Goal: Task Accomplishment & Management: Use online tool/utility

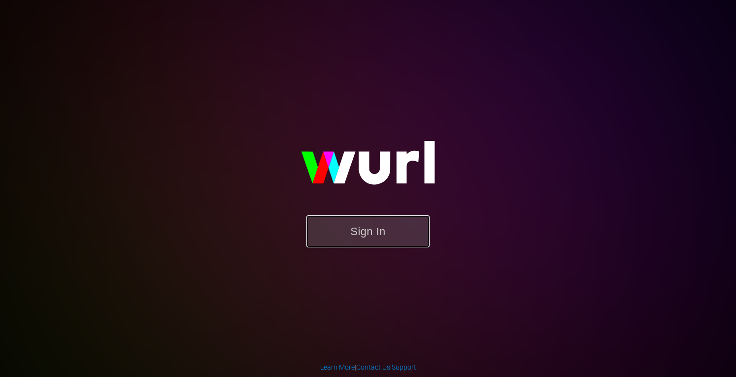
click at [389, 229] on button "Sign In" at bounding box center [367, 231] width 123 height 32
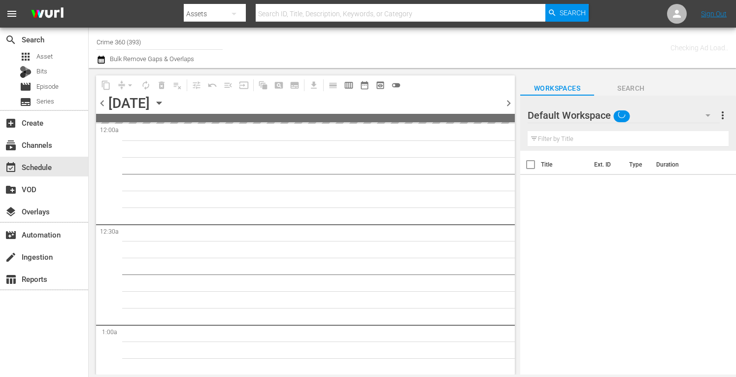
click at [165, 102] on icon "button" at bounding box center [159, 103] width 11 height 11
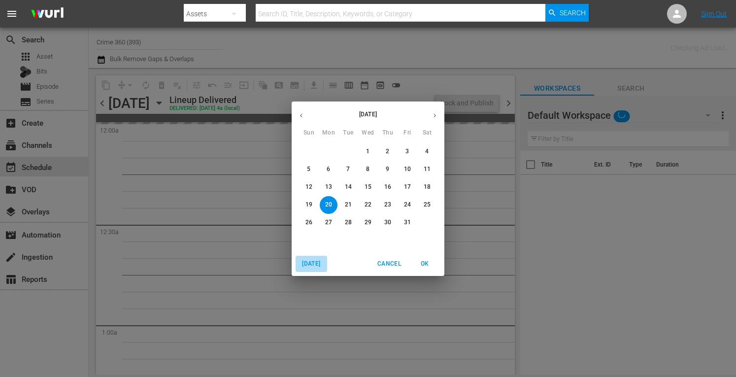
click at [316, 266] on span "Today" at bounding box center [312, 264] width 24 height 10
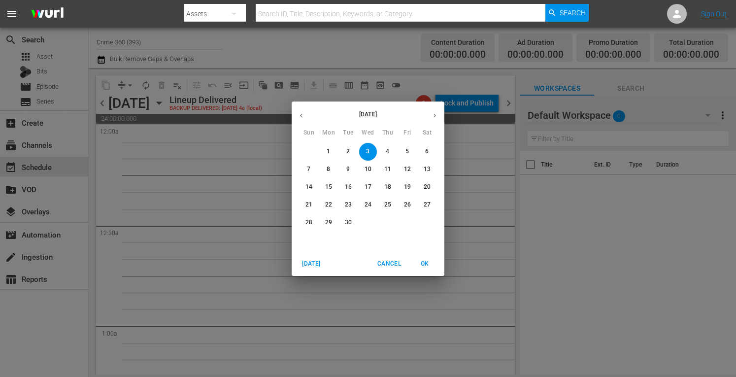
click at [327, 206] on p "22" at bounding box center [328, 205] width 7 height 8
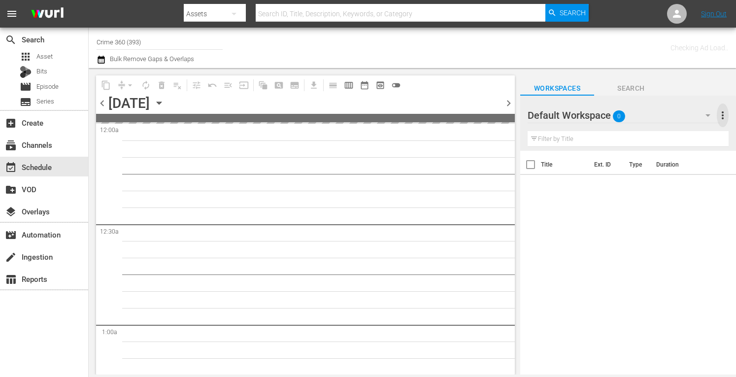
click at [722, 119] on span "more_vert" at bounding box center [723, 115] width 12 height 12
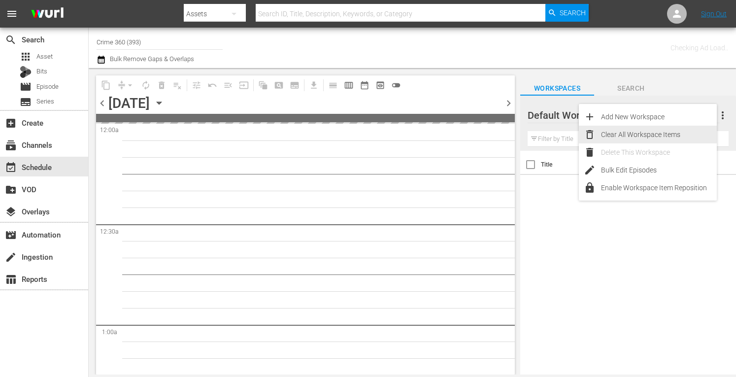
click at [656, 136] on div "Clear All Workspace Items" at bounding box center [659, 135] width 116 height 18
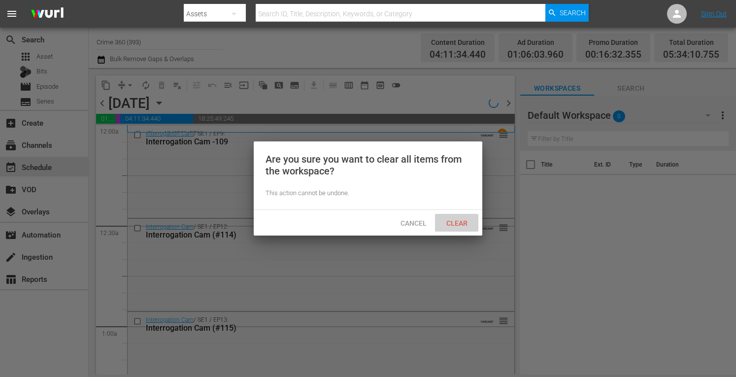
click at [459, 225] on span "Clear" at bounding box center [457, 223] width 37 height 8
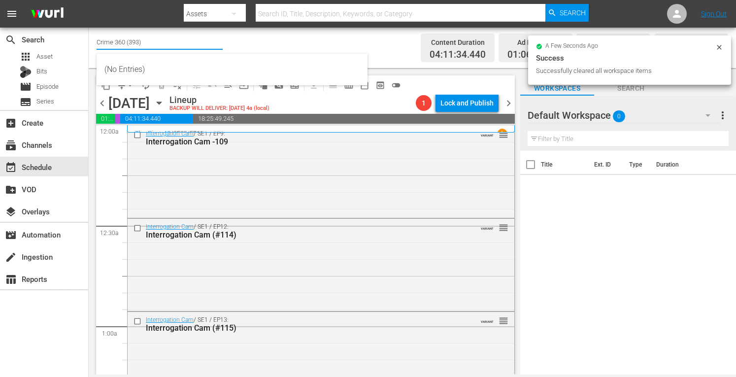
click at [147, 49] on div "Channel Title Crime 360 (393)" at bounding box center [160, 42] width 126 height 24
click at [147, 49] on hr at bounding box center [160, 49] width 126 height 1
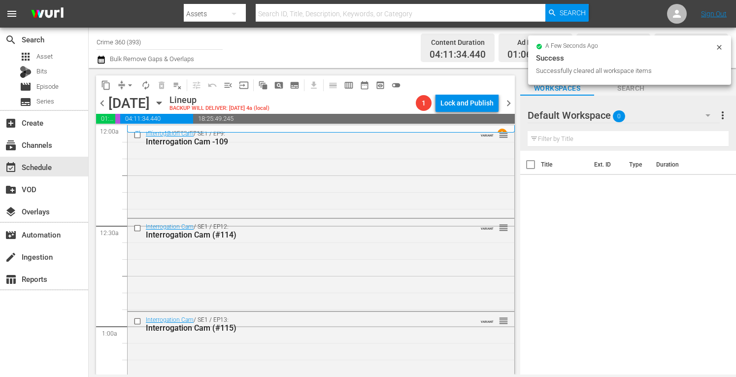
click at [147, 49] on div "Channel Title Crime 360 (393)" at bounding box center [160, 42] width 126 height 24
click at [160, 49] on hr at bounding box center [160, 49] width 0 height 1
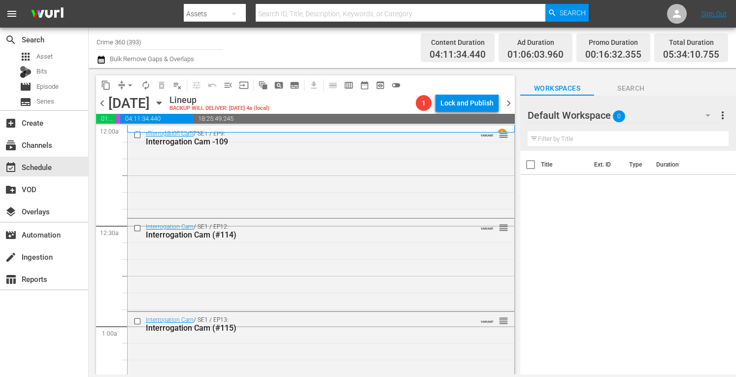
click at [150, 44] on input "Crime 360 (393)" at bounding box center [160, 42] width 126 height 24
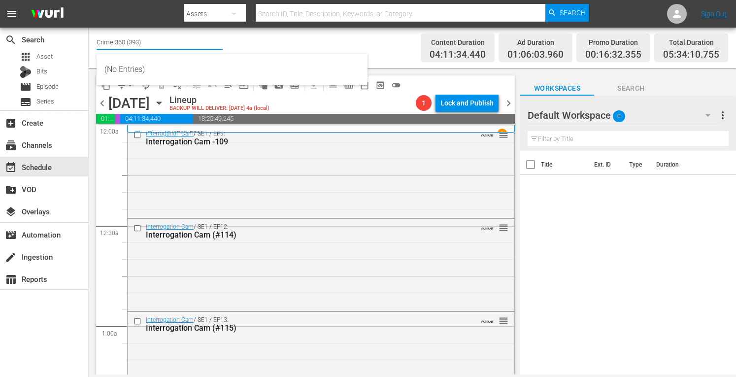
click at [150, 44] on input "Crime 360 (393)" at bounding box center [160, 42] width 126 height 24
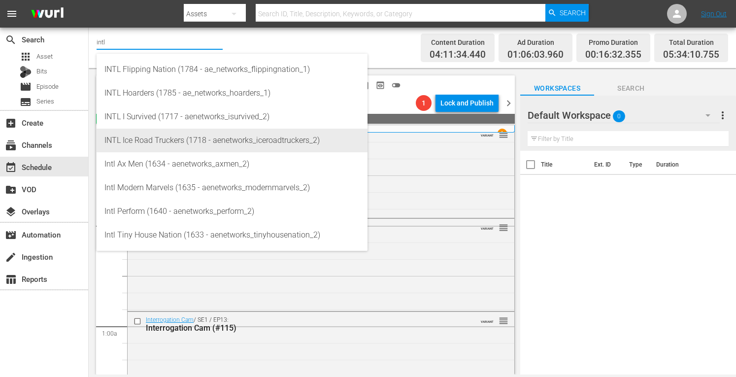
click at [125, 135] on div "INTL Ice Road Truckers (1718 - aenetworks_iceroadtruckers_2)" at bounding box center [231, 141] width 255 height 24
type input "INTL Ice Road Truckers (1718 - aenetworks_iceroadtruckers_2)"
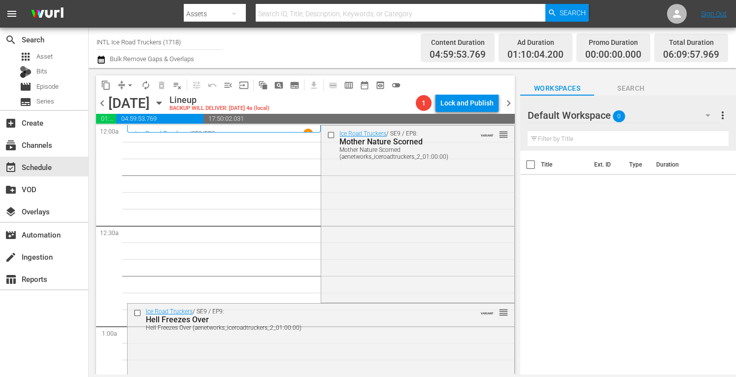
click at [724, 120] on span "more_vert" at bounding box center [723, 115] width 12 height 12
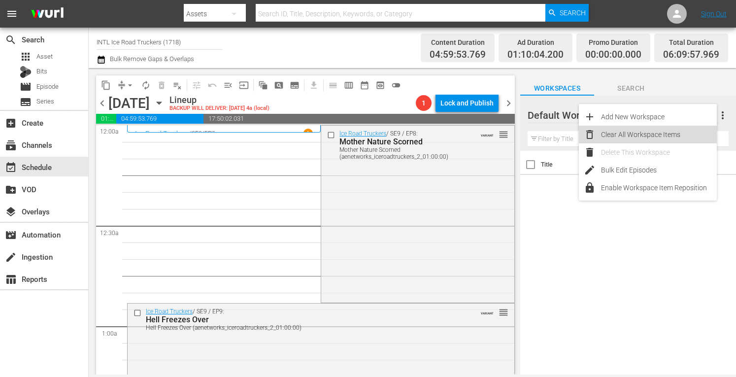
click at [666, 138] on div "Clear All Workspace Items" at bounding box center [659, 135] width 116 height 18
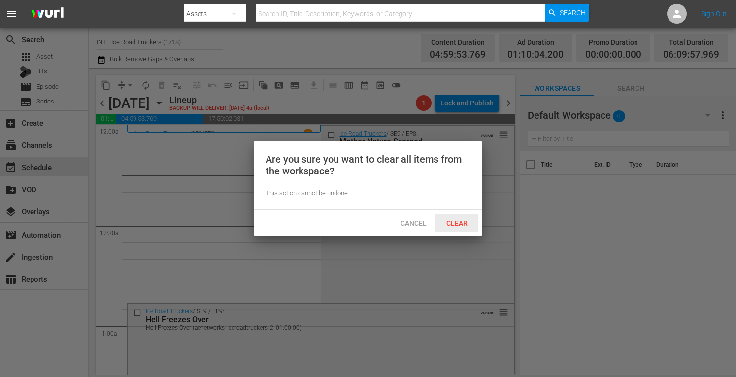
click at [459, 214] on div "Clear" at bounding box center [456, 223] width 43 height 18
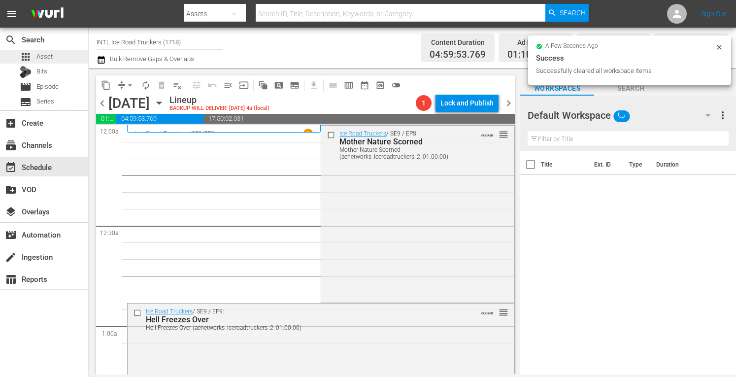
click at [47, 52] on span "Asset" at bounding box center [44, 57] width 16 height 10
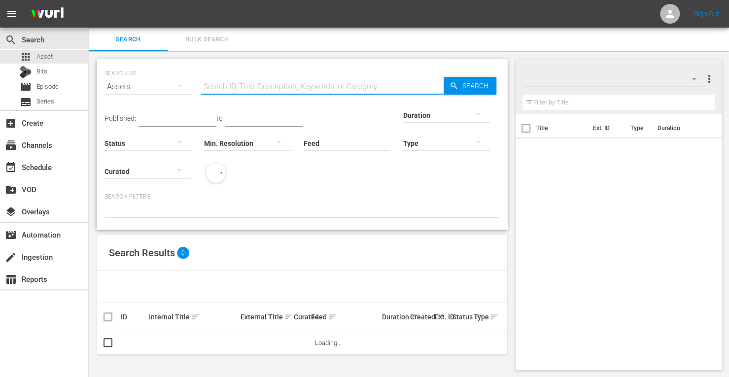
click at [241, 82] on input "text" at bounding box center [322, 87] width 242 height 24
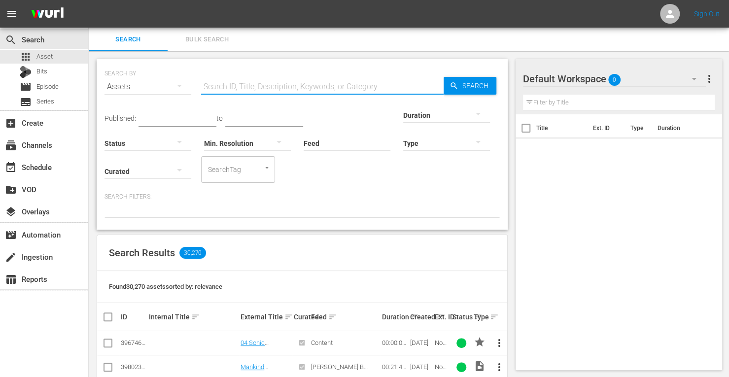
type input "INTL ice road"
click at [403, 116] on div at bounding box center [446, 115] width 87 height 28
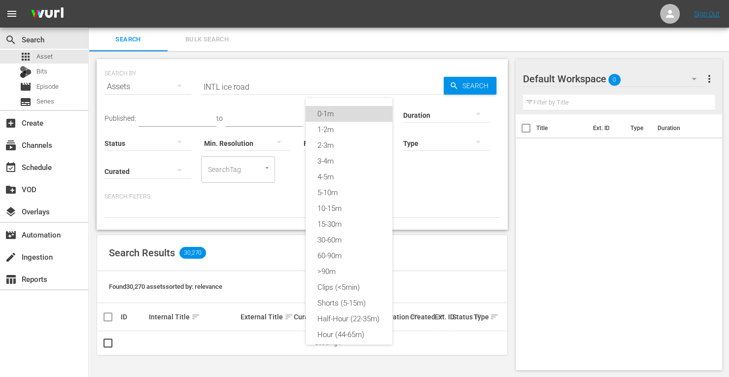
click at [348, 115] on div "0-1m" at bounding box center [348, 114] width 87 height 16
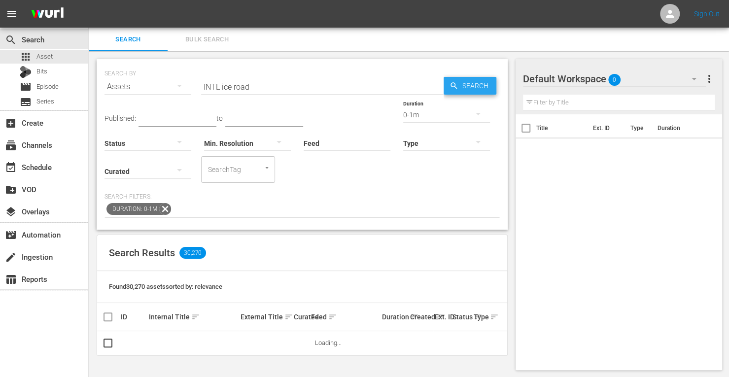
click at [470, 85] on span "Search" at bounding box center [477, 86] width 38 height 18
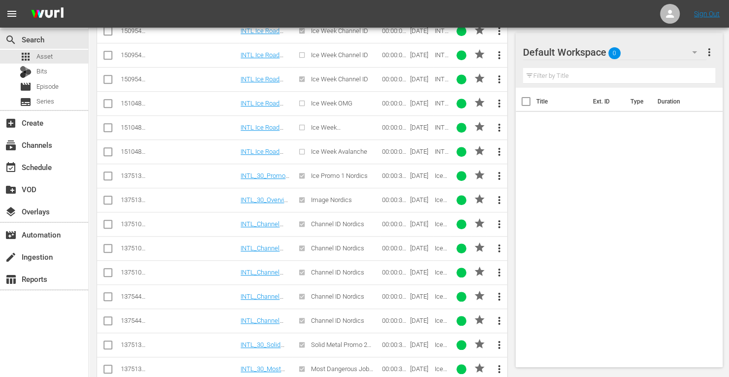
scroll to position [426, 0]
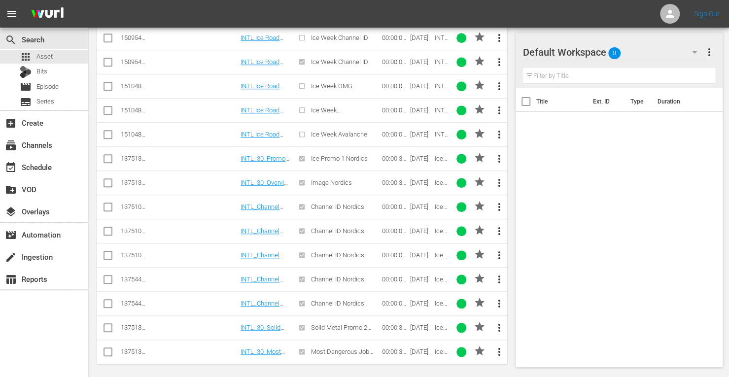
click at [107, 203] on input "checkbox" at bounding box center [108, 209] width 12 height 12
checkbox input "true"
click at [108, 228] on input "checkbox" at bounding box center [108, 233] width 12 height 12
checkbox input "true"
click at [104, 252] on input "checkbox" at bounding box center [108, 257] width 12 height 12
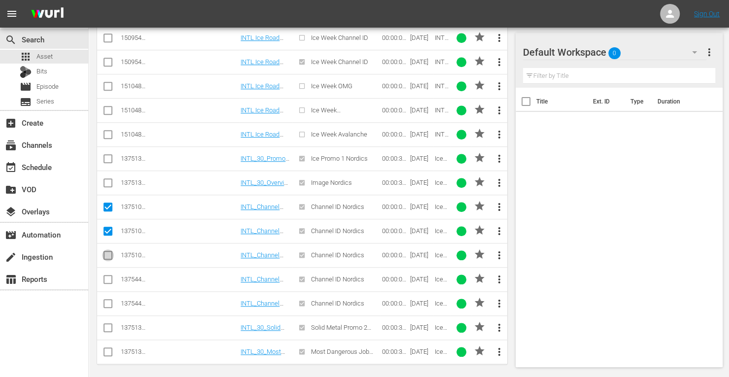
checkbox input "true"
click at [106, 276] on input "checkbox" at bounding box center [108, 281] width 12 height 12
checkbox input "true"
click at [106, 301] on input "checkbox" at bounding box center [108, 306] width 12 height 12
checkbox input "true"
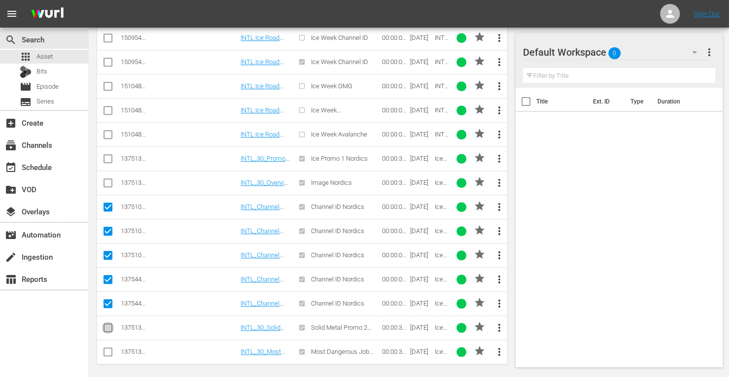
click at [106, 326] on input "checkbox" at bounding box center [108, 330] width 12 height 12
checkbox input "true"
click at [104, 350] on input "checkbox" at bounding box center [108, 354] width 12 height 12
checkbox input "true"
click at [107, 155] on input "checkbox" at bounding box center [108, 161] width 12 height 12
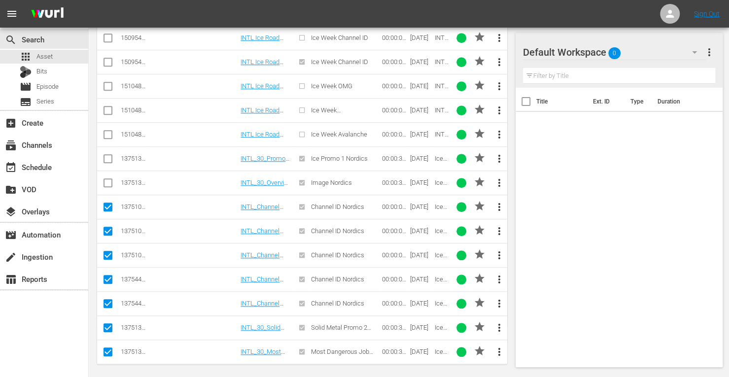
checkbox input "true"
click at [108, 179] on input "checkbox" at bounding box center [108, 185] width 12 height 12
checkbox input "true"
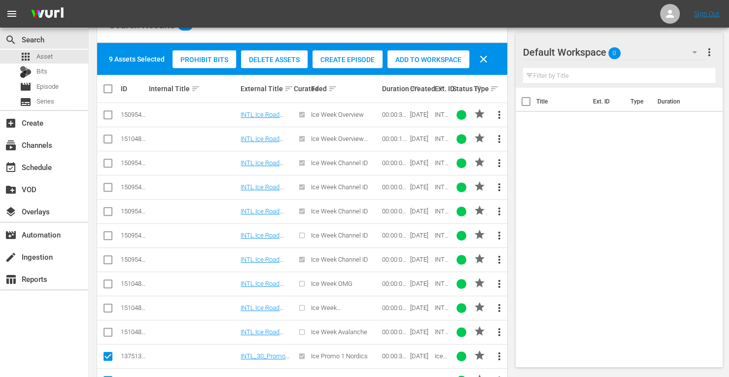
scroll to position [189, 0]
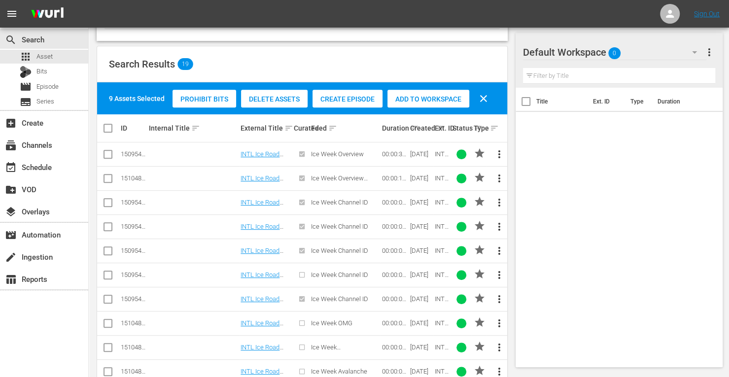
click at [424, 95] on span "Add to Workspace" at bounding box center [428, 99] width 82 height 8
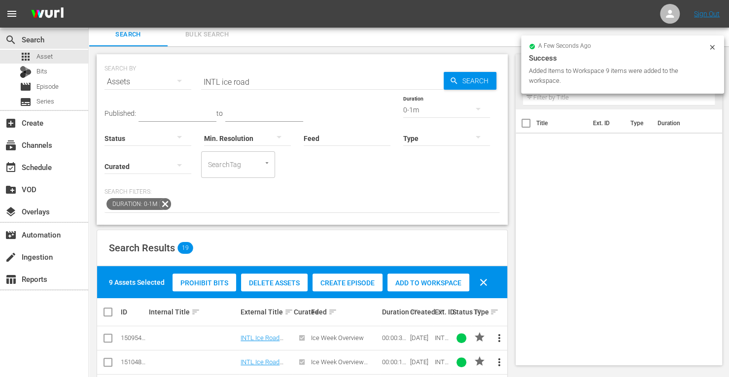
scroll to position [3, 0]
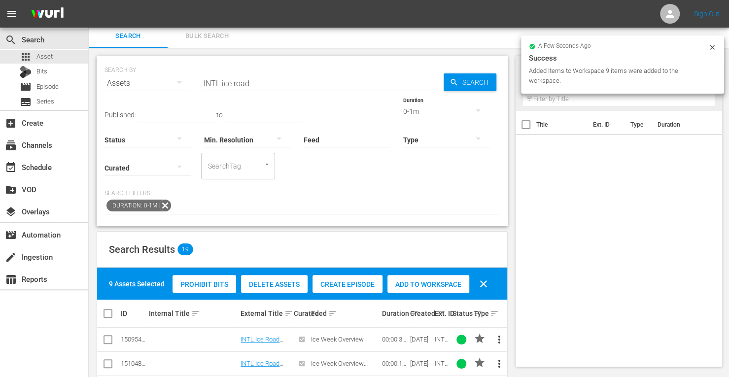
click at [403, 107] on div "0-1m" at bounding box center [446, 112] width 87 height 28
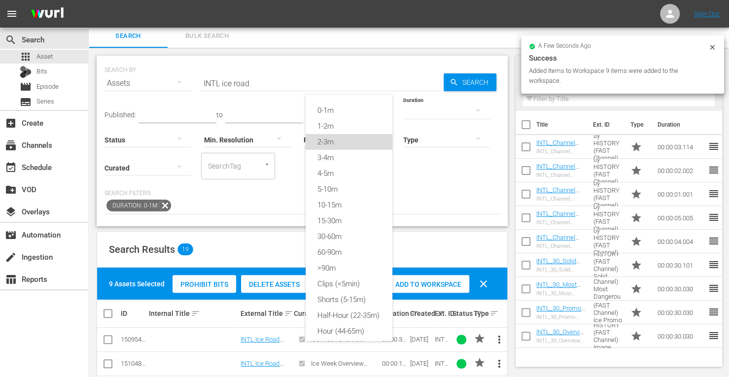
click at [324, 143] on div "2-3m" at bounding box center [348, 142] width 87 height 16
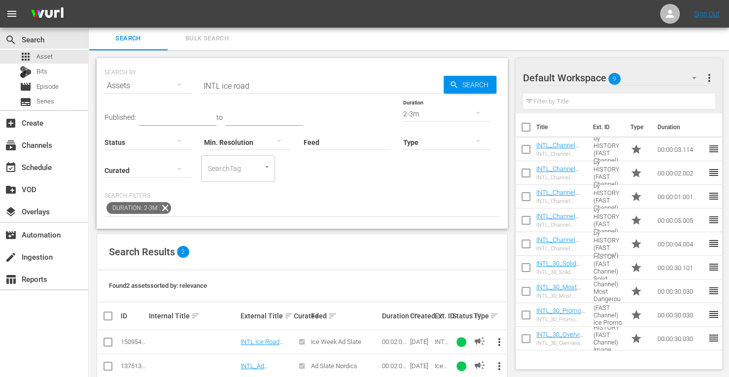
scroll to position [18, 0]
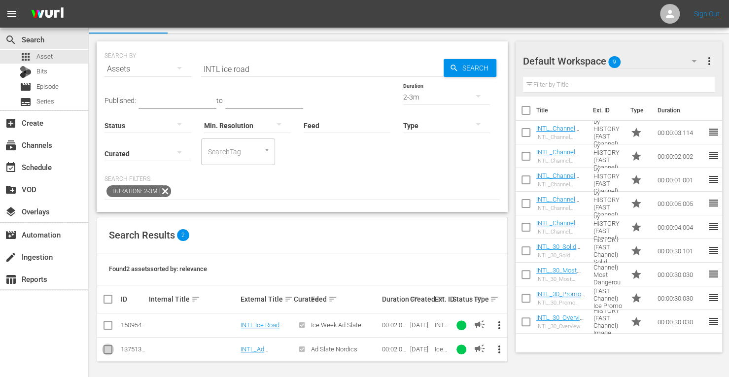
click at [105, 347] on input "checkbox" at bounding box center [108, 351] width 12 height 12
checkbox input "true"
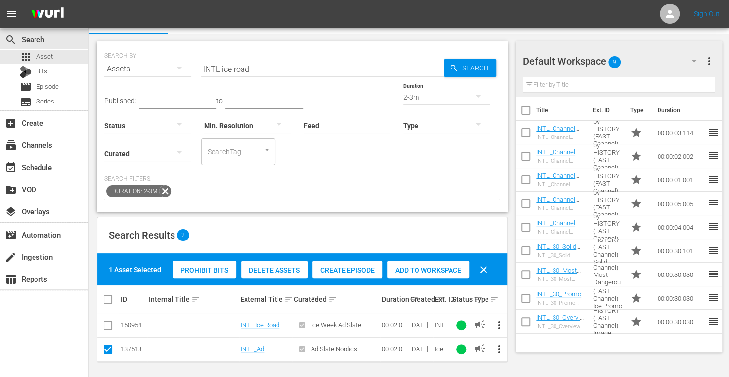
click at [421, 273] on div "Add to Workspace" at bounding box center [428, 270] width 82 height 19
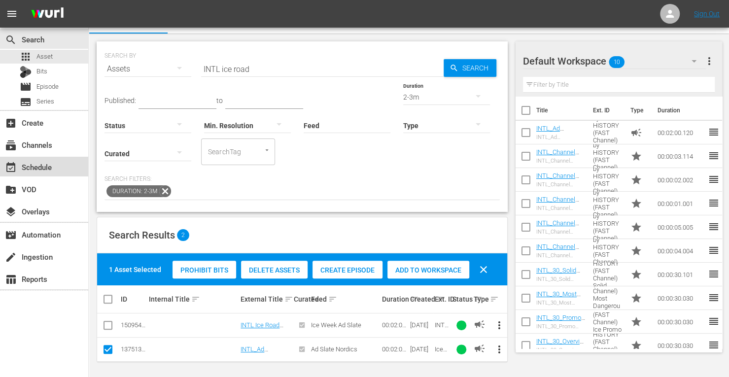
click at [36, 168] on div "event_available Schedule" at bounding box center [27, 165] width 55 height 9
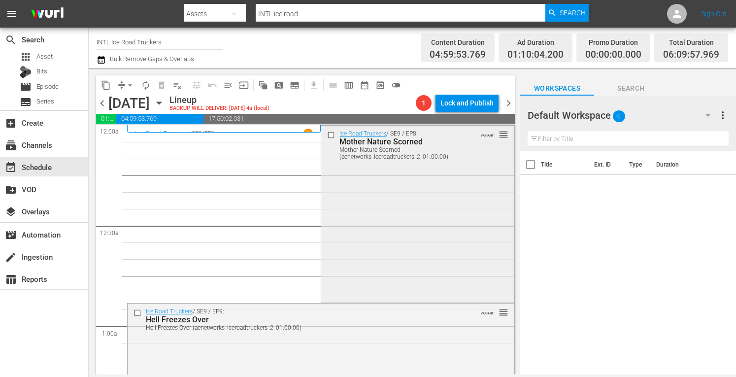
click at [384, 210] on div "Ice Road Truckers / SE9 / EP8: Mother Nature Scorned Mother Nature Scorned (aen…" at bounding box center [417, 213] width 193 height 175
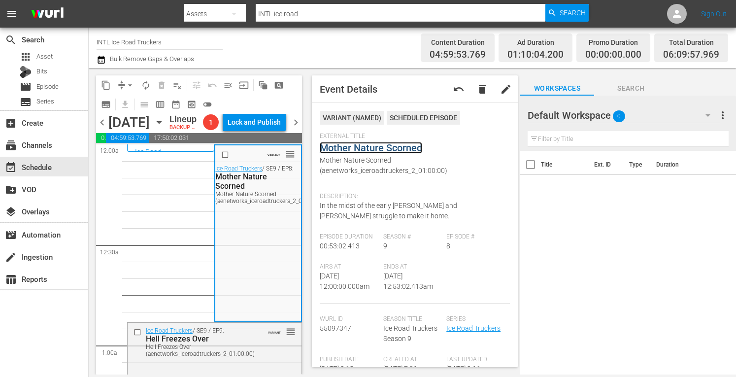
click at [380, 149] on link "Mother Nature Scorned" at bounding box center [371, 148] width 102 height 12
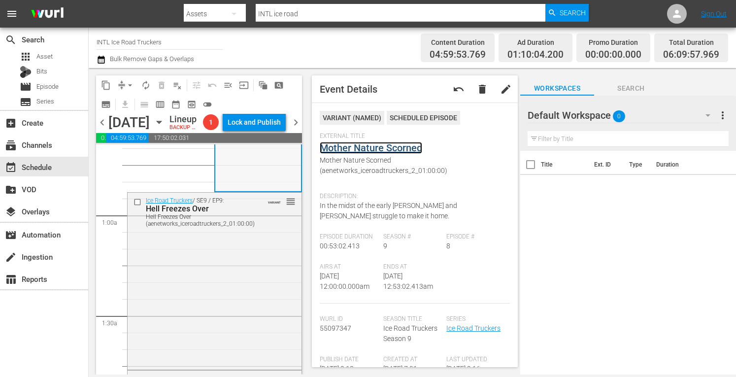
scroll to position [136, 0]
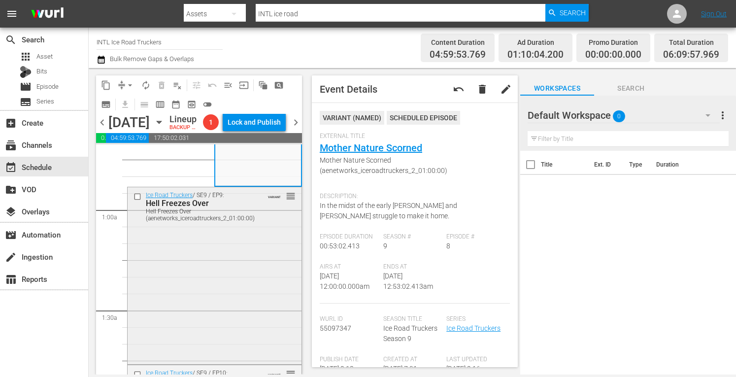
click at [230, 301] on div "Ice Road Truckers / SE9 / EP9: Hell Freezes Over Hell Freezes Over (aenetworks_…" at bounding box center [215, 274] width 174 height 175
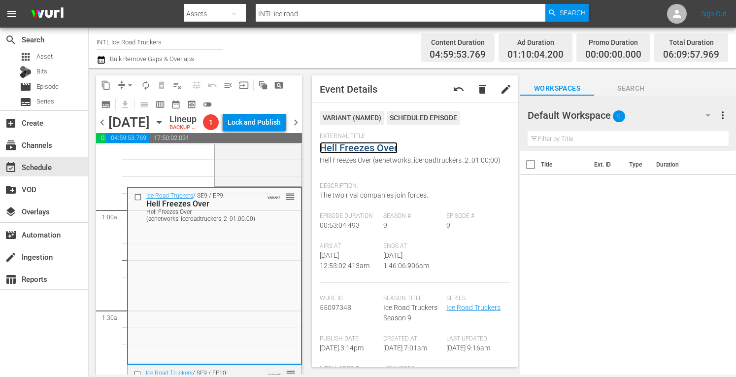
click at [354, 146] on link "Hell Freezes Over" at bounding box center [359, 148] width 78 height 12
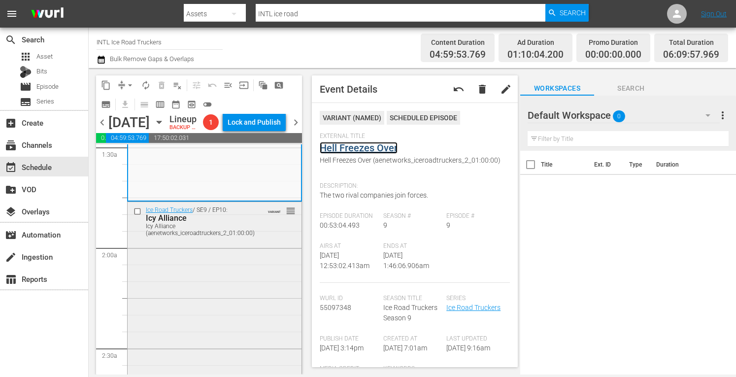
scroll to position [304, 0]
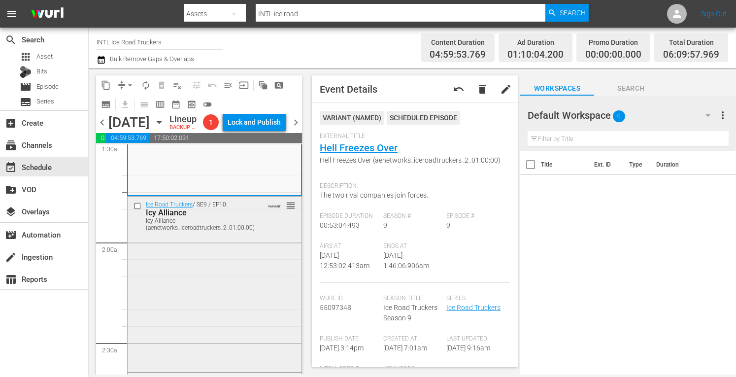
click at [216, 308] on div "Ice Road Truckers / SE9 / EP10: Icy Alliance Icy Alliance (aenetworks_iceroadtr…" at bounding box center [215, 284] width 174 height 174
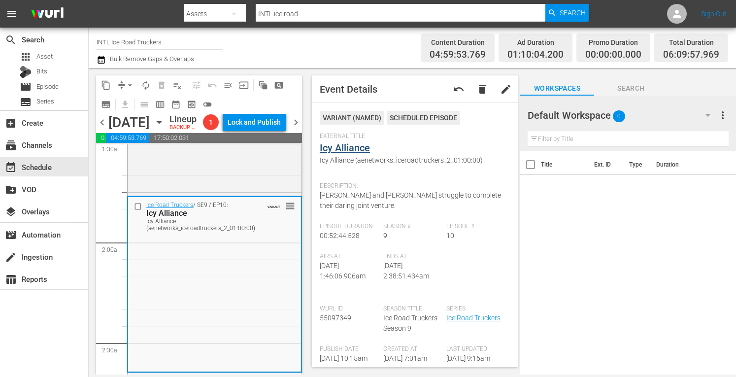
click at [345, 141] on div "External Title Icy Alliance Icy Alliance (aenetworks_iceroadtruckers_2_01:00:00)" at bounding box center [415, 155] width 190 height 45
click at [349, 150] on link "Icy Alliance" at bounding box center [345, 148] width 50 height 12
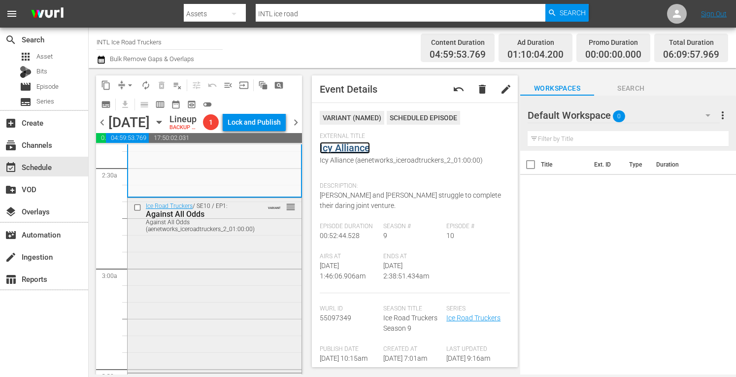
scroll to position [489, 0]
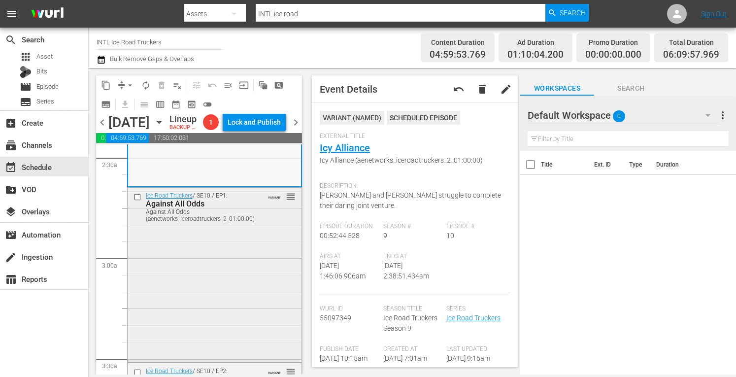
click at [235, 309] on div "Ice Road Truckers / SE10 / EP1: Against All Odds Against All Odds (aenetworks_i…" at bounding box center [215, 274] width 174 height 172
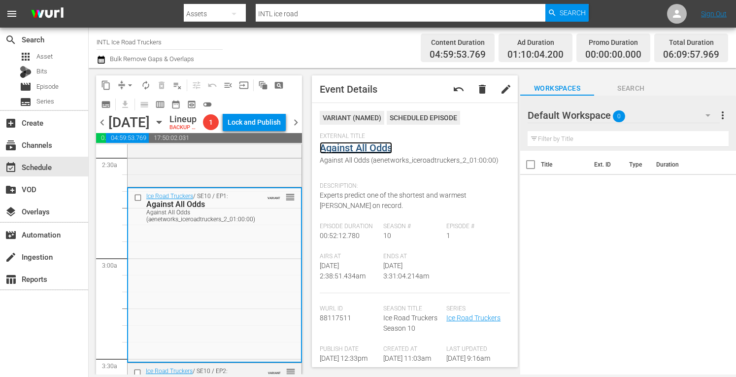
click at [355, 145] on link "Against All Odds" at bounding box center [356, 148] width 72 height 12
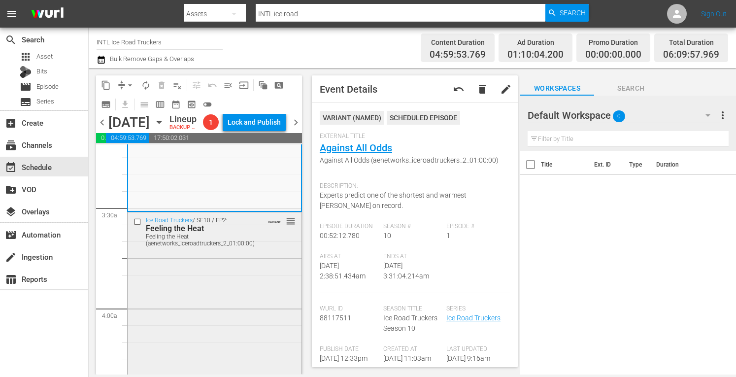
click at [236, 320] on div "Ice Road Truckers / SE10 / EP2: Feeling the Heat Feeling the Heat (aenetworks_i…" at bounding box center [215, 300] width 174 height 176
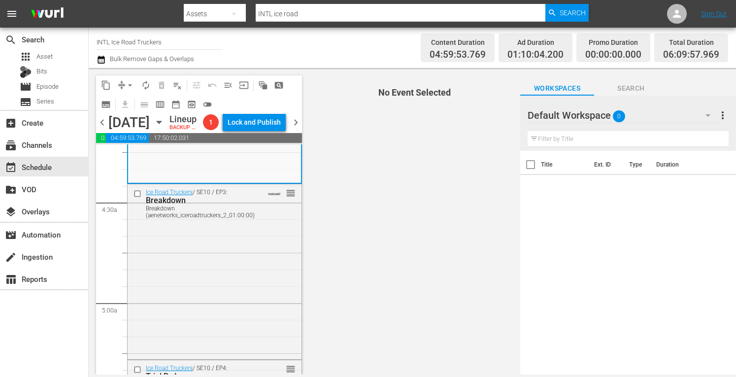
scroll to position [847, 0]
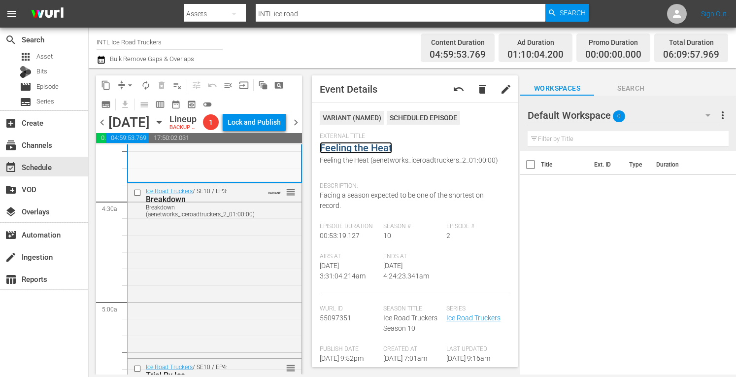
click at [339, 152] on link "Feeling the Heat" at bounding box center [356, 148] width 72 height 12
click at [247, 297] on div "Ice Road Truckers / SE10 / EP3: Breakdown Breakdown (aenetworks_iceroadtruckers…" at bounding box center [215, 269] width 174 height 173
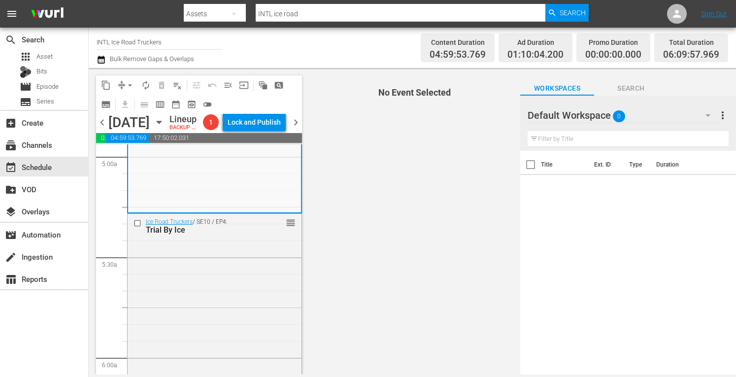
scroll to position [993, 0]
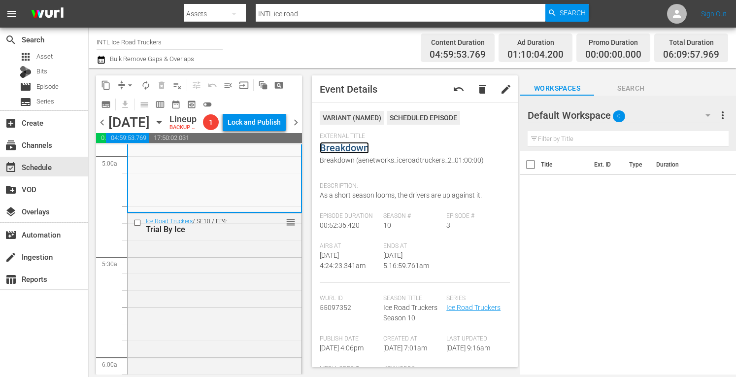
click at [337, 146] on link "Breakdown" at bounding box center [344, 148] width 49 height 12
click at [230, 298] on div "Ice Road Truckers / SE10 / EP4: Trial By Ice reorder" at bounding box center [215, 300] width 174 height 174
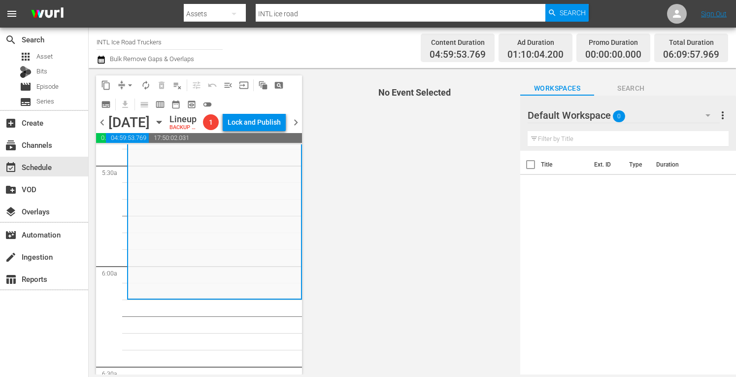
scroll to position [1085, 0]
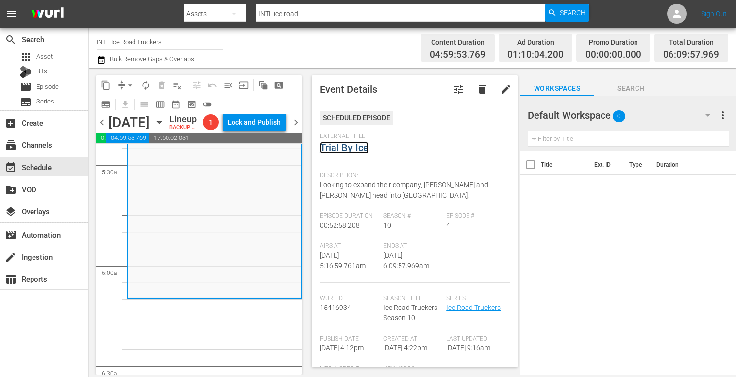
click at [352, 146] on link "Trial By Ice" at bounding box center [344, 148] width 49 height 12
click at [130, 84] on span "arrow_drop_down" at bounding box center [130, 85] width 10 height 10
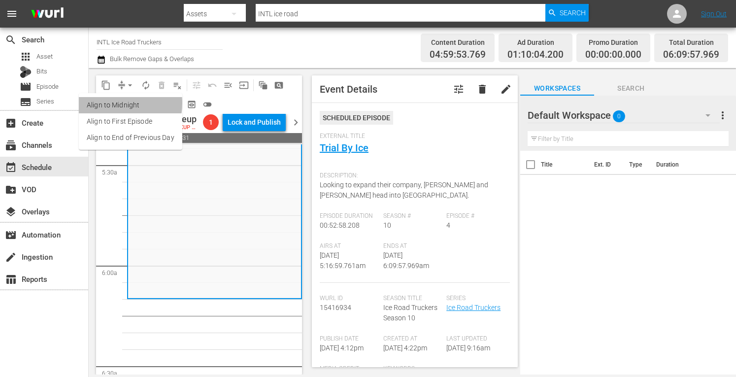
click at [108, 103] on li "Align to Midnight" at bounding box center [130, 105] width 103 height 16
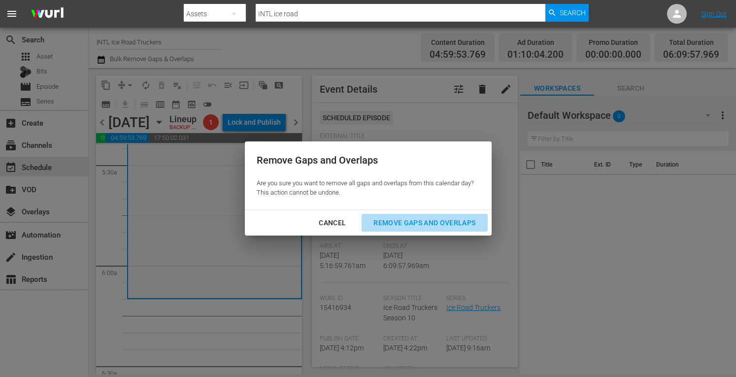
click at [397, 226] on div "Remove Gaps and Overlaps" at bounding box center [425, 223] width 118 height 12
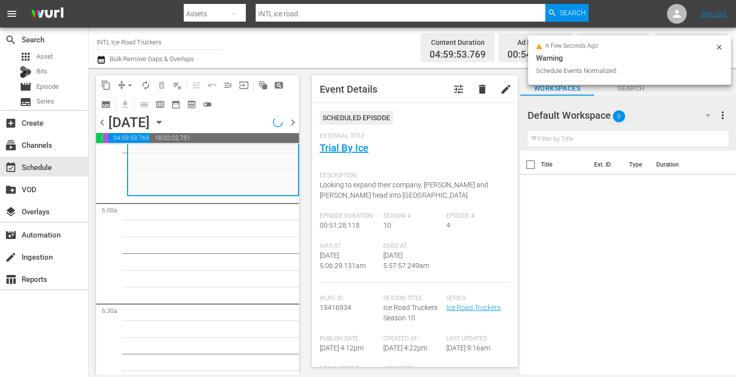
scroll to position [1181, 0]
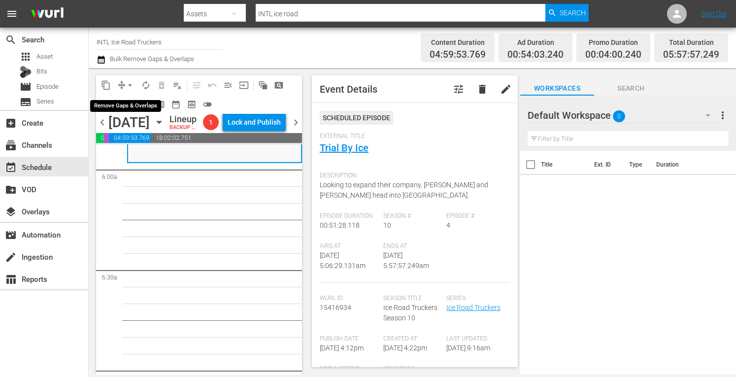
click at [129, 85] on span "arrow_drop_down" at bounding box center [130, 85] width 10 height 10
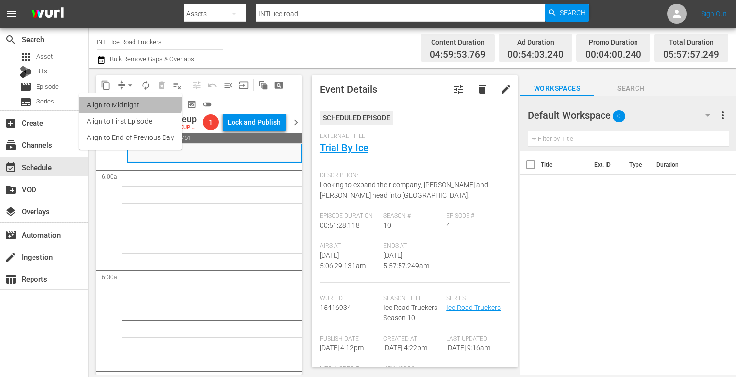
click at [118, 99] on li "Align to Midnight" at bounding box center [130, 105] width 103 height 16
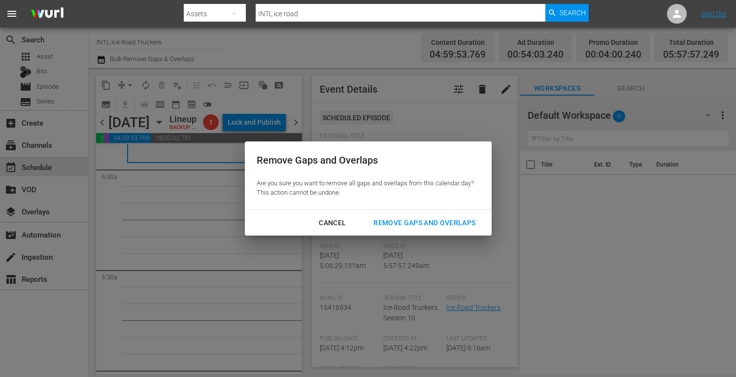
click at [403, 225] on div "Remove Gaps and Overlaps" at bounding box center [425, 223] width 118 height 12
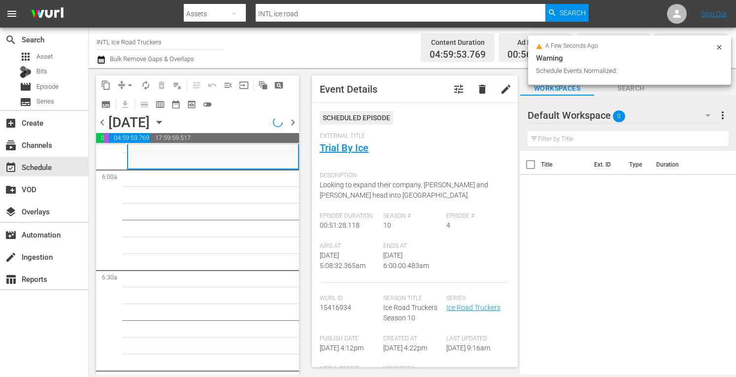
scroll to position [1148, 0]
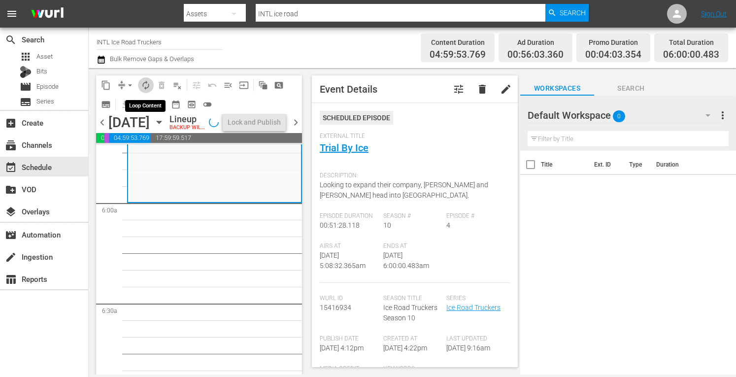
click at [145, 85] on span "autorenew_outlined" at bounding box center [146, 85] width 10 height 10
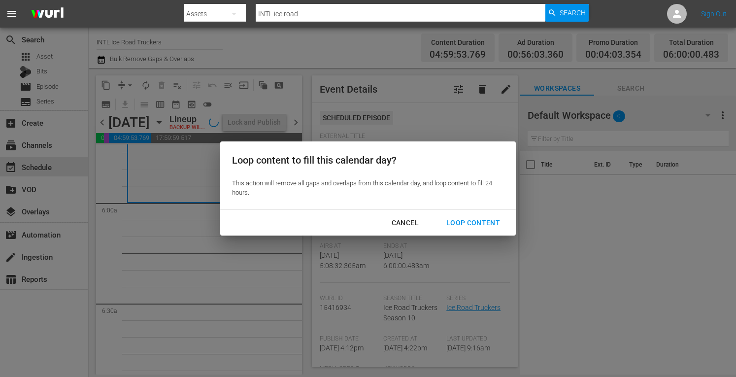
click at [489, 220] on div "Loop Content" at bounding box center [473, 223] width 69 height 12
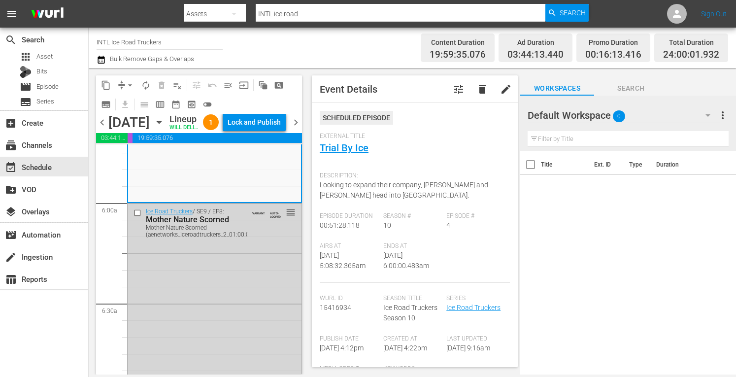
click at [259, 131] on div "Lock and Publish" at bounding box center [254, 122] width 53 height 18
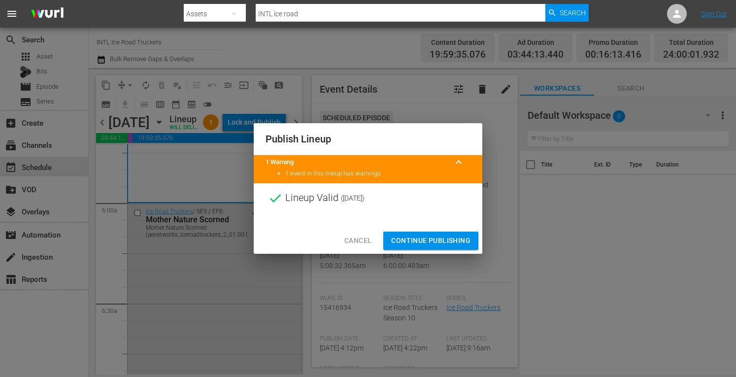
click at [431, 238] on span "Continue Publishing" at bounding box center [430, 241] width 79 height 12
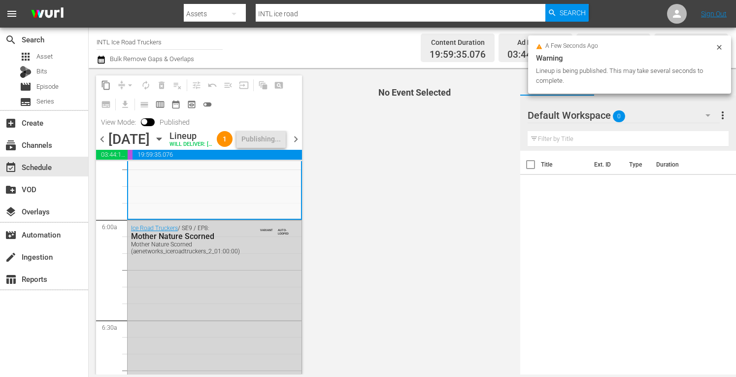
click at [298, 145] on span "chevron_right" at bounding box center [296, 139] width 12 height 12
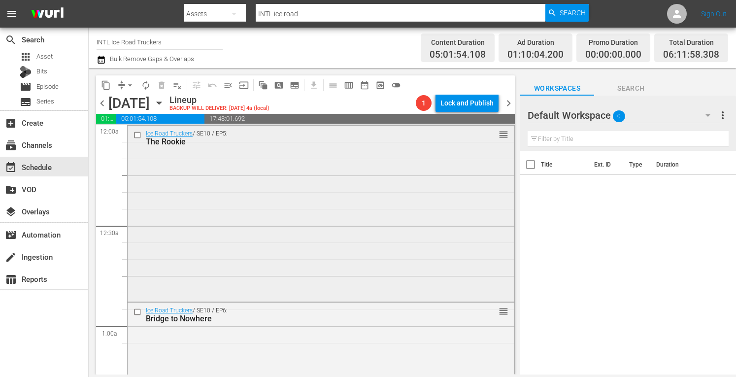
click at [236, 204] on div "Ice Road Truckers / SE10 / EP5: The Rookie reorder" at bounding box center [321, 212] width 387 height 173
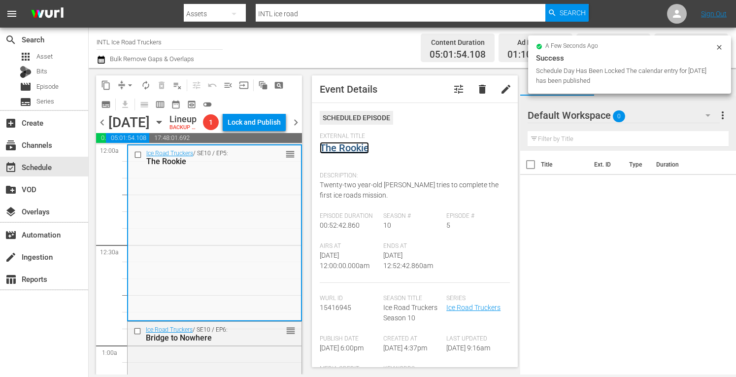
click at [342, 151] on link "The Rookie" at bounding box center [344, 148] width 49 height 12
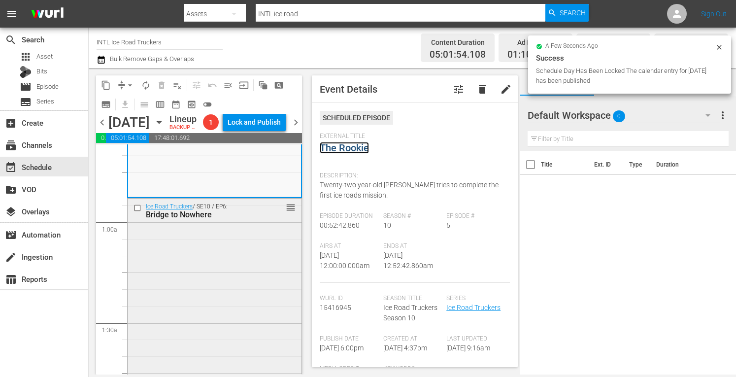
scroll to position [125, 0]
click at [235, 315] on div "Ice Road Truckers / SE10 / EP6: Bridge to Nowhere reorder" at bounding box center [215, 284] width 174 height 175
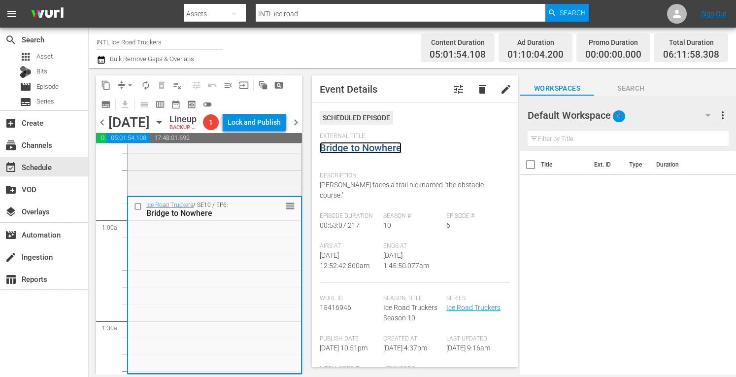
click at [362, 148] on link "Bridge to Nowhere" at bounding box center [361, 148] width 82 height 12
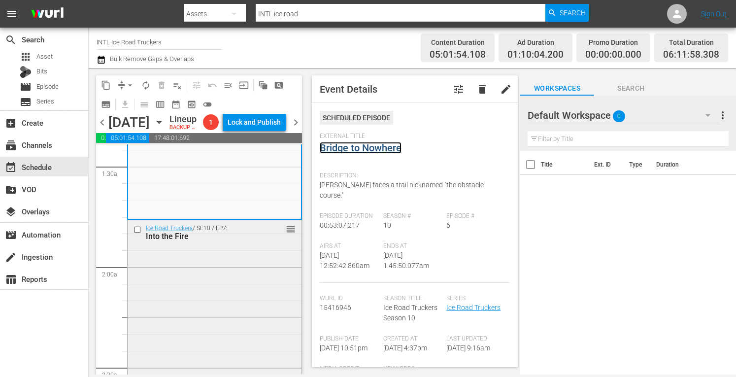
scroll to position [282, 0]
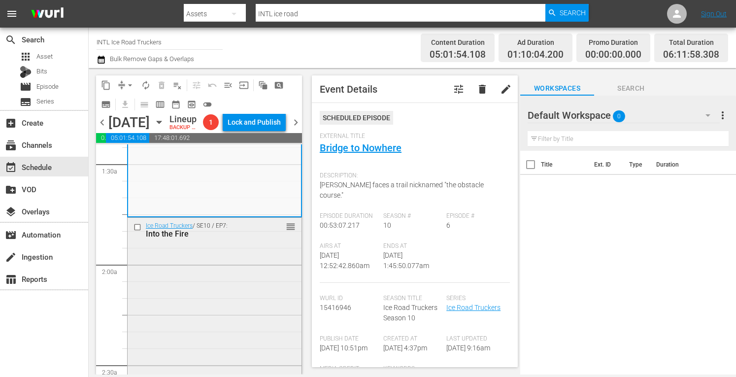
click at [235, 320] on div "Ice Road Truckers / SE10 / EP7: Into the Fire reorder" at bounding box center [215, 306] width 174 height 176
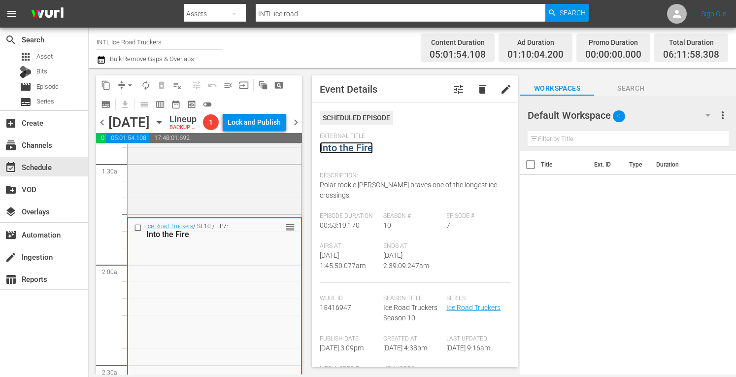
click at [356, 151] on link "Into the Fire" at bounding box center [346, 148] width 53 height 12
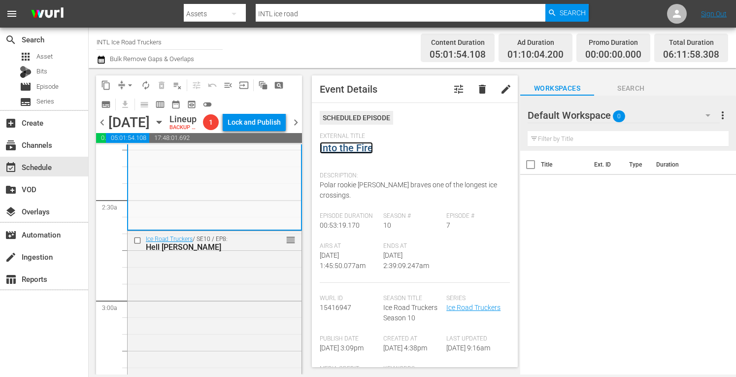
scroll to position [456, 0]
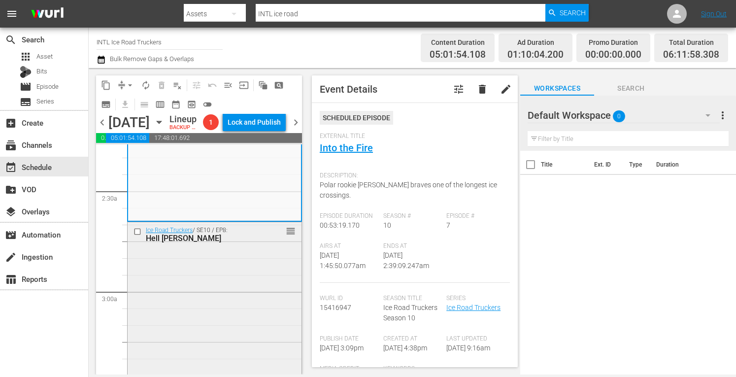
click at [229, 315] on div "Ice Road Truckers / SE10 / EP8: Hell Nino reorder" at bounding box center [215, 310] width 174 height 176
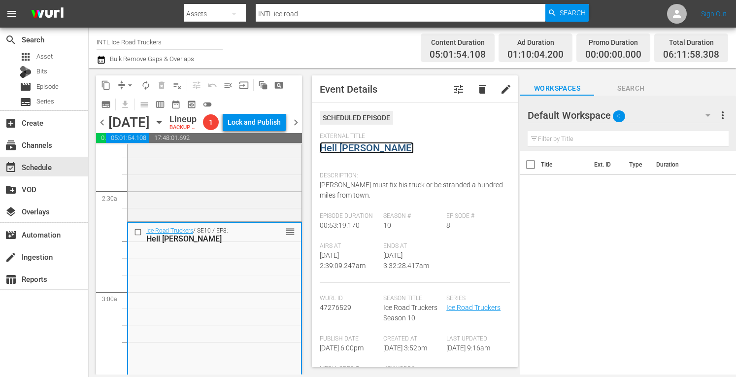
click at [344, 148] on link "Hell Nino" at bounding box center [367, 148] width 94 height 12
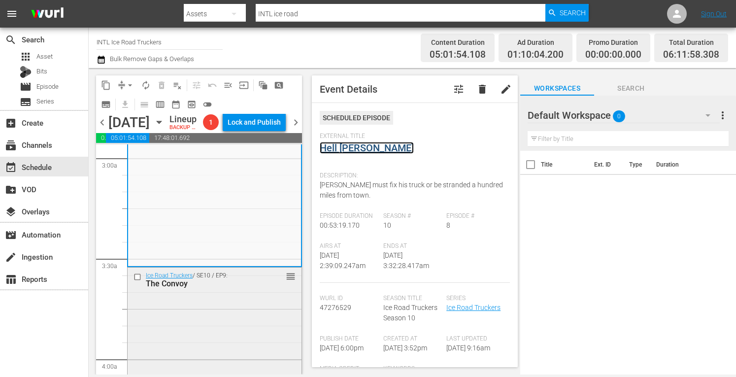
scroll to position [591, 0]
click at [203, 349] on div "Ice Road Truckers / SE10 / EP9: The Convoy reorder" at bounding box center [215, 353] width 174 height 175
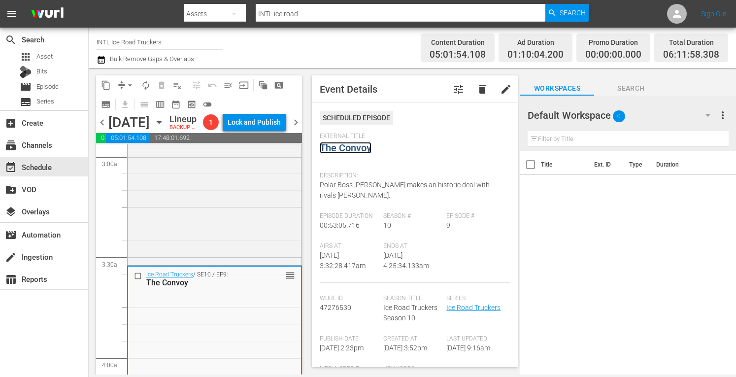
click at [339, 150] on link "The Convoy" at bounding box center [346, 148] width 52 height 12
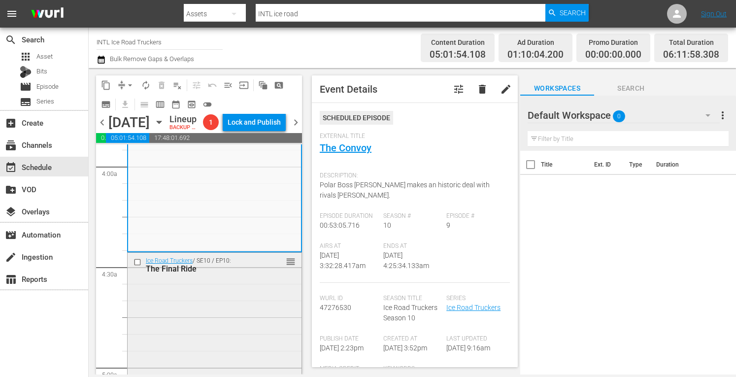
click at [210, 340] on div "Ice Road Truckers / SE10 / EP10: The Final Ride reorder" at bounding box center [215, 340] width 174 height 175
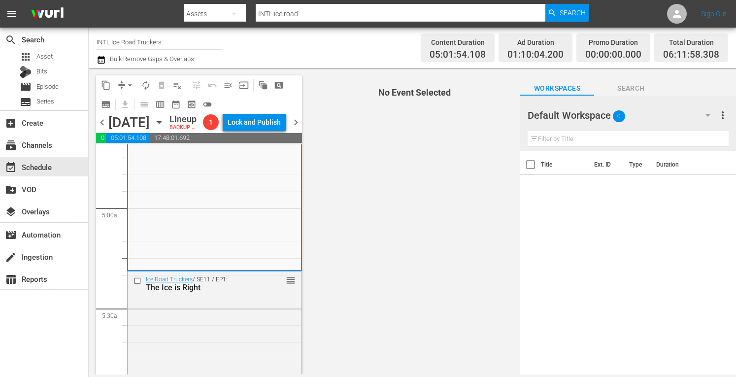
scroll to position [943, 0]
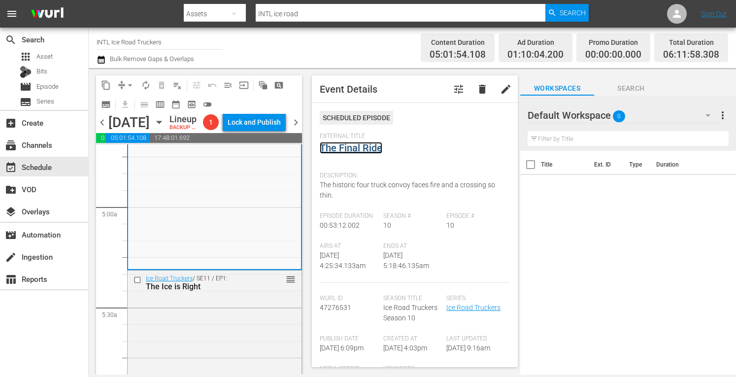
click at [355, 148] on link "The Final Ride" at bounding box center [351, 148] width 63 height 12
click at [210, 366] on div "Ice Road Truckers / SE11 / EP1: The Ice is Right reorder" at bounding box center [215, 358] width 174 height 175
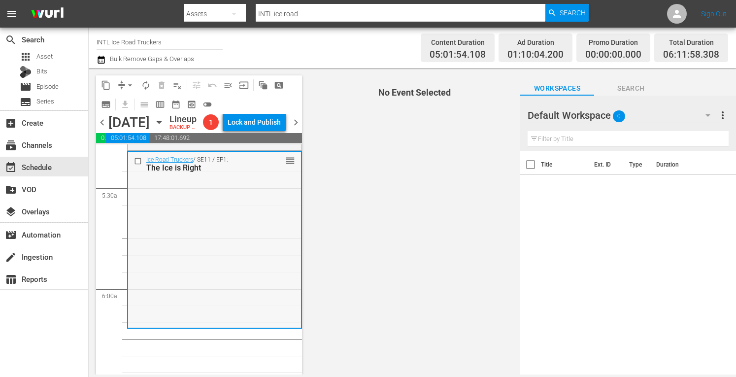
scroll to position [1103, 0]
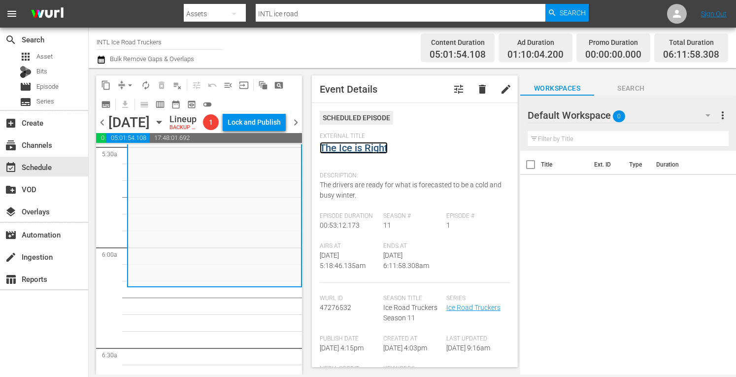
click at [357, 147] on link "The Ice is Right" at bounding box center [354, 148] width 68 height 12
click at [129, 84] on span "arrow_drop_down" at bounding box center [130, 85] width 10 height 10
click at [118, 103] on li "Align to Midnight" at bounding box center [130, 105] width 81 height 16
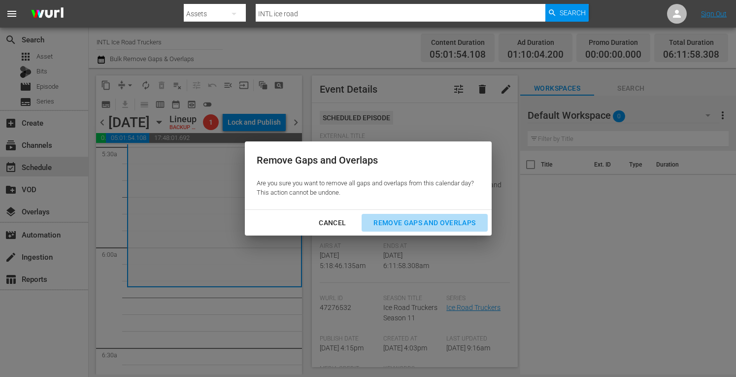
click at [399, 225] on div "Remove Gaps and Overlaps" at bounding box center [425, 223] width 118 height 12
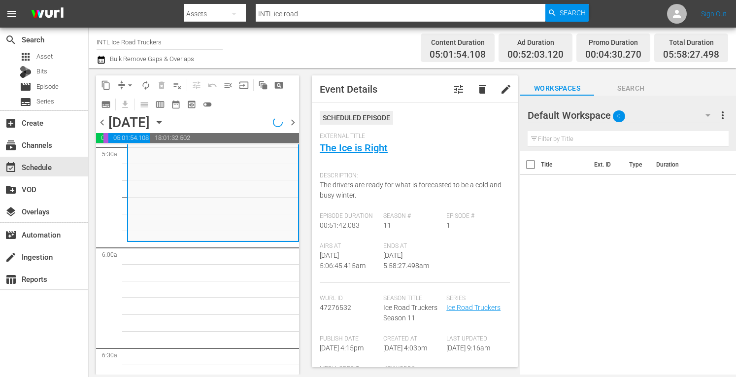
scroll to position [1070, 0]
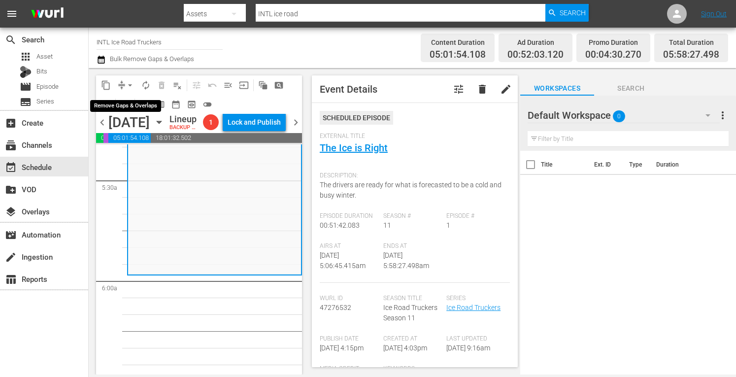
click at [131, 85] on span "arrow_drop_down" at bounding box center [130, 85] width 10 height 10
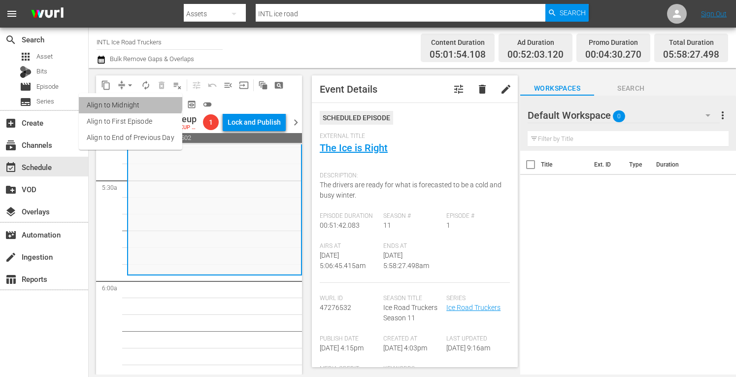
click at [113, 98] on li "Align to Midnight" at bounding box center [130, 105] width 103 height 16
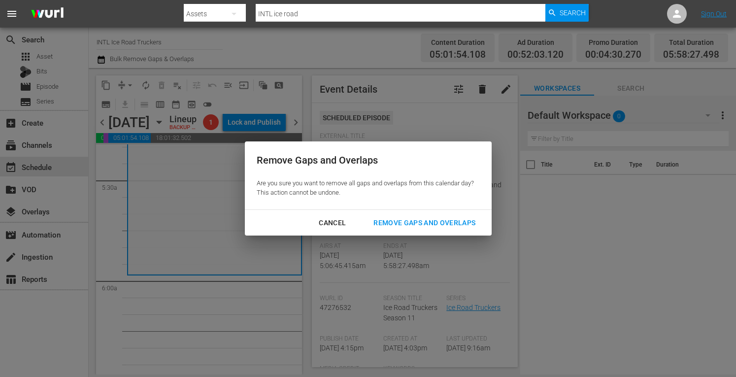
click at [388, 218] on div "Remove Gaps and Overlaps" at bounding box center [425, 223] width 118 height 12
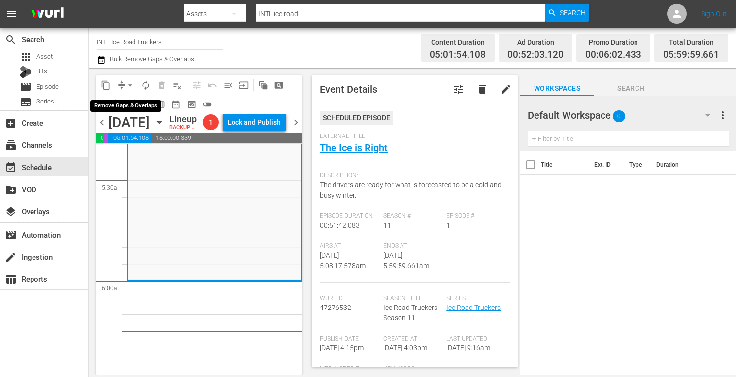
click at [132, 82] on span "arrow_drop_down" at bounding box center [130, 85] width 10 height 10
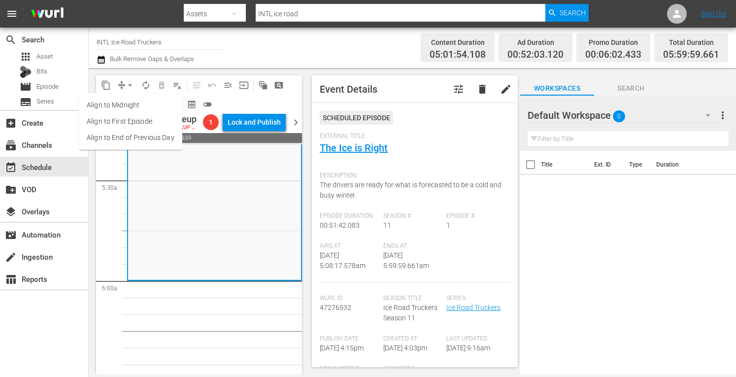
click at [116, 98] on li "Align to Midnight" at bounding box center [130, 105] width 103 height 16
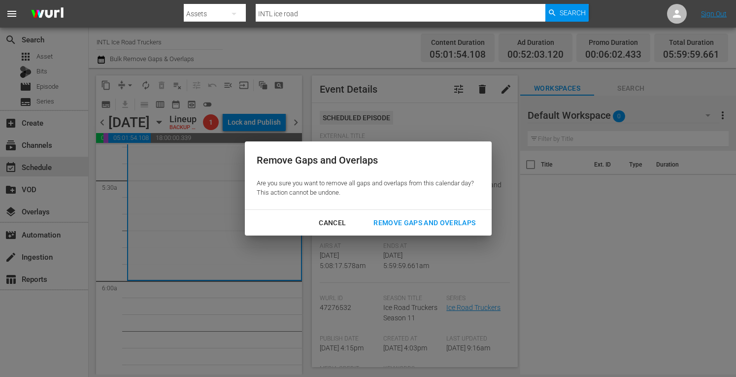
click at [395, 224] on div "Remove Gaps and Overlaps" at bounding box center [425, 223] width 118 height 12
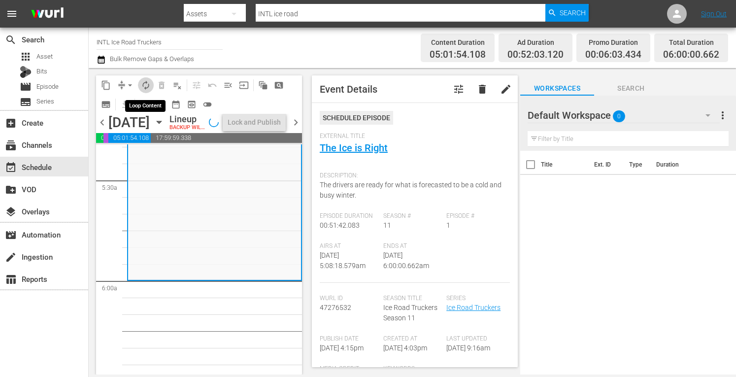
click at [146, 85] on span "autorenew_outlined" at bounding box center [146, 85] width 10 height 10
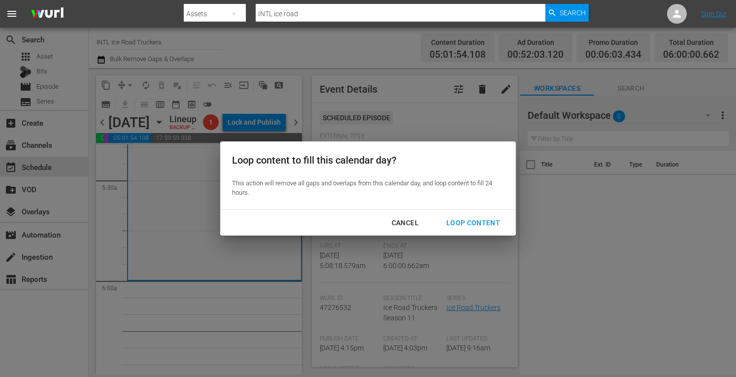
click at [473, 223] on div "Loop Content" at bounding box center [473, 223] width 69 height 12
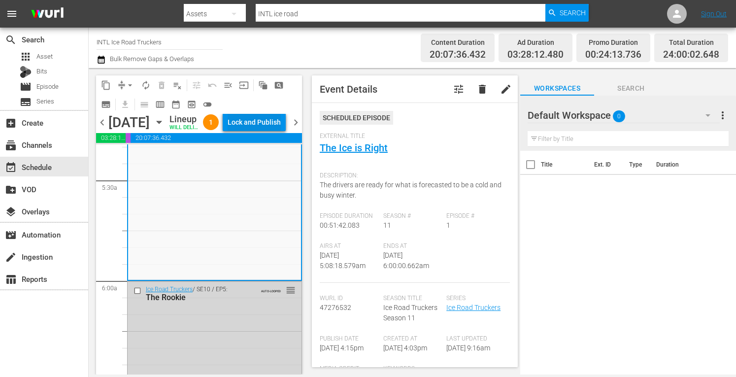
click at [261, 131] on div "Lock and Publish" at bounding box center [254, 122] width 53 height 18
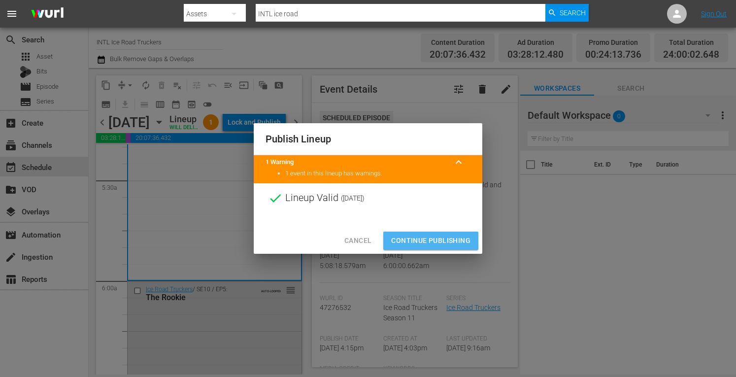
click at [412, 238] on span "Continue Publishing" at bounding box center [430, 241] width 79 height 12
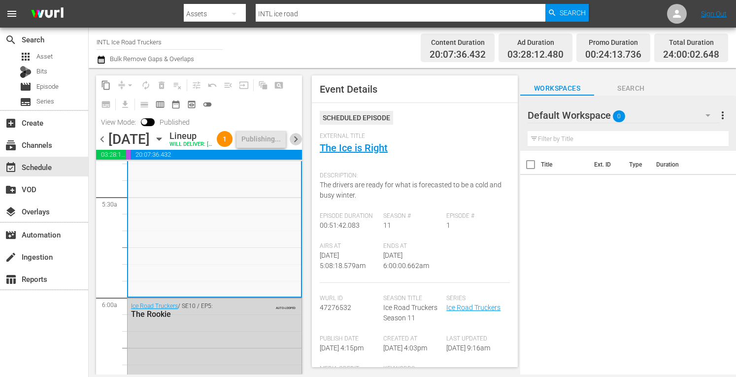
click at [296, 145] on span "chevron_right" at bounding box center [296, 139] width 12 height 12
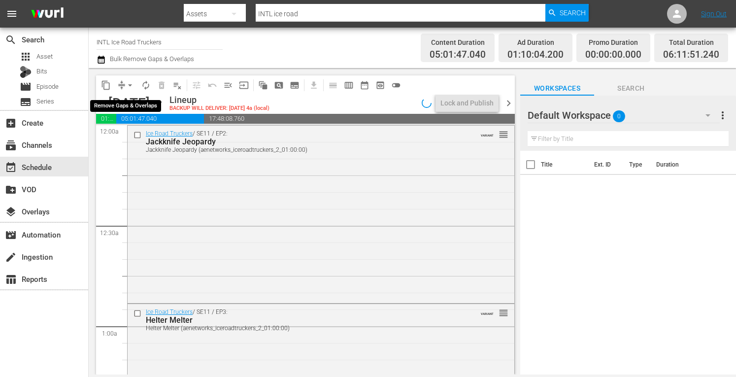
click at [126, 82] on span "arrow_drop_down" at bounding box center [130, 85] width 10 height 10
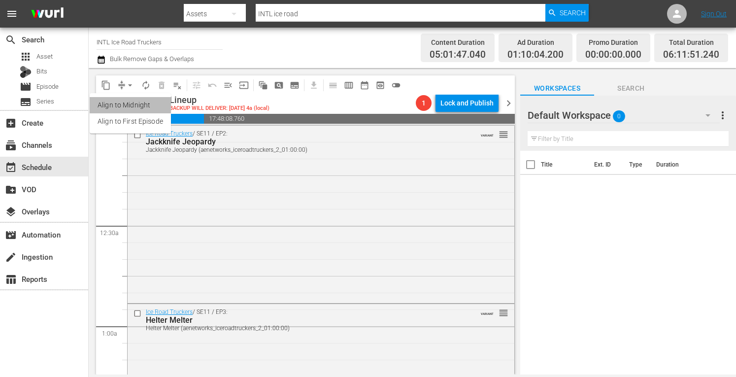
click at [127, 104] on li "Align to Midnight" at bounding box center [130, 105] width 81 height 16
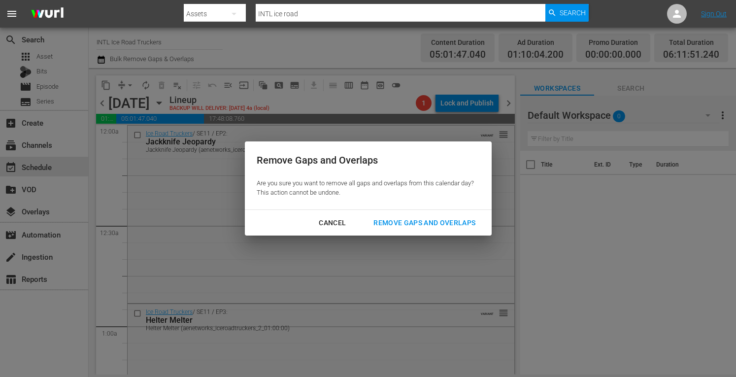
click at [391, 221] on div "Remove Gaps and Overlaps" at bounding box center [425, 223] width 118 height 12
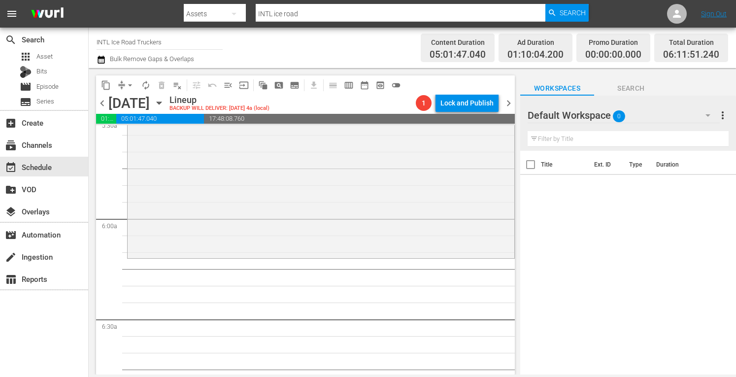
scroll to position [1112, 0]
click at [176, 239] on div "Ice Road Truckers / SE11 / EP8: The Big Skid reorder" at bounding box center [321, 168] width 387 height 175
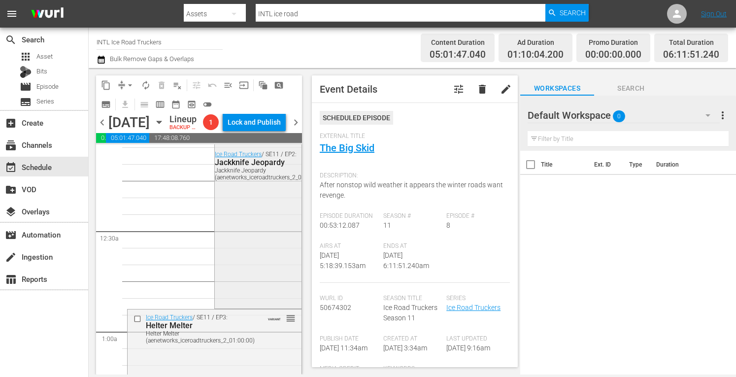
scroll to position [0, 0]
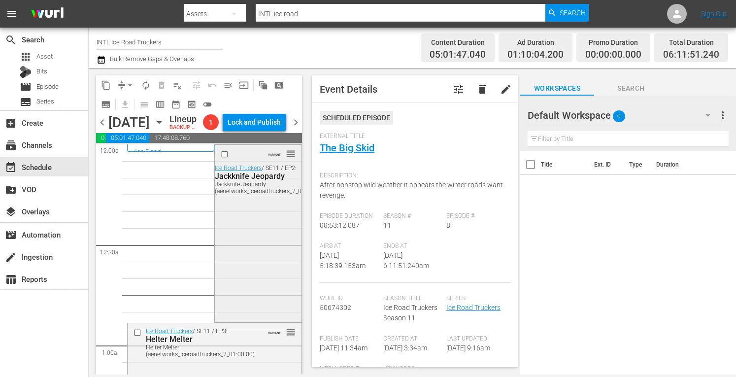
click at [249, 282] on div "VARIANT reorder Ice Road Truckers / SE11 / EP2: Jackknife Jeopardy Jackknife Je…" at bounding box center [258, 232] width 86 height 175
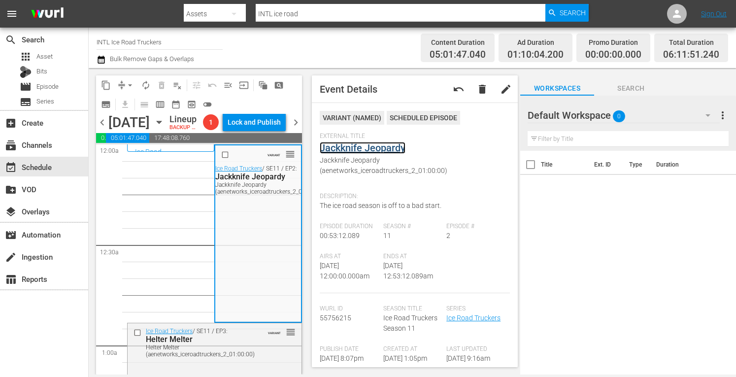
click at [364, 146] on link "Jackknife Jeopardy" at bounding box center [363, 148] width 86 height 12
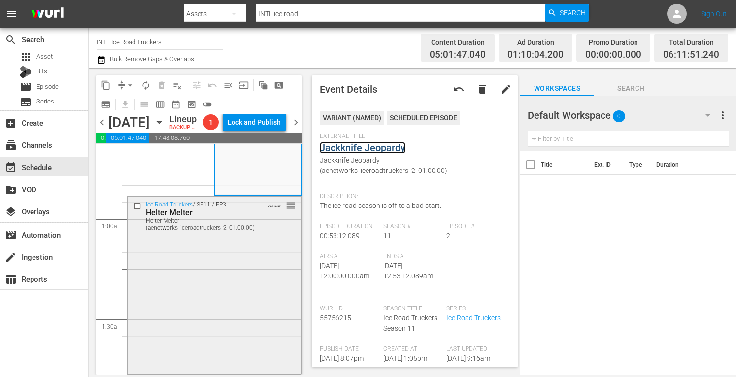
scroll to position [128, 0]
click at [217, 328] on div "Ice Road Truckers / SE11 / EP3: Helter Melter Helter Melter (aenetworks_iceroad…" at bounding box center [215, 282] width 174 height 175
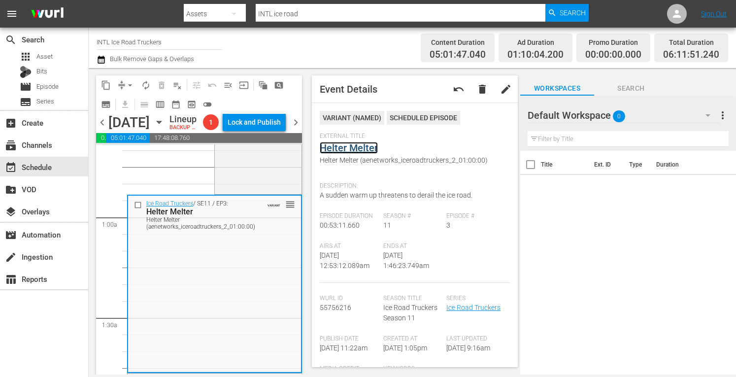
click at [347, 151] on link "Helter Melter" at bounding box center [349, 148] width 58 height 12
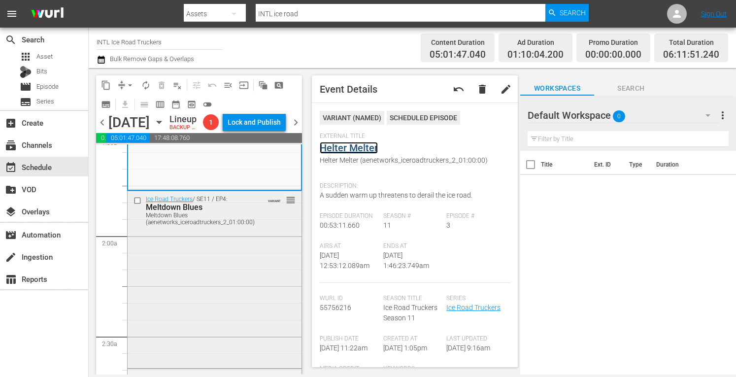
scroll to position [314, 0]
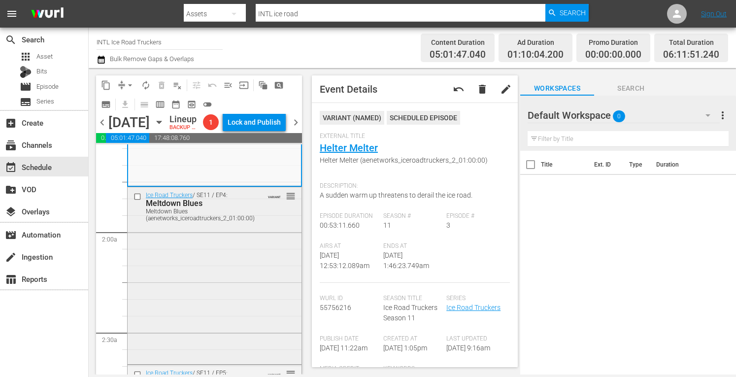
click at [209, 319] on div "Ice Road Truckers / SE11 / EP4: Meltdown Blues Meltdown Blues (aenetworks_icero…" at bounding box center [215, 274] width 174 height 175
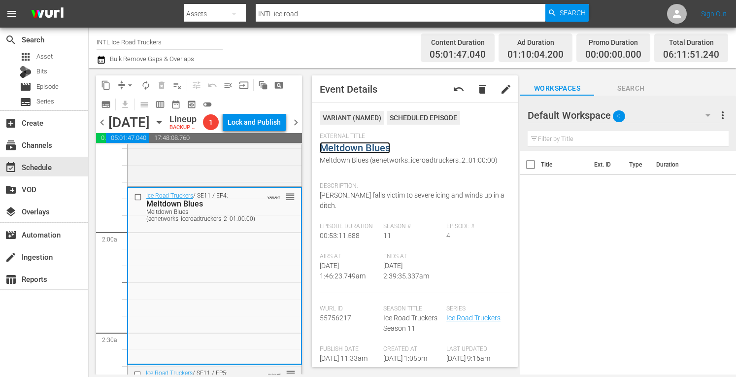
click at [361, 146] on link "Meltdown Blues" at bounding box center [355, 148] width 70 height 12
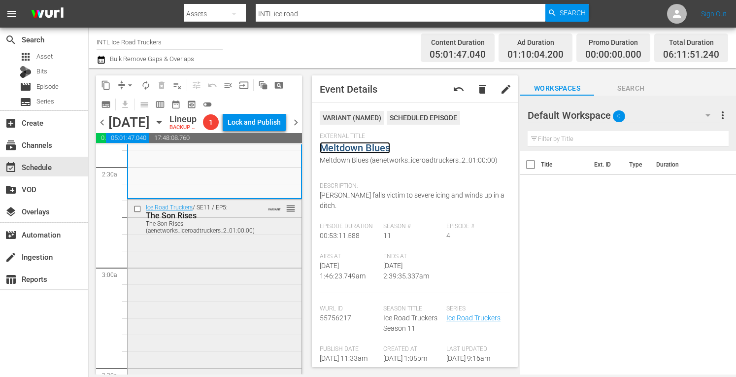
scroll to position [491, 0]
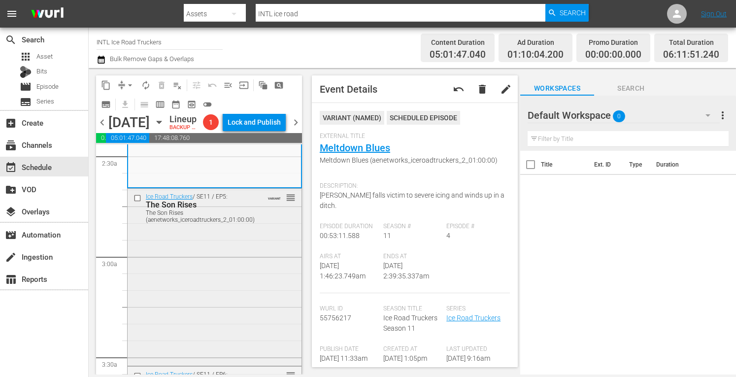
click at [206, 308] on div "Ice Road Truckers / SE11 / EP5: The Son Rises The Son Rises (aenetworks_iceroad…" at bounding box center [215, 276] width 174 height 174
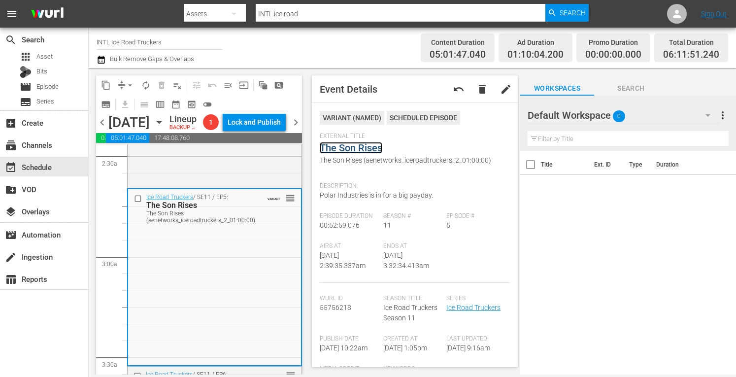
click at [363, 148] on link "The Son Rises" at bounding box center [351, 148] width 63 height 12
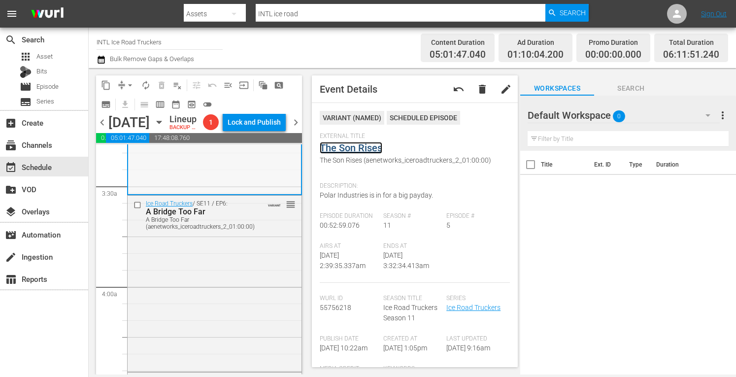
scroll to position [664, 0]
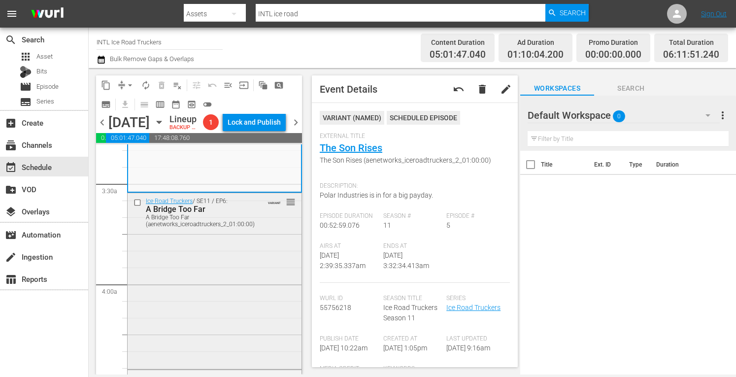
click at [224, 306] on div "Ice Road Truckers / SE11 / EP6: A Bridge Too Far A Bridge Too Far (aenetworks_i…" at bounding box center [215, 280] width 174 height 174
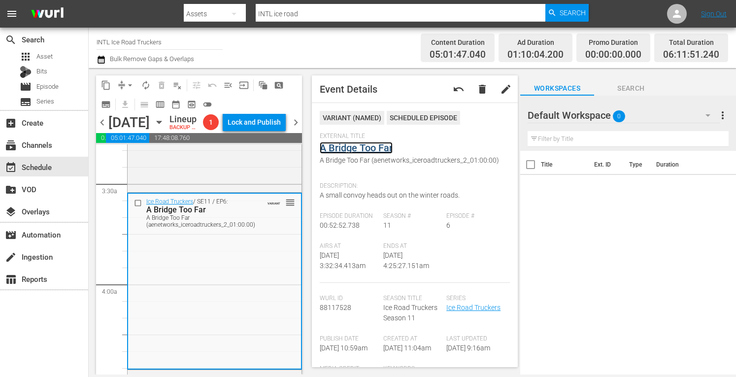
click at [354, 149] on link "A Bridge Too Far" at bounding box center [356, 148] width 73 height 12
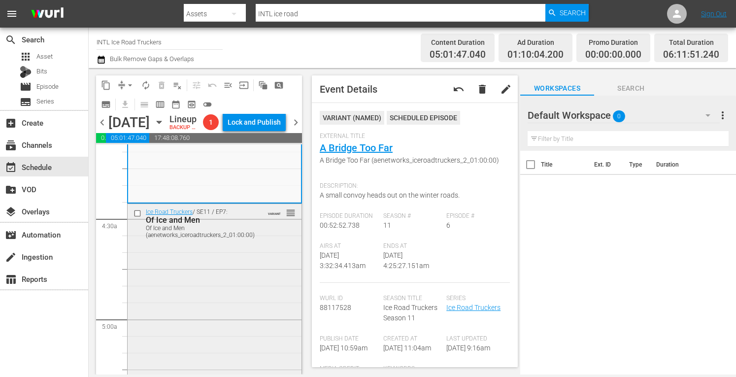
click at [222, 331] on div "Ice Road Truckers / SE11 / EP7: Of Ice and Men Of Ice and Men (aenetworks_icero…" at bounding box center [215, 291] width 174 height 175
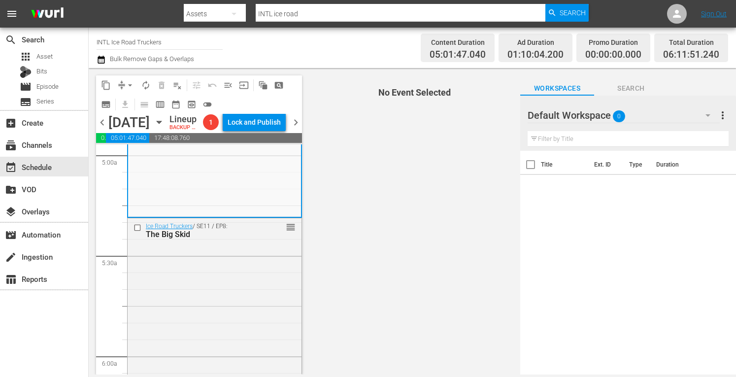
scroll to position [995, 0]
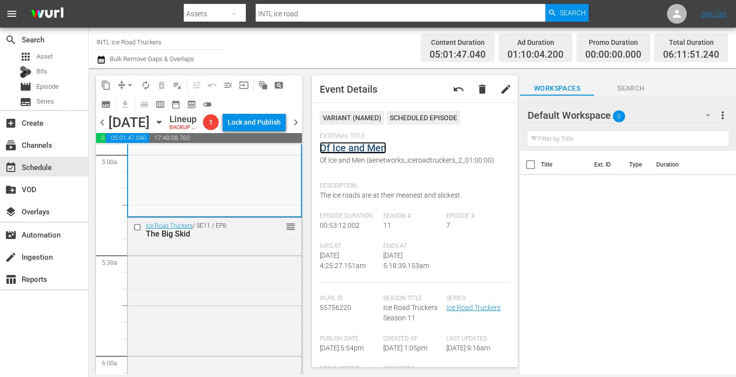
click at [353, 150] on link "Of Ice and Men" at bounding box center [353, 148] width 67 height 12
click at [207, 328] on div "Ice Road Truckers / SE11 / EP8: The Big Skid reorder" at bounding box center [215, 305] width 174 height 175
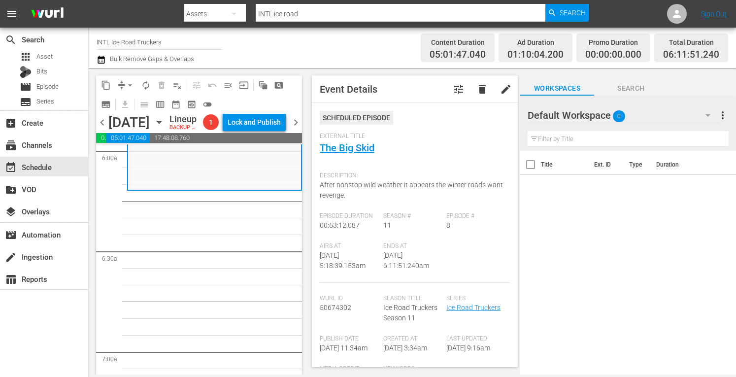
scroll to position [1203, 0]
click at [348, 149] on link "The Big Skid" at bounding box center [347, 148] width 55 height 12
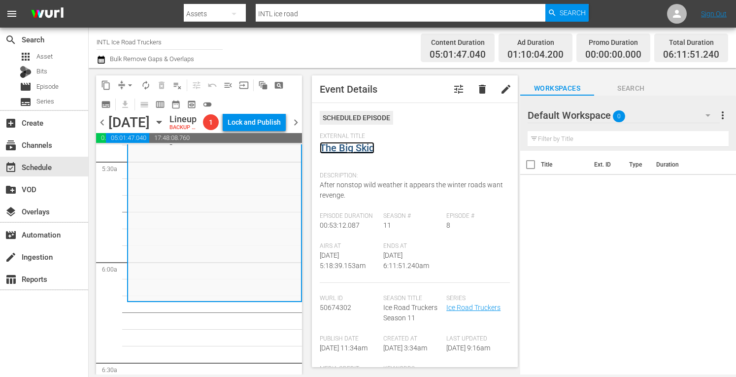
scroll to position [1018, 0]
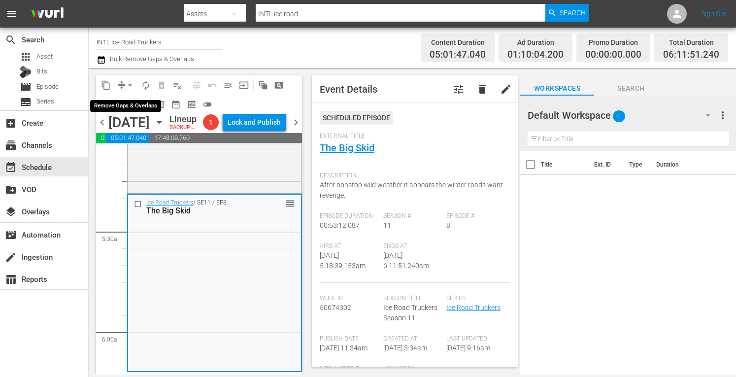
click at [124, 80] on button "arrow_drop_down" at bounding box center [130, 85] width 16 height 16
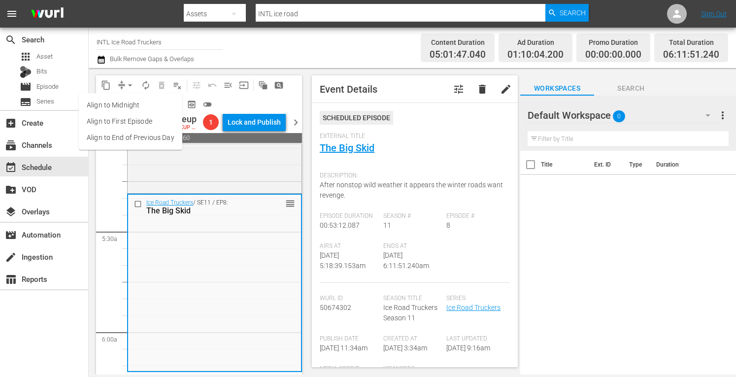
click at [115, 99] on li "Align to Midnight" at bounding box center [130, 105] width 103 height 16
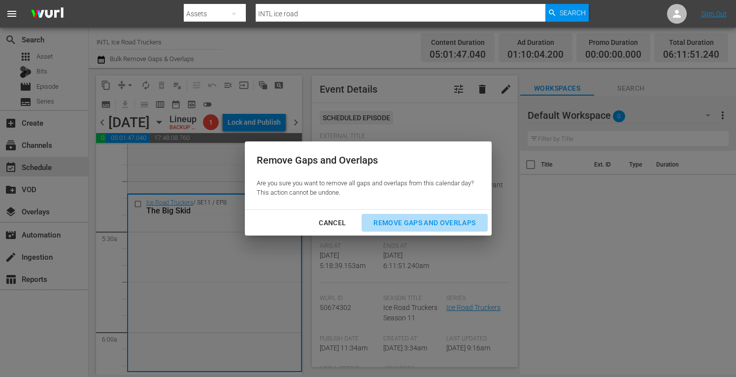
click at [392, 215] on button "Remove Gaps and Overlaps" at bounding box center [425, 223] width 126 height 18
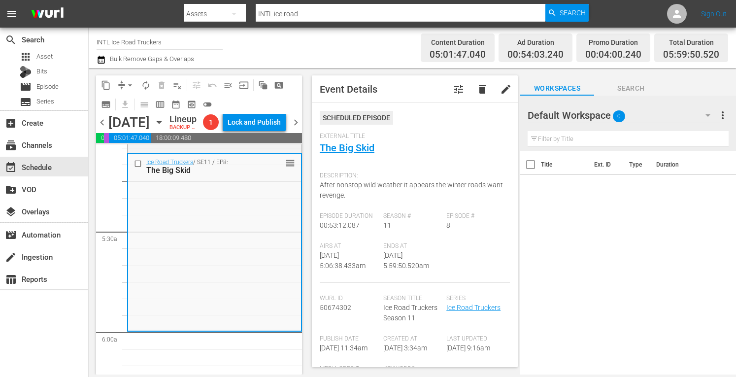
click at [130, 83] on span "arrow_drop_down" at bounding box center [130, 85] width 10 height 10
click at [108, 104] on li "Align to Midnight" at bounding box center [130, 105] width 103 height 16
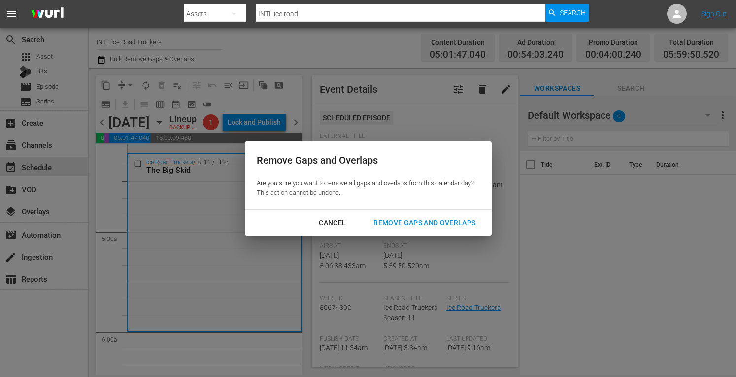
click at [412, 225] on div "Remove Gaps and Overlaps" at bounding box center [425, 223] width 118 height 12
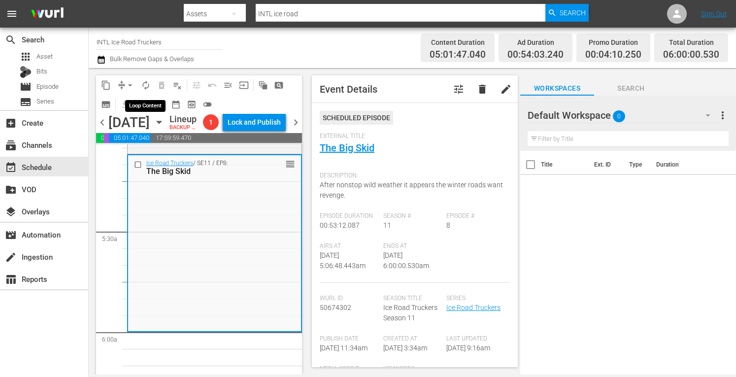
click at [148, 88] on span "autorenew_outlined" at bounding box center [146, 85] width 10 height 10
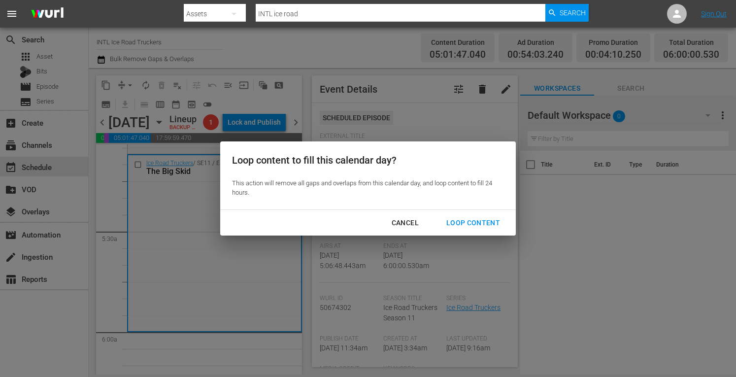
click at [464, 224] on div "Loop Content" at bounding box center [473, 223] width 69 height 12
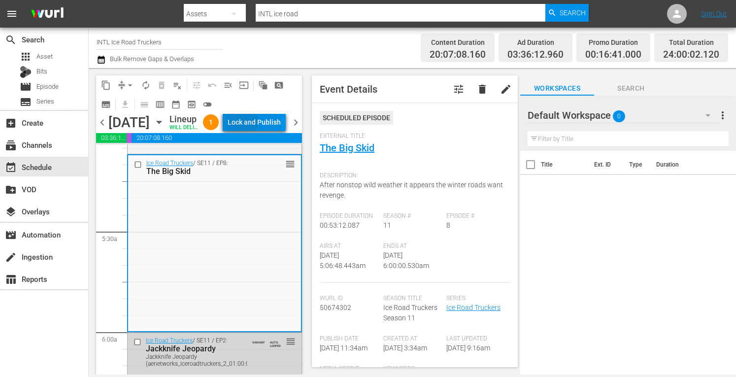
click at [263, 131] on div "Lock and Publish" at bounding box center [254, 122] width 53 height 18
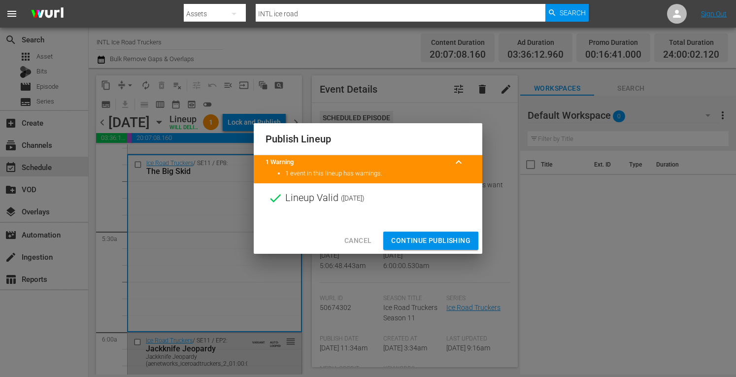
click at [420, 241] on span "Continue Publishing" at bounding box center [430, 241] width 79 height 12
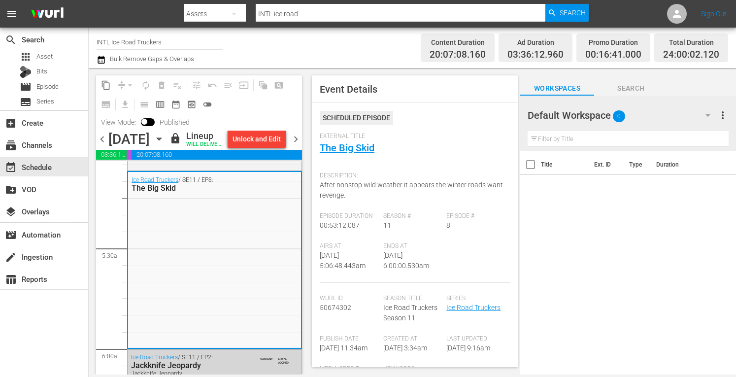
click at [295, 145] on span "chevron_right" at bounding box center [296, 139] width 12 height 12
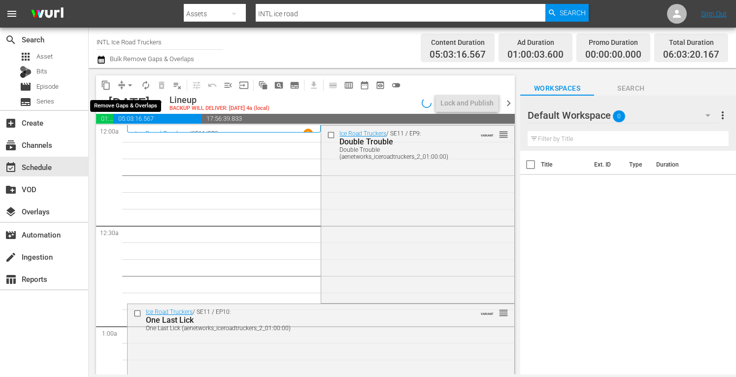
click at [129, 84] on span "arrow_drop_down" at bounding box center [130, 85] width 10 height 10
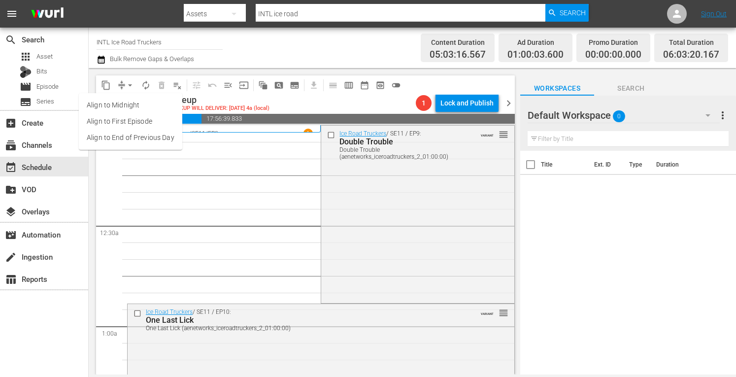
click at [115, 100] on li "Align to Midnight" at bounding box center [130, 105] width 103 height 16
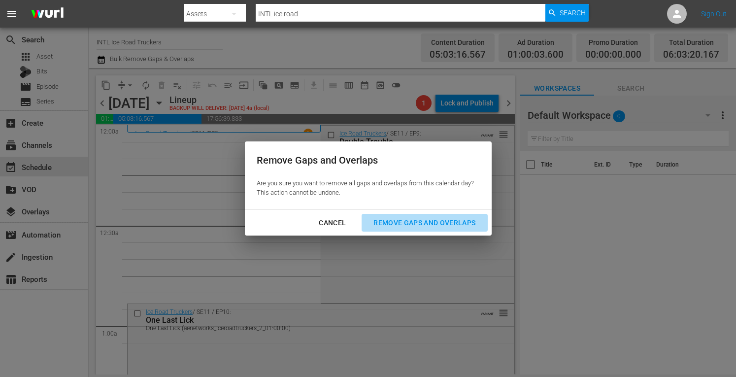
click at [414, 222] on div "Remove Gaps and Overlaps" at bounding box center [425, 223] width 118 height 12
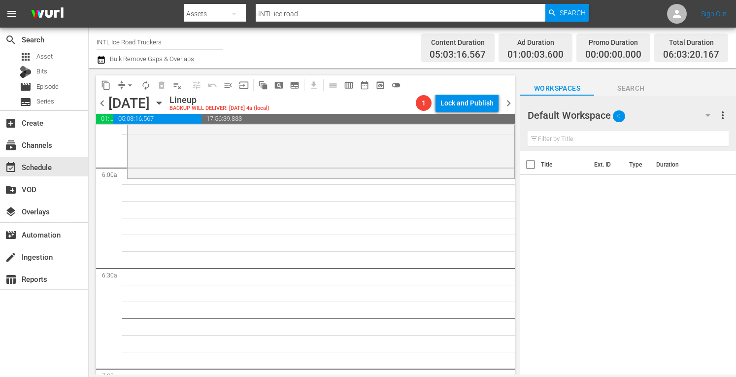
scroll to position [1163, 0]
click at [284, 158] on div "Ice Road Truckers / SE1 / EP5: Midseason Mayhem Midseason Mayhem (aenetworks_ic…" at bounding box center [321, 91] width 387 height 170
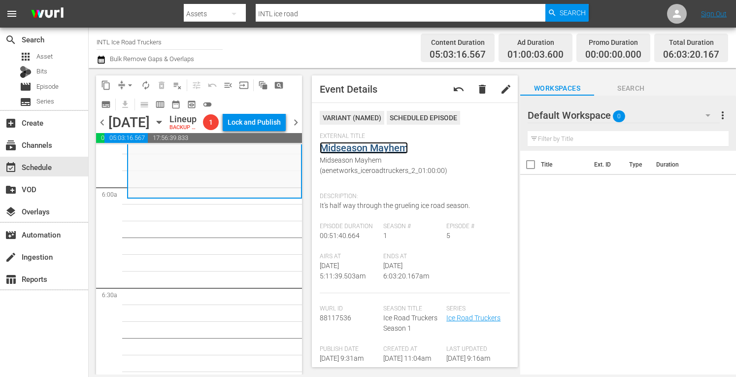
click at [347, 147] on link "Midseason Mayhem" at bounding box center [364, 148] width 88 height 12
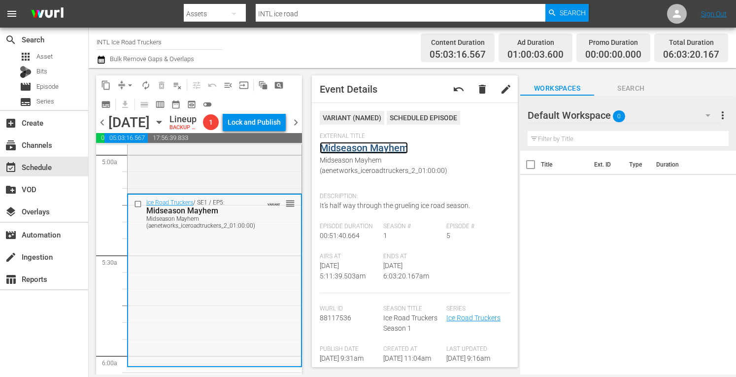
scroll to position [987, 0]
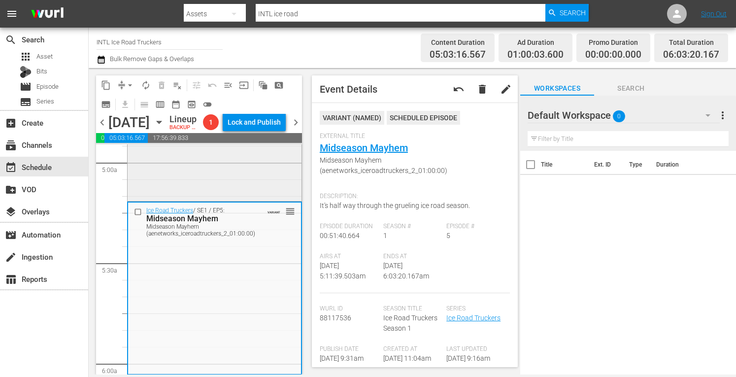
click at [174, 200] on div "Ice Road Truckers / SE1 / EP4: The Big Chill The Big Chill (aenetworks_iceroadt…" at bounding box center [215, 115] width 174 height 169
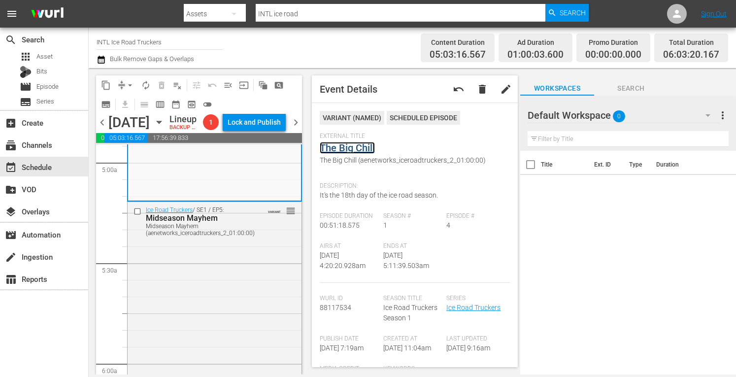
click at [341, 146] on link "The Big Chill" at bounding box center [347, 148] width 55 height 12
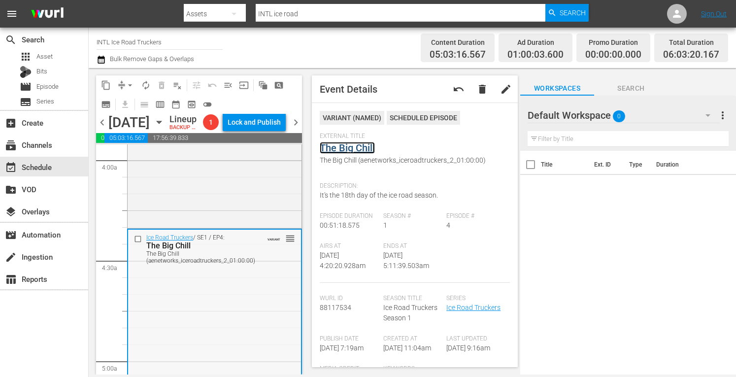
scroll to position [787, 0]
click at [203, 222] on div "Ice Road Truckers / SE1 / EP3: Dash for the Cash Dash for the Cash (aenetworks_…" at bounding box center [215, 143] width 174 height 168
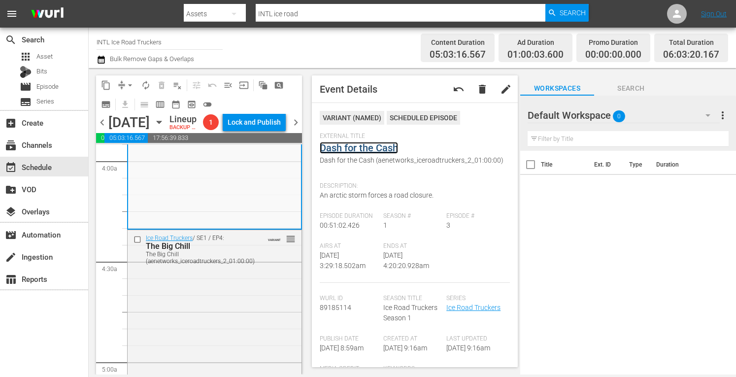
click at [371, 146] on link "Dash for the Cash" at bounding box center [359, 148] width 78 height 12
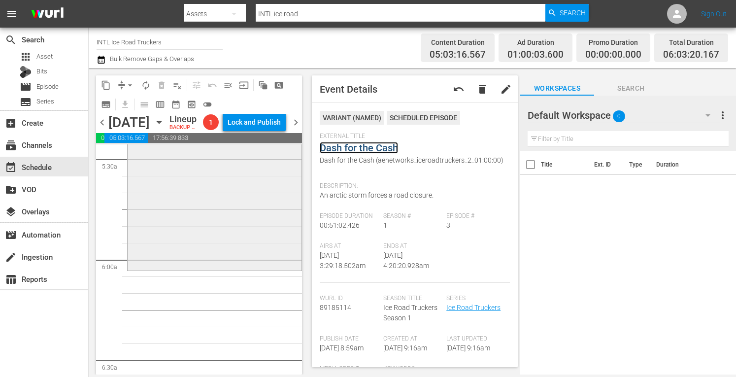
scroll to position [1084, 0]
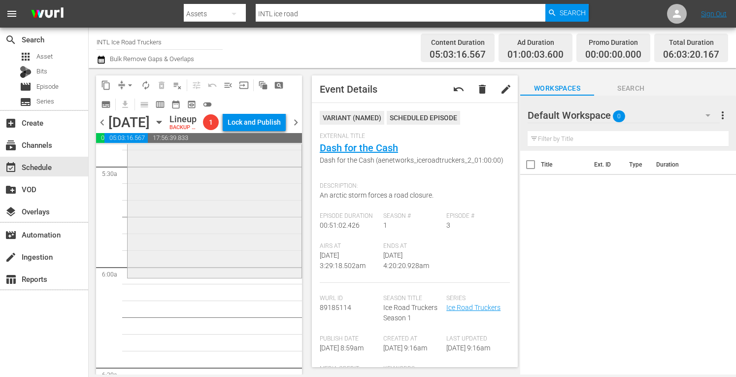
click at [201, 256] on div "Ice Road Truckers / SE1 / EP5: Midseason Mayhem Midseason Mayhem (aenetworks_ic…" at bounding box center [215, 190] width 174 height 170
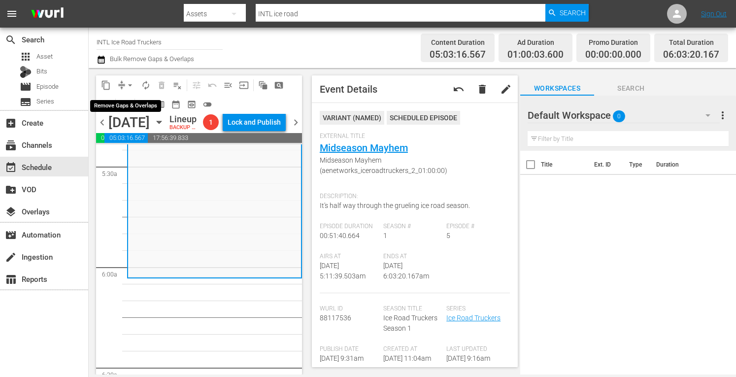
click at [132, 86] on span "arrow_drop_down" at bounding box center [130, 85] width 10 height 10
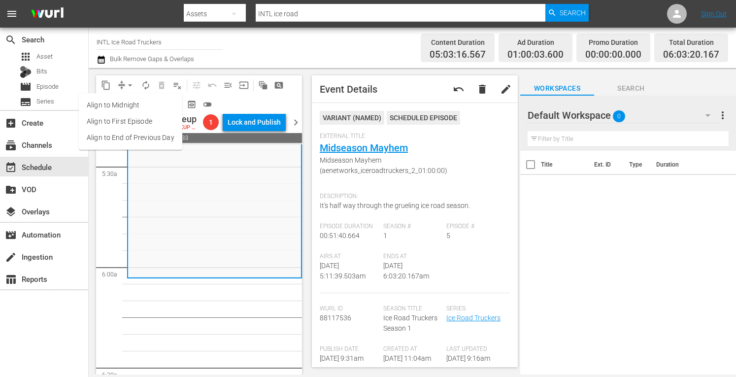
click at [115, 103] on li "Align to Midnight" at bounding box center [130, 105] width 103 height 16
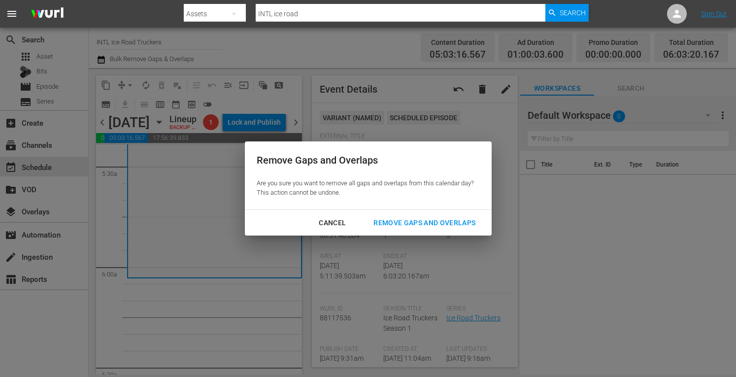
click at [397, 225] on div "Remove Gaps and Overlaps" at bounding box center [425, 223] width 118 height 12
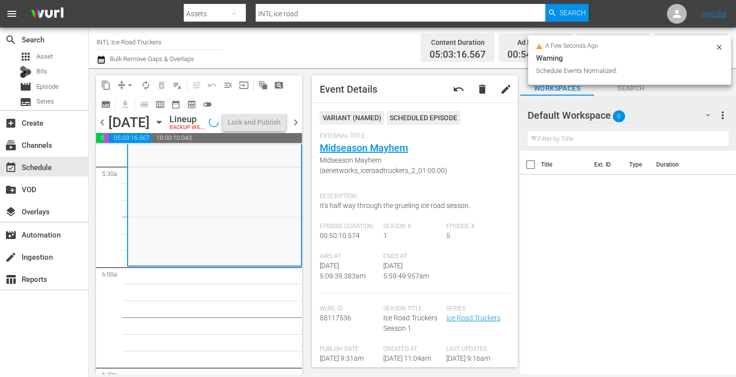
scroll to position [1100, 0]
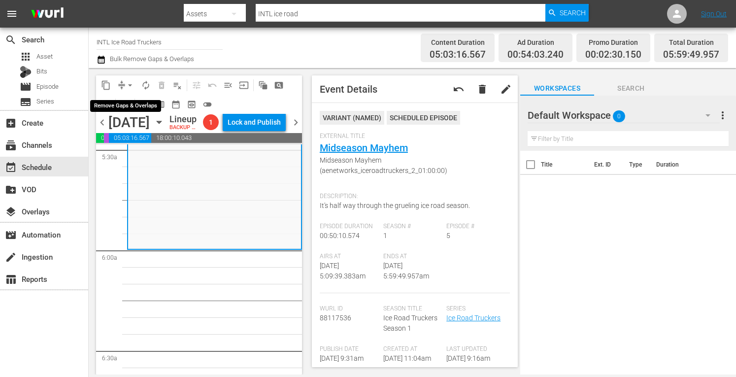
click at [135, 84] on button "arrow_drop_down" at bounding box center [130, 85] width 16 height 16
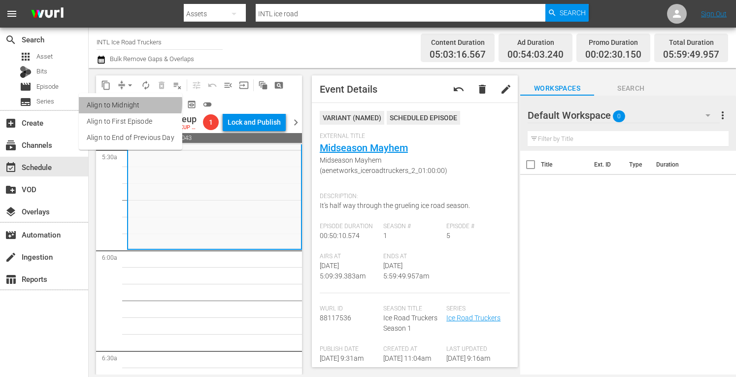
click at [120, 103] on li "Align to Midnight" at bounding box center [130, 105] width 103 height 16
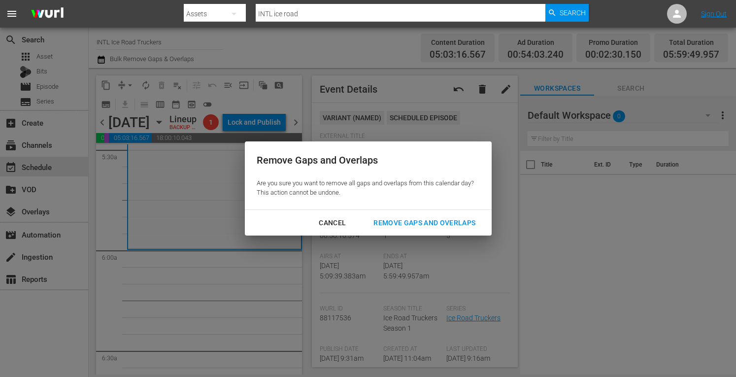
click at [393, 222] on div "Remove Gaps and Overlaps" at bounding box center [425, 223] width 118 height 12
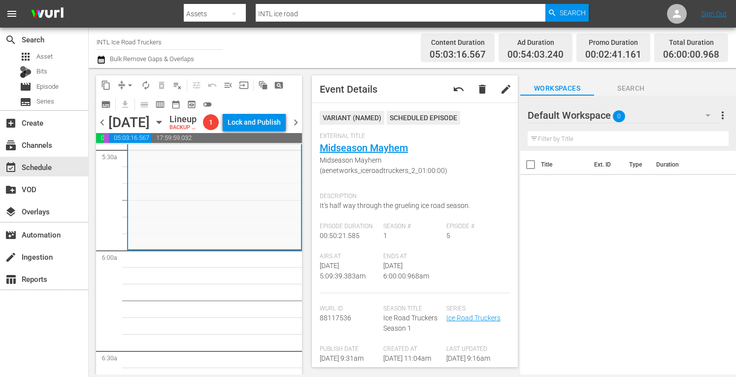
click at [147, 84] on span "autorenew_outlined" at bounding box center [146, 85] width 10 height 10
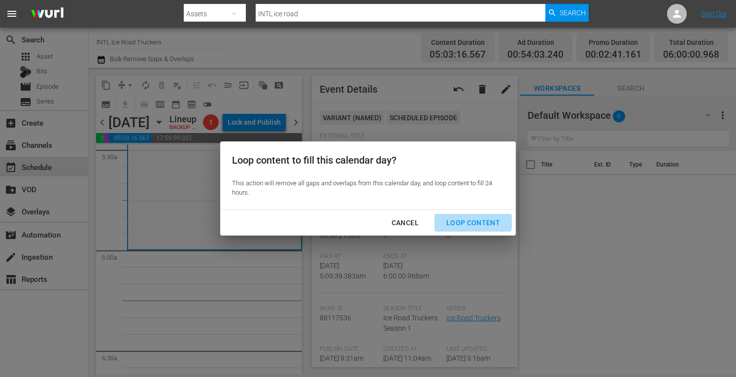
click at [470, 221] on div "Loop Content" at bounding box center [473, 223] width 69 height 12
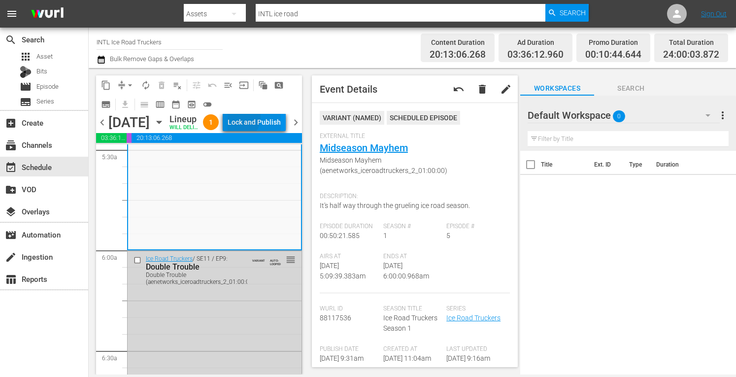
click at [261, 128] on div "Lock and Publish" at bounding box center [254, 122] width 53 height 18
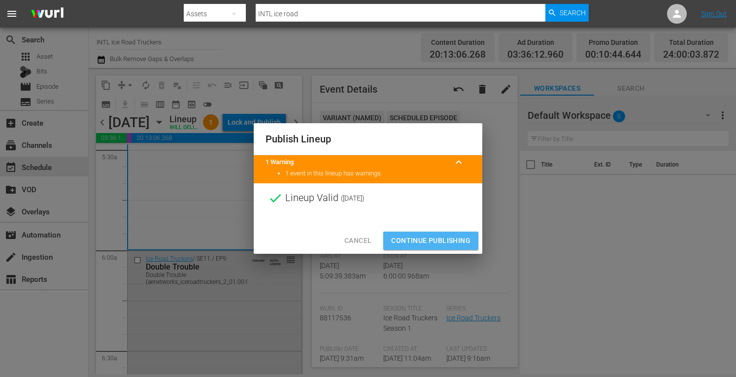
click at [410, 240] on span "Continue Publishing" at bounding box center [430, 241] width 79 height 12
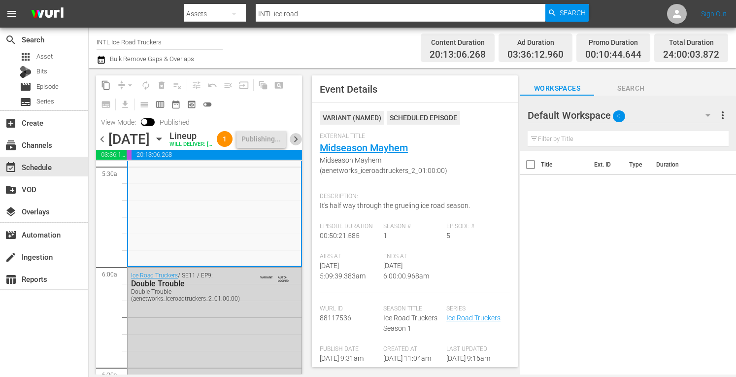
click at [297, 145] on span "chevron_right" at bounding box center [296, 139] width 12 height 12
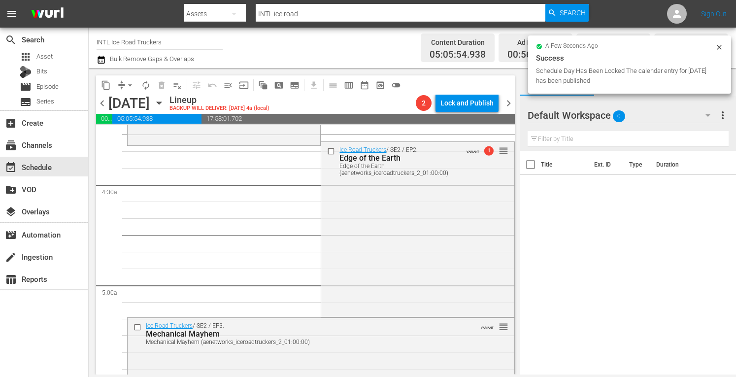
scroll to position [847, 0]
click at [132, 85] on span "arrow_drop_down" at bounding box center [130, 85] width 10 height 10
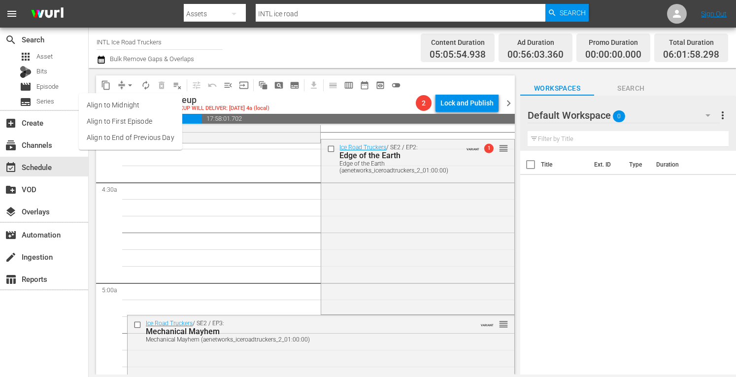
click at [117, 102] on li "Align to Midnight" at bounding box center [130, 105] width 103 height 16
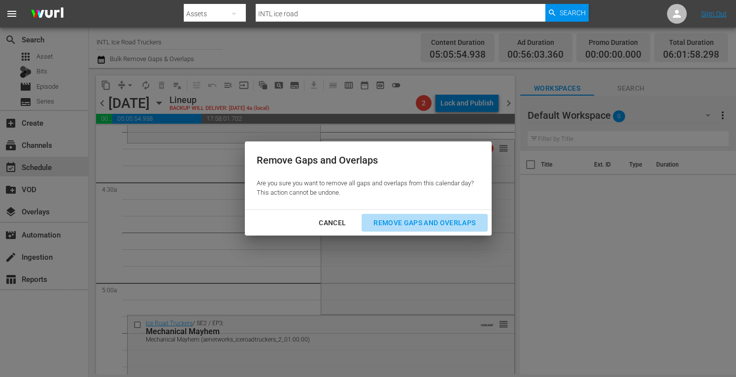
click at [408, 217] on div "Remove Gaps and Overlaps" at bounding box center [425, 223] width 118 height 12
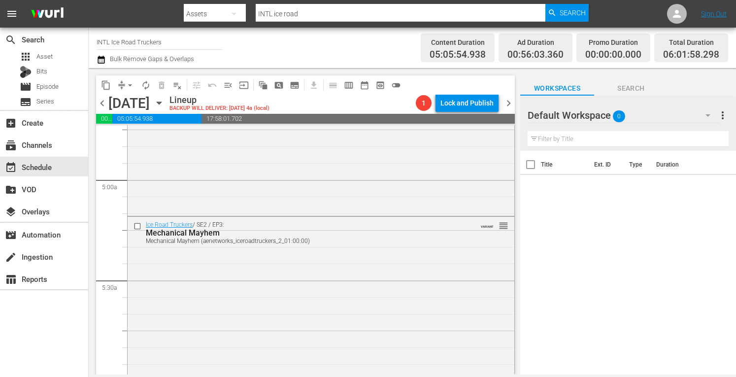
scroll to position [952, 0]
click at [244, 311] on div "Ice Road Truckers / SE2 / EP3: Mechanical Mayhem Mechanical Mayhem (aenetworks_…" at bounding box center [321, 299] width 387 height 169
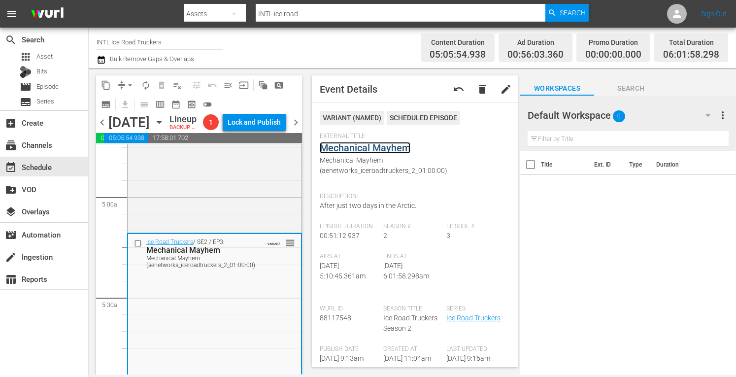
click at [356, 146] on link "Mechanical Mayhem" at bounding box center [365, 148] width 91 height 12
click at [195, 231] on div "Ice Road Truckers / SE2 / EP2: Edge of the Earth Edge of the Earth (aenetworks_…" at bounding box center [215, 144] width 174 height 172
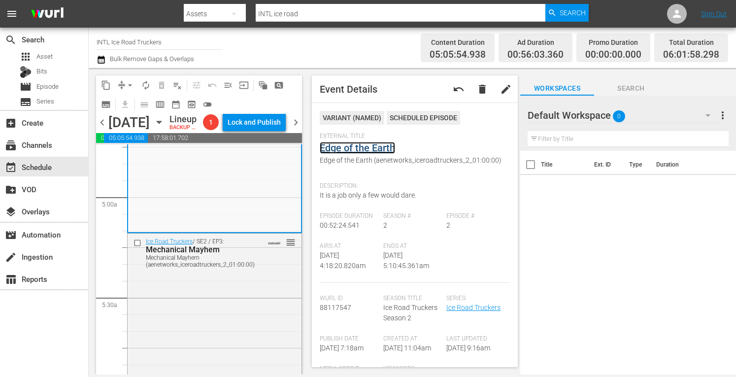
click at [345, 147] on link "Edge of the Earth" at bounding box center [357, 148] width 75 height 12
click at [125, 86] on button "arrow_drop_down" at bounding box center [130, 85] width 16 height 16
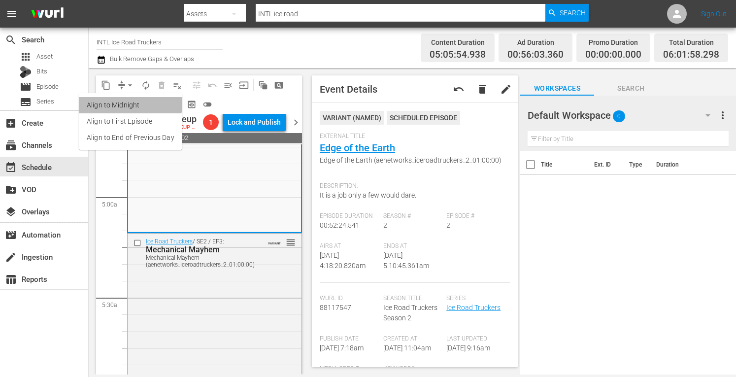
click at [114, 100] on li "Align to Midnight" at bounding box center [130, 105] width 103 height 16
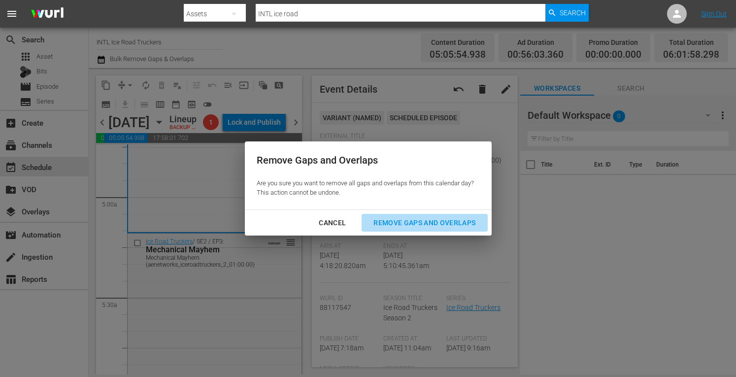
click at [401, 218] on div "Remove Gaps and Overlaps" at bounding box center [425, 223] width 118 height 12
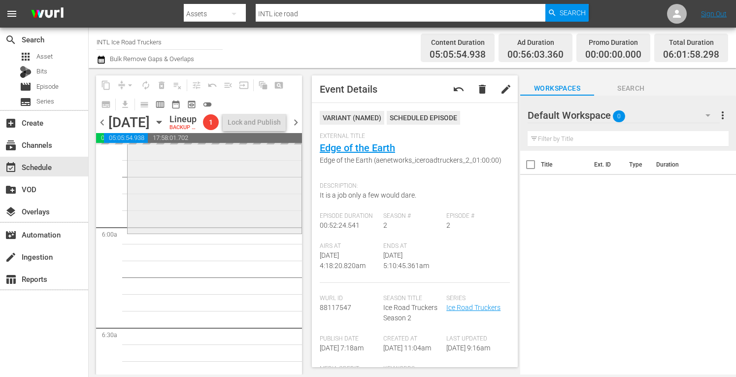
scroll to position [1124, 0]
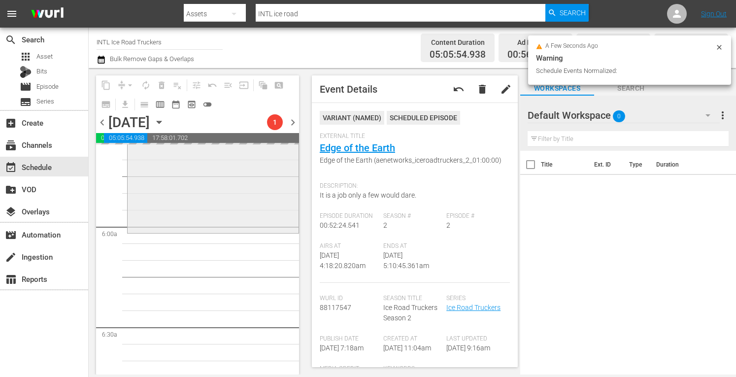
click at [178, 212] on div "Ice Road Truckers / SE2 / EP3: Mechanical Mayhem Mechanical Mayhem (aenetworks_…" at bounding box center [213, 146] width 171 height 169
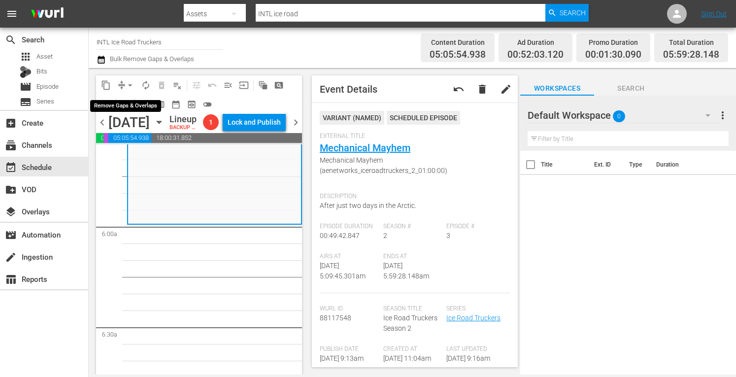
click at [129, 83] on span "arrow_drop_down" at bounding box center [130, 85] width 10 height 10
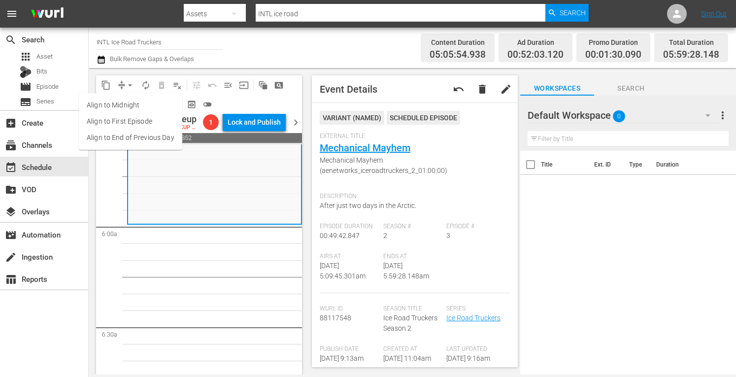
click at [115, 97] on li "Align to Midnight" at bounding box center [130, 105] width 103 height 16
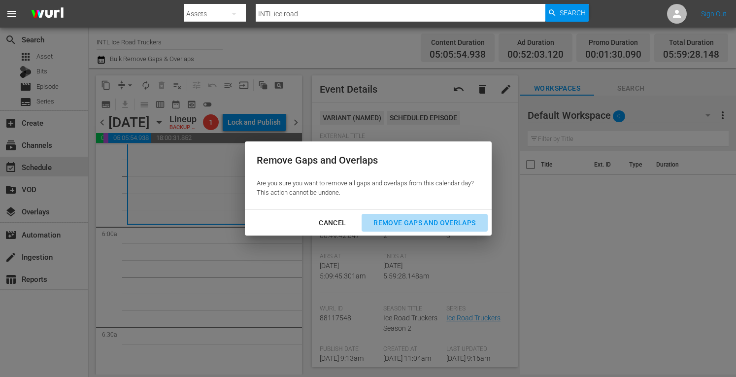
click at [409, 218] on div "Remove Gaps and Overlaps" at bounding box center [425, 223] width 118 height 12
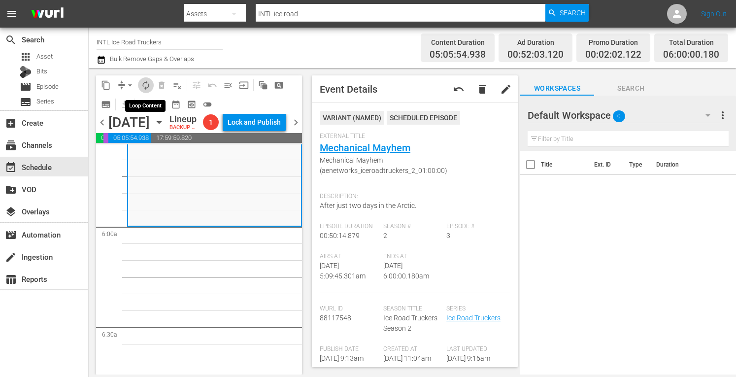
click at [146, 83] on span "autorenew_outlined" at bounding box center [146, 85] width 10 height 10
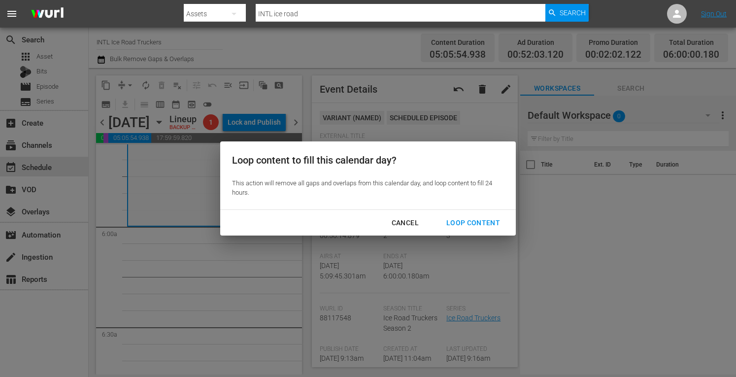
click at [458, 222] on div "Loop Content" at bounding box center [473, 223] width 69 height 12
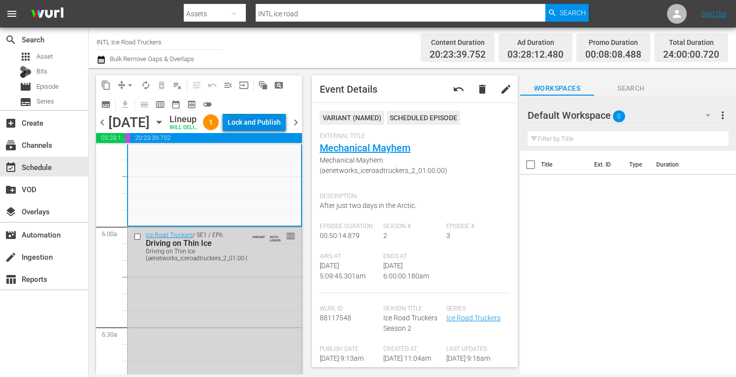
click at [261, 131] on div "Lock and Publish" at bounding box center [254, 122] width 53 height 18
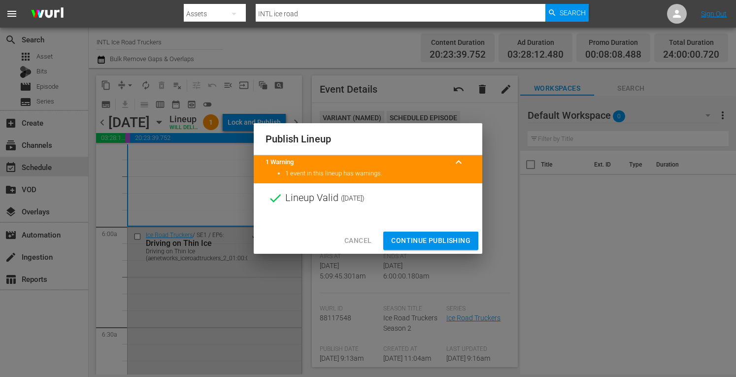
click at [417, 240] on span "Continue Publishing" at bounding box center [430, 241] width 79 height 12
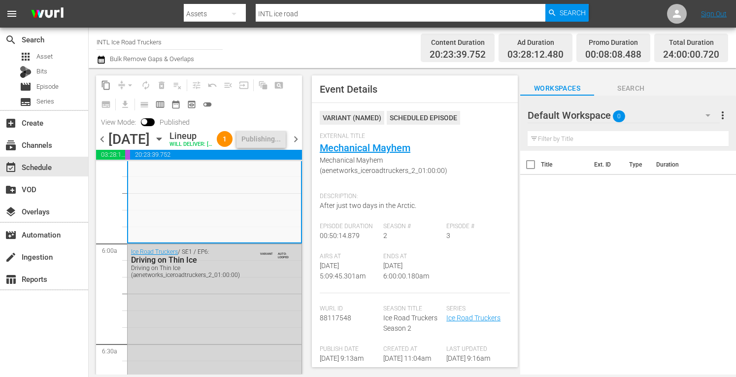
click at [296, 145] on span "chevron_right" at bounding box center [296, 139] width 12 height 12
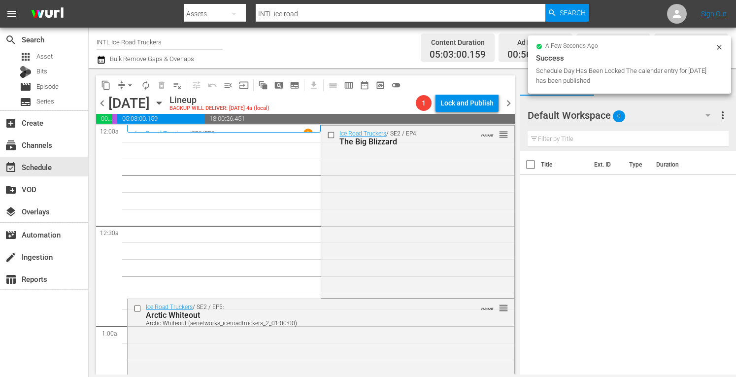
click at [129, 85] on span "arrow_drop_down" at bounding box center [130, 85] width 10 height 10
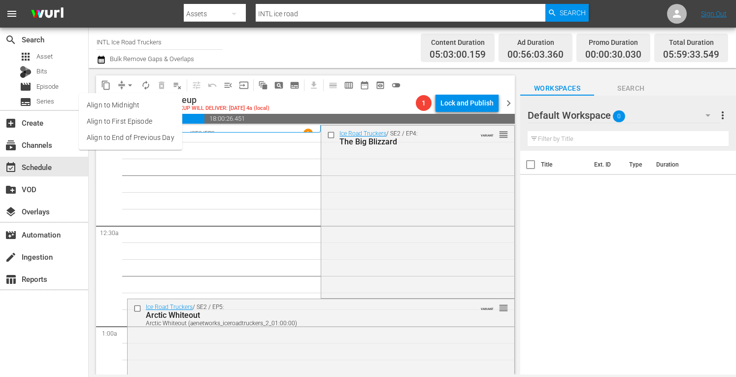
click at [118, 98] on li "Align to Midnight" at bounding box center [130, 105] width 103 height 16
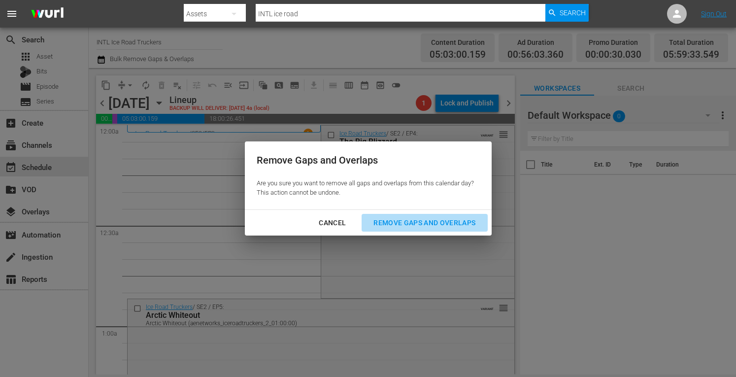
click at [418, 219] on div "Remove Gaps and Overlaps" at bounding box center [425, 223] width 118 height 12
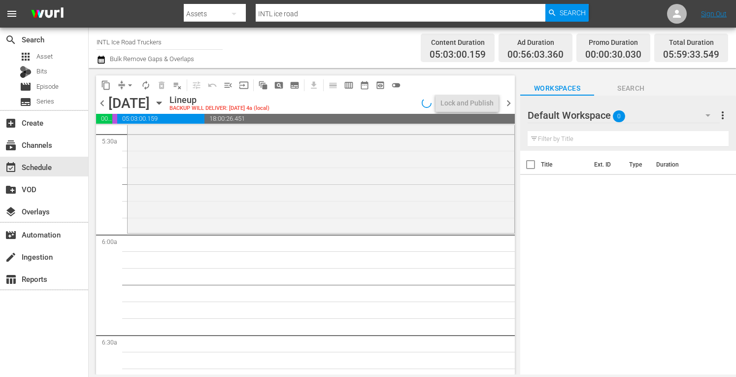
scroll to position [1102, 0]
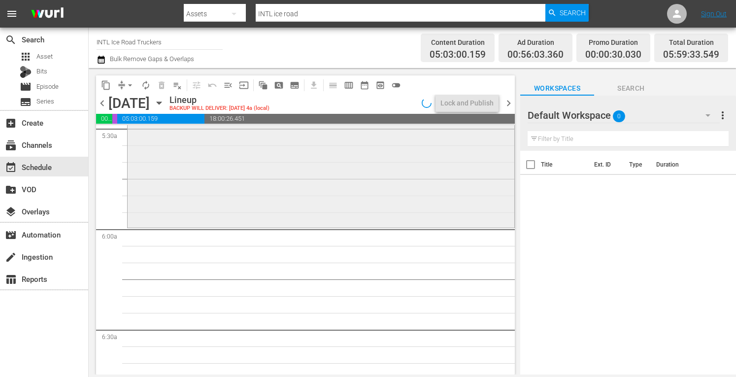
click at [235, 183] on div "Ice Road Truckers / SE2 / EP10: A Rookie Fumbles A Rookie Fumbles (aenetworks_i…" at bounding box center [321, 141] width 387 height 170
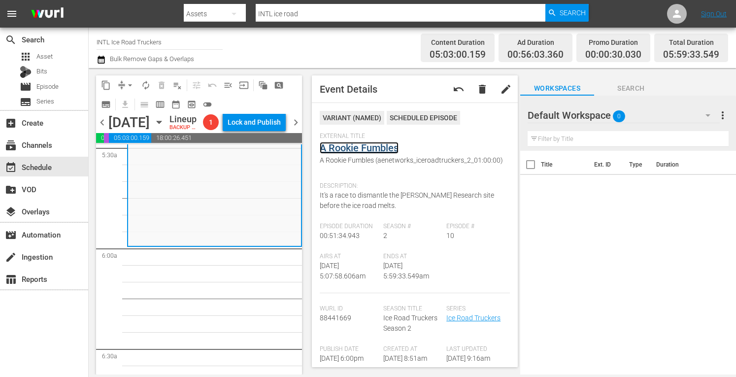
click at [368, 148] on link "A Rookie Fumbles" at bounding box center [359, 148] width 79 height 12
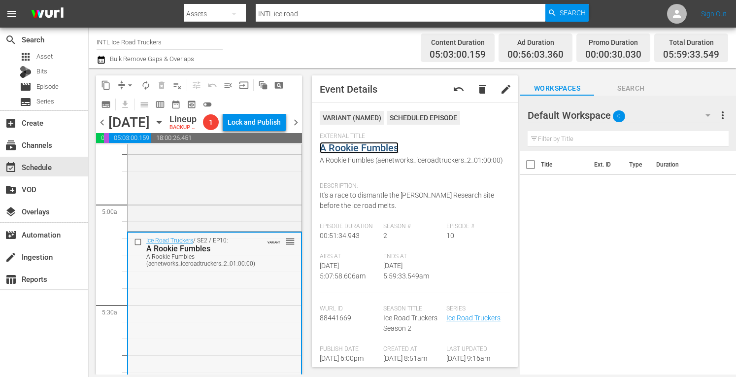
scroll to position [941, 0]
click at [187, 218] on div "Ice Road Truckers / SE2 / EP9: A Trucker's Farewell A Trucker's Farewell (aenet…" at bounding box center [215, 149] width 174 height 168
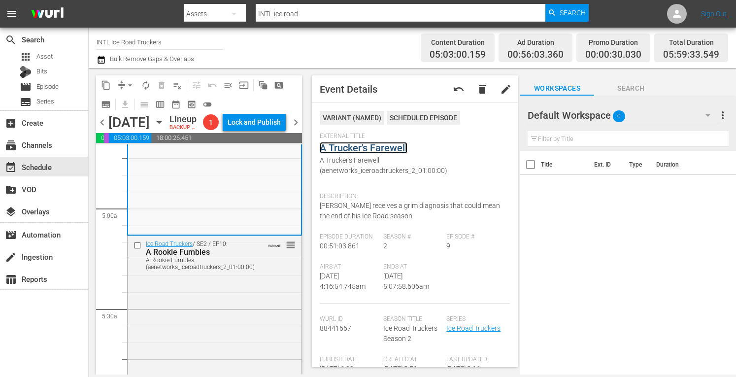
click at [349, 149] on link "A Trucker's Farewell" at bounding box center [364, 148] width 88 height 12
click at [131, 84] on span "arrow_drop_down" at bounding box center [130, 85] width 10 height 10
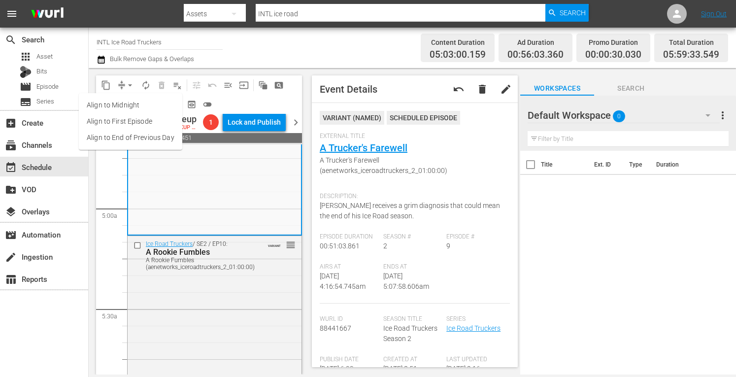
click at [109, 106] on li "Align to Midnight" at bounding box center [130, 105] width 103 height 16
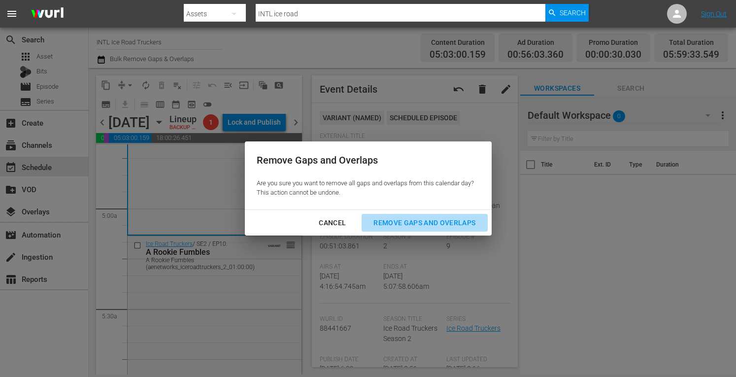
click at [400, 220] on div "Remove Gaps and Overlaps" at bounding box center [425, 223] width 118 height 12
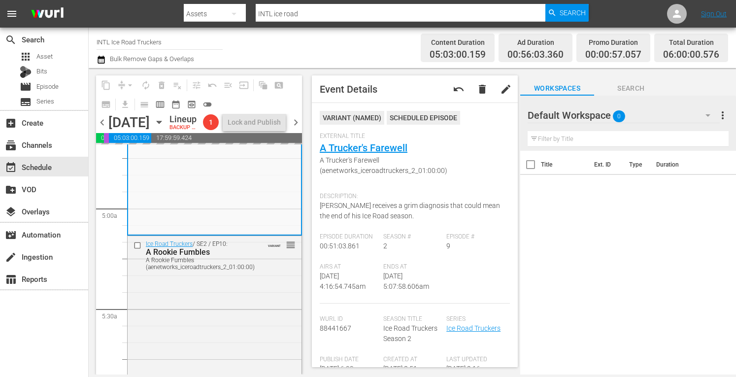
scroll to position [1009, 0]
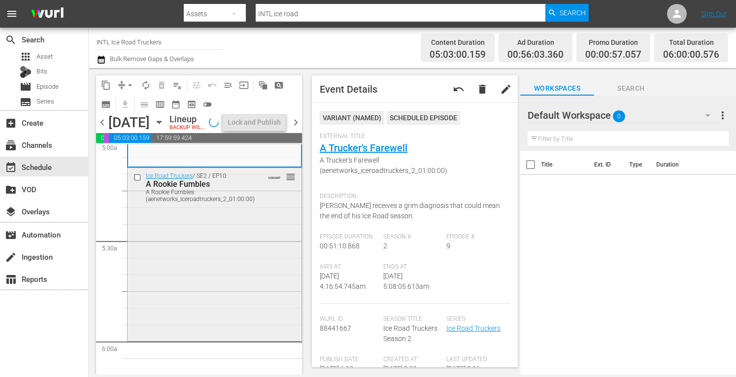
click at [194, 300] on div "Ice Road Truckers / SE2 / EP10: A Rookie Fumbles A Rookie Fumbles (aenetworks_i…" at bounding box center [215, 253] width 174 height 171
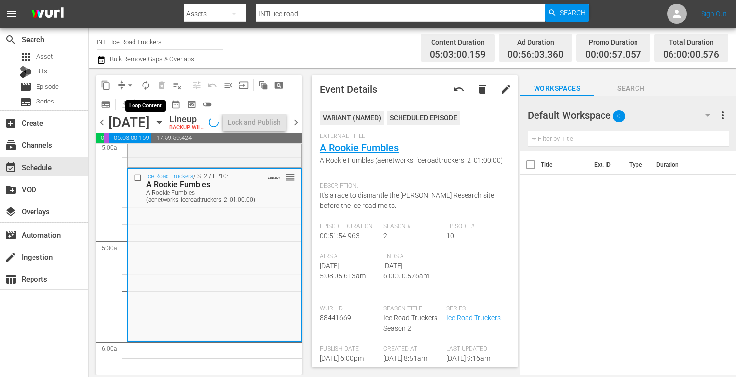
click at [145, 86] on span "autorenew_outlined" at bounding box center [146, 85] width 10 height 10
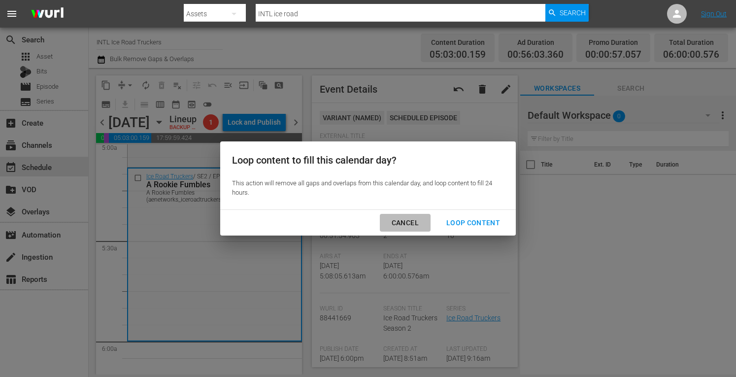
click at [400, 220] on div "Cancel" at bounding box center [405, 223] width 43 height 12
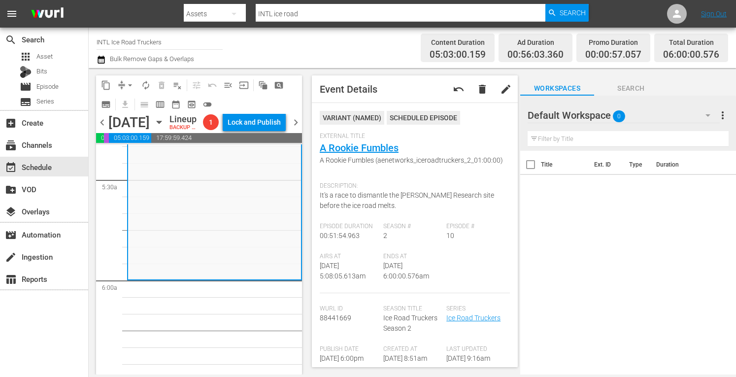
scroll to position [1071, 0]
click at [147, 84] on span "autorenew_outlined" at bounding box center [146, 85] width 10 height 10
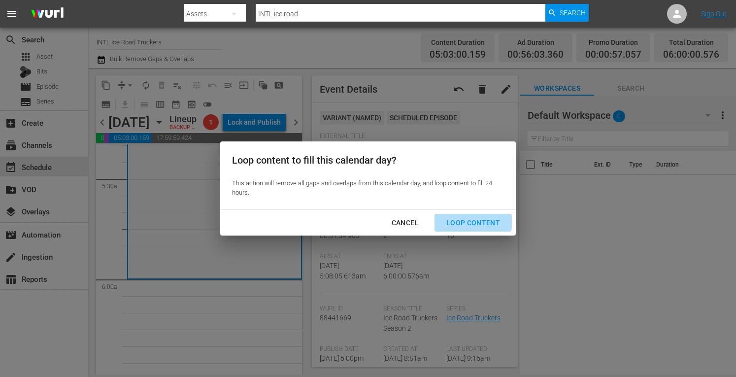
click at [468, 221] on div "Loop Content" at bounding box center [473, 223] width 69 height 12
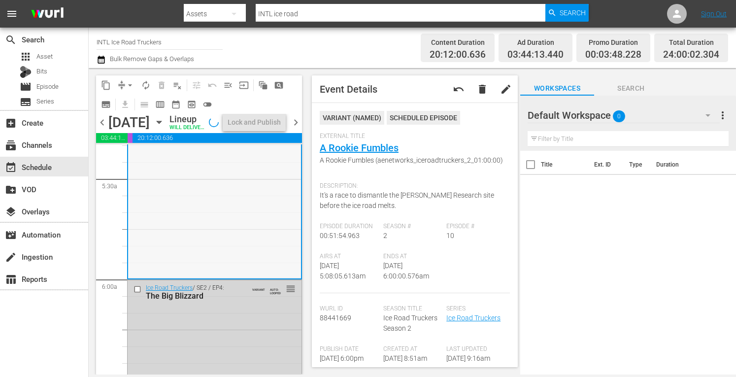
click at [232, 243] on div "Ice Road Truckers / SE2 / EP10: A Rookie Fumbles A Rookie Fumbles (aenetworks_i…" at bounding box center [214, 191] width 173 height 171
click at [248, 131] on div "Lock and Publish" at bounding box center [254, 122] width 53 height 18
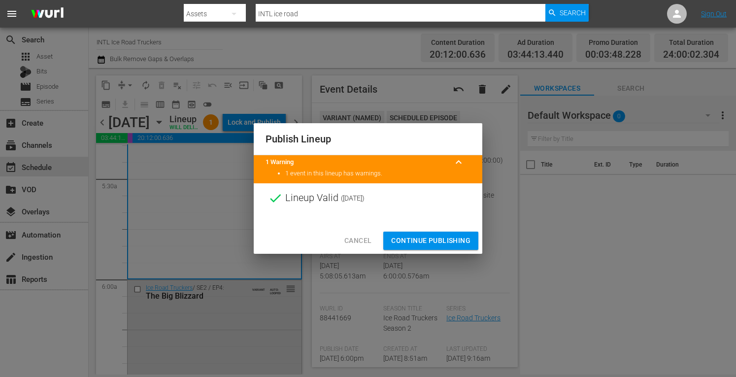
click at [407, 243] on span "Continue Publishing" at bounding box center [430, 241] width 79 height 12
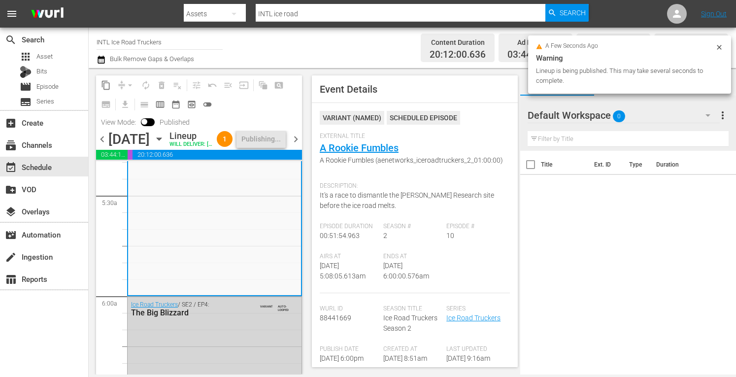
click at [296, 145] on span "chevron_right" at bounding box center [296, 139] width 12 height 12
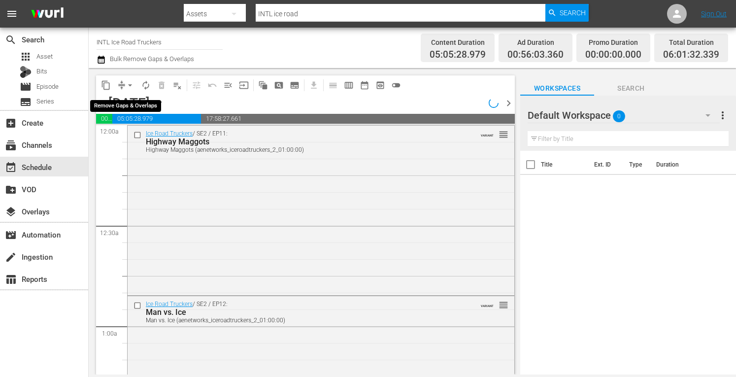
click at [126, 85] on span "arrow_drop_down" at bounding box center [130, 85] width 10 height 10
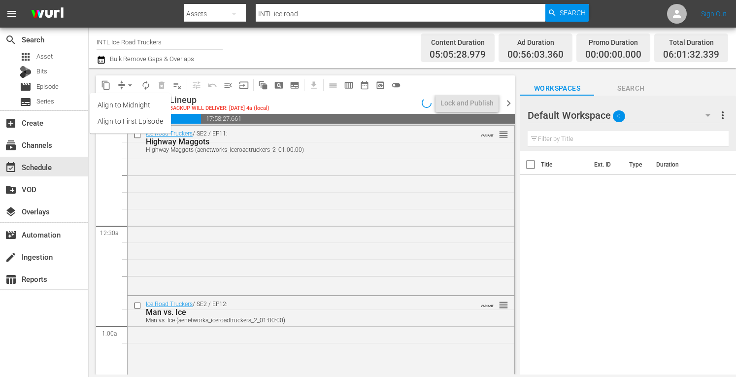
click at [108, 106] on li "Align to Midnight" at bounding box center [130, 105] width 81 height 16
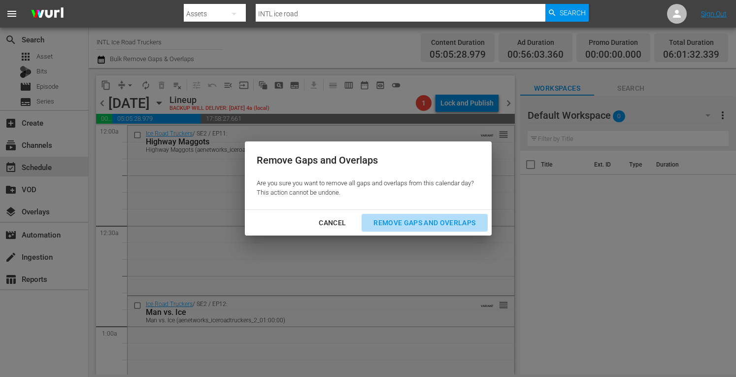
click at [414, 227] on div "Remove Gaps and Overlaps" at bounding box center [425, 223] width 118 height 12
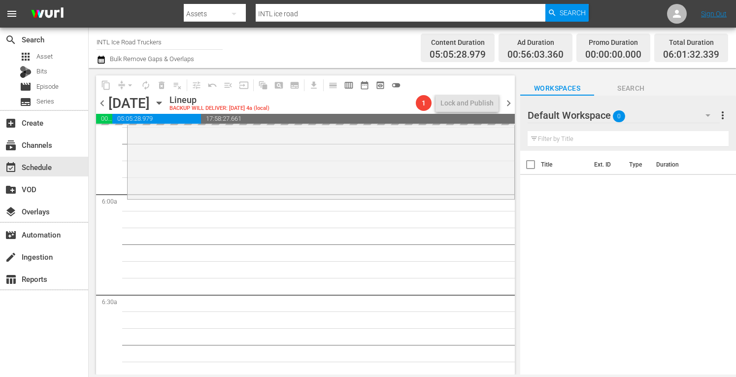
scroll to position [1127, 0]
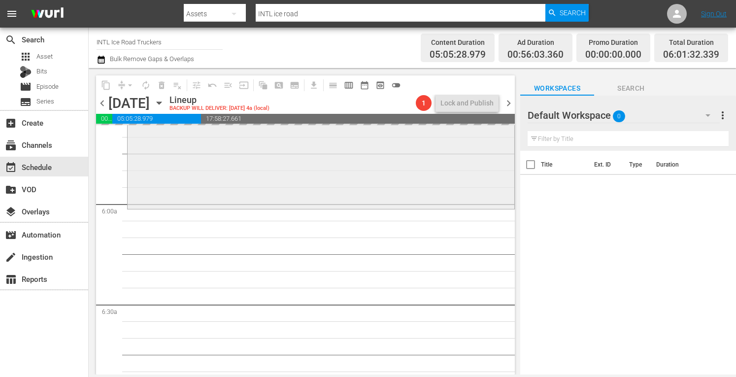
click at [238, 186] on div "Ice Road Truckers / SE3 / EP3: Canadian Invasion Canadian Invasion (aenetworks_…" at bounding box center [321, 120] width 387 height 173
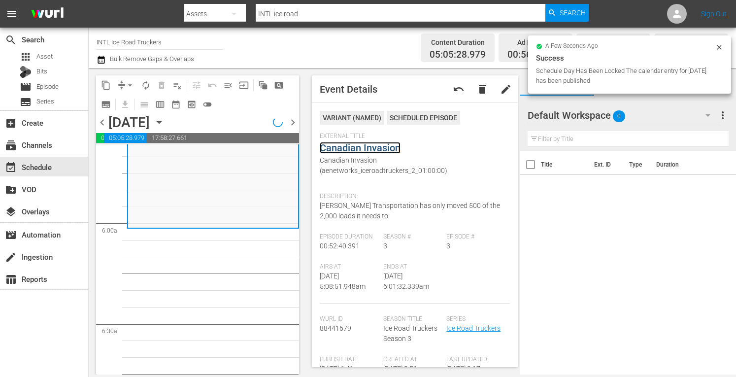
scroll to position [1111, 0]
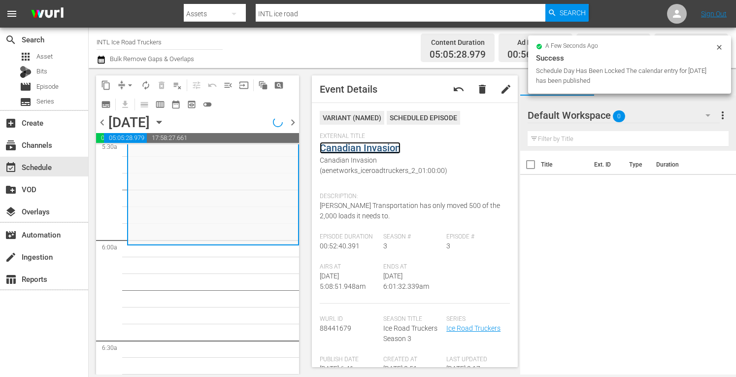
click at [357, 146] on link "Canadian Invasion" at bounding box center [360, 148] width 81 height 12
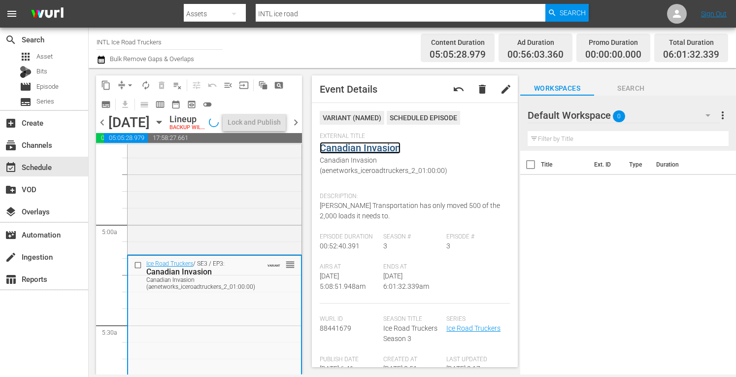
scroll to position [922, 0]
click at [171, 233] on div "Ice Road Truckers / SE3 / EP2: Rookie Run Rookie Run (aenetworks_iceroadtrucker…" at bounding box center [215, 168] width 174 height 171
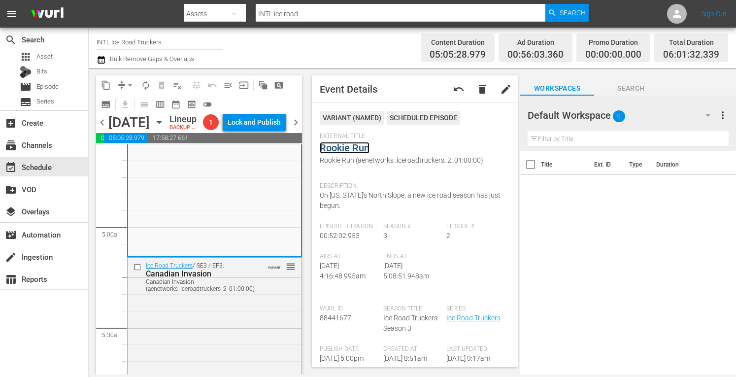
click at [360, 151] on link "Rookie Run" at bounding box center [345, 148] width 50 height 12
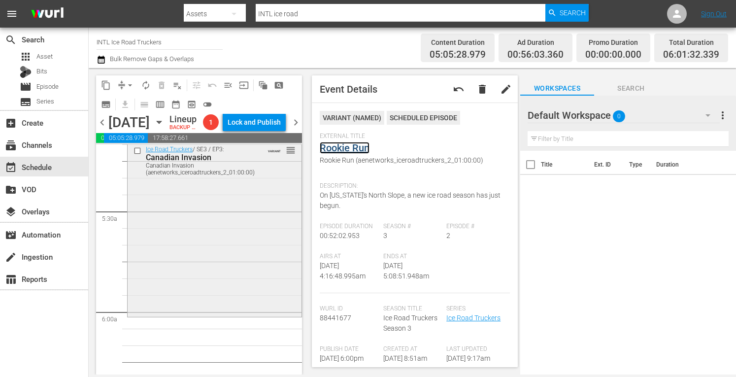
scroll to position [1043, 0]
click at [184, 281] on div "Ice Road Truckers / SE3 / EP3: Canadian Invasion Canadian Invasion (aenetworks_…" at bounding box center [215, 223] width 174 height 173
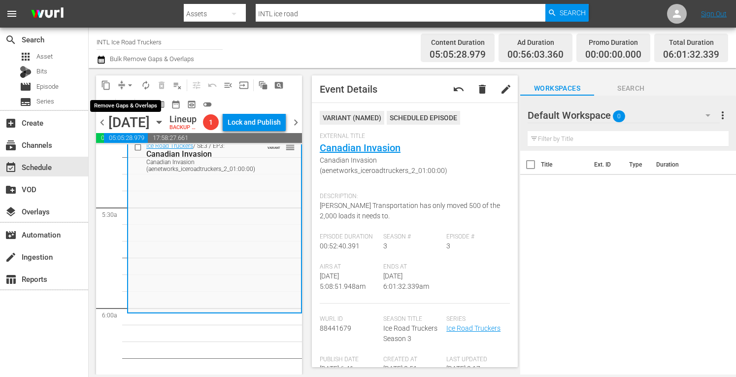
click at [131, 83] on span "arrow_drop_down" at bounding box center [130, 85] width 10 height 10
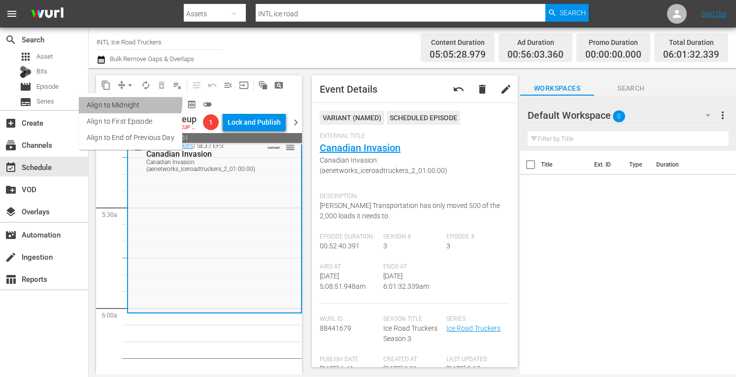
click at [113, 101] on li "Align to Midnight" at bounding box center [130, 105] width 103 height 16
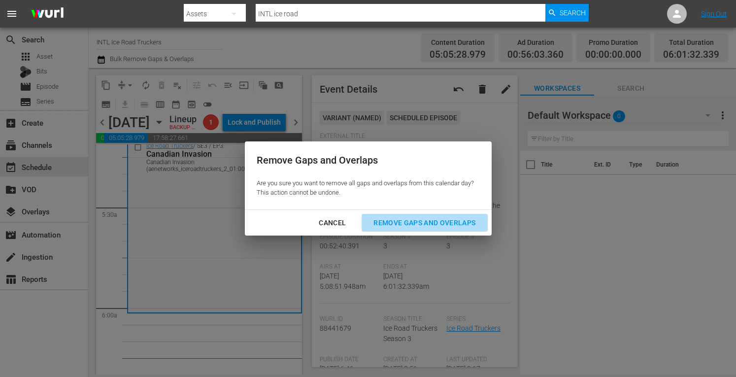
click at [424, 218] on div "Remove Gaps and Overlaps" at bounding box center [425, 223] width 118 height 12
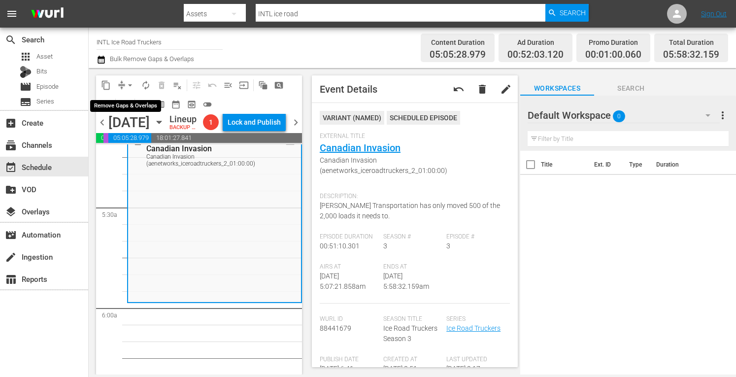
click at [126, 85] on span "arrow_drop_down" at bounding box center [130, 85] width 10 height 10
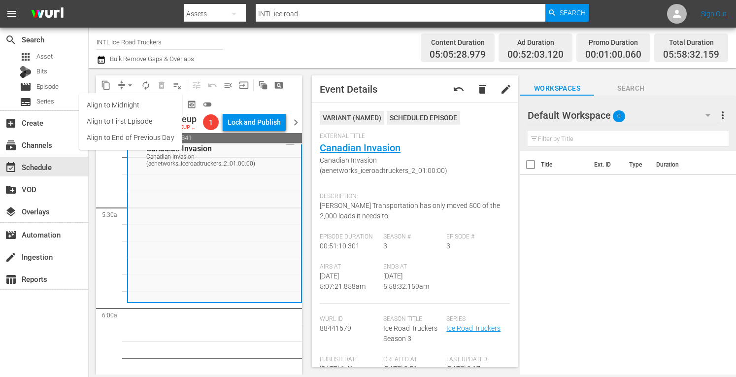
click at [114, 109] on li "Align to Midnight" at bounding box center [130, 105] width 103 height 16
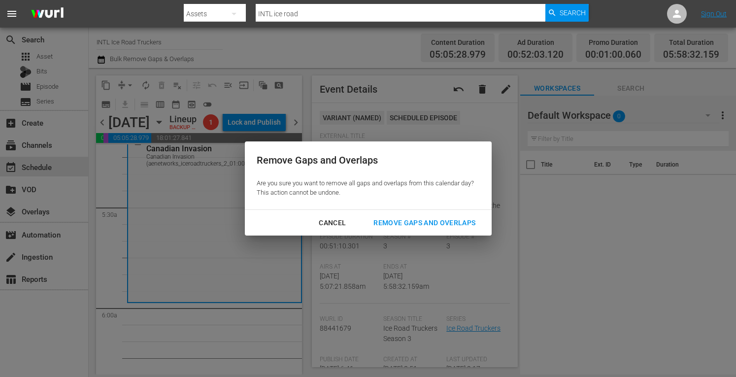
click at [388, 225] on div "Remove Gaps and Overlaps" at bounding box center [425, 223] width 118 height 12
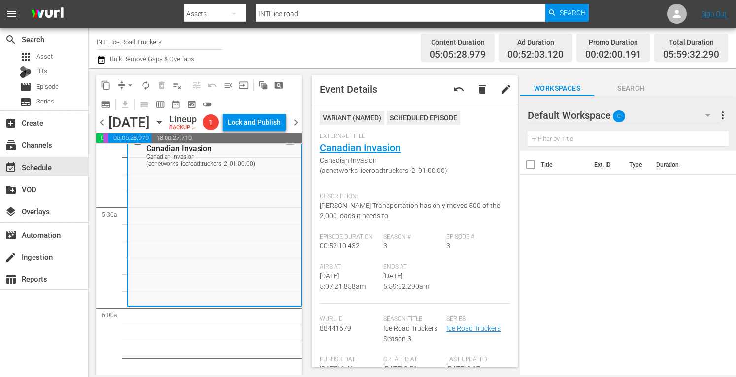
click at [128, 84] on span "arrow_drop_down" at bounding box center [130, 85] width 10 height 10
click at [115, 103] on li "Align to Midnight" at bounding box center [130, 105] width 103 height 16
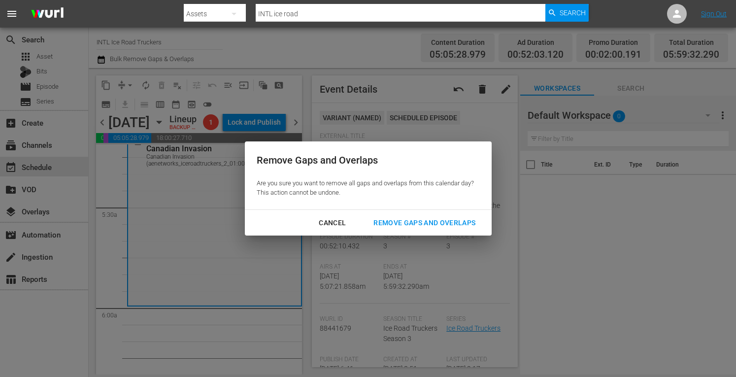
click at [396, 224] on div "Remove Gaps and Overlaps" at bounding box center [425, 223] width 118 height 12
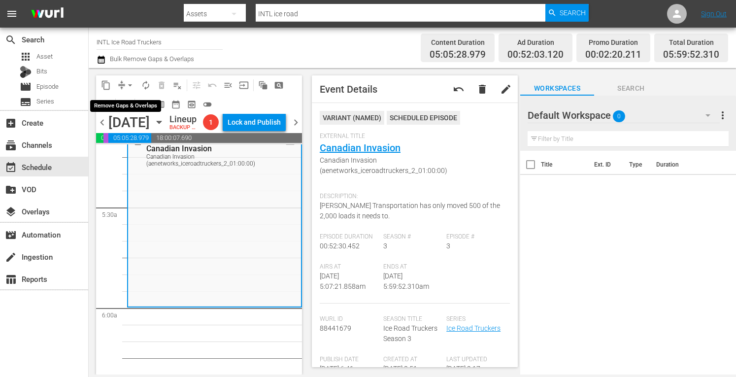
click at [130, 84] on span "arrow_drop_down" at bounding box center [130, 85] width 10 height 10
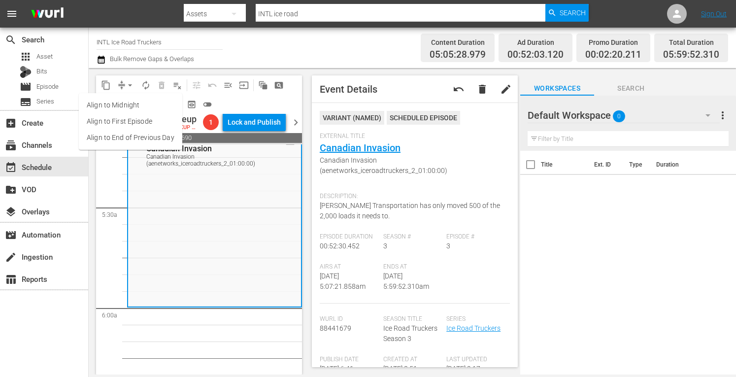
click at [110, 106] on li "Align to Midnight" at bounding box center [130, 105] width 103 height 16
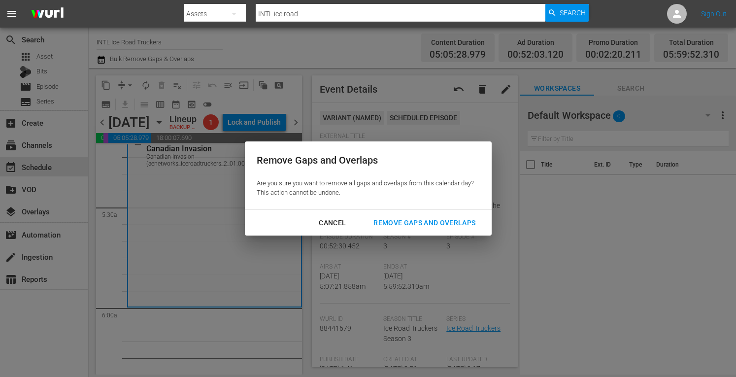
click at [399, 224] on div "Remove Gaps and Overlaps" at bounding box center [425, 223] width 118 height 12
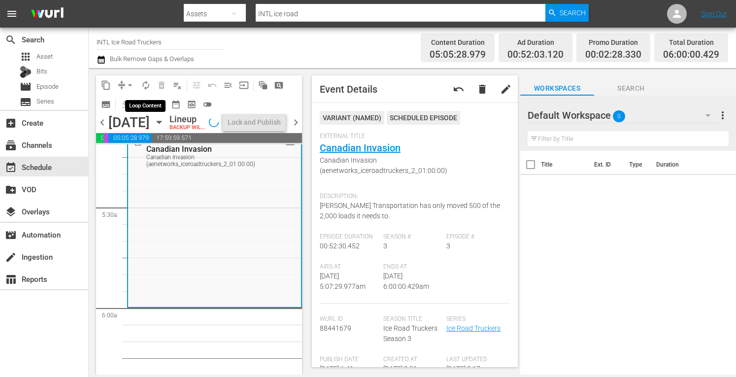
click at [145, 83] on span "autorenew_outlined" at bounding box center [146, 85] width 10 height 10
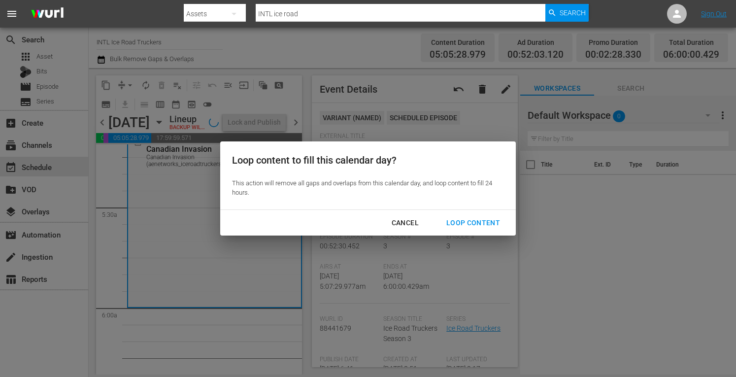
click at [464, 218] on div "Loop Content" at bounding box center [473, 223] width 69 height 12
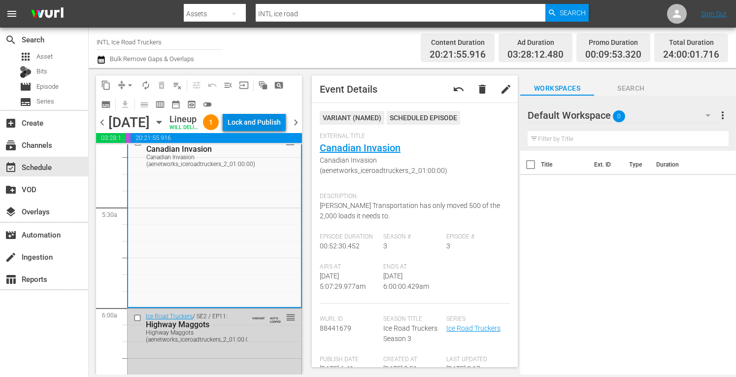
click at [254, 130] on div "Lock and Publish" at bounding box center [254, 122] width 53 height 18
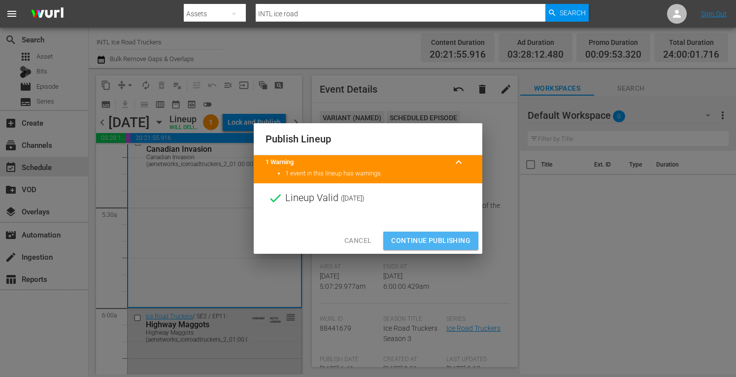
click at [426, 237] on span "Continue Publishing" at bounding box center [430, 241] width 79 height 12
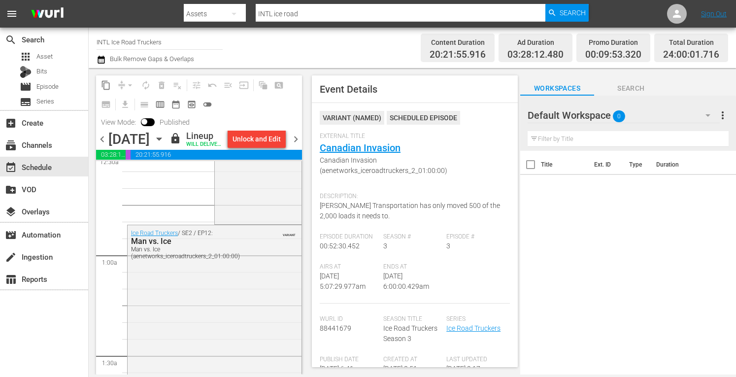
scroll to position [0, 0]
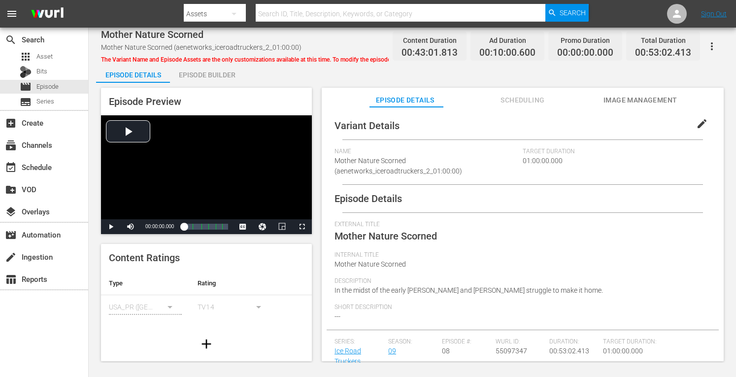
click at [203, 73] on div "Episode Builder" at bounding box center [207, 75] width 74 height 24
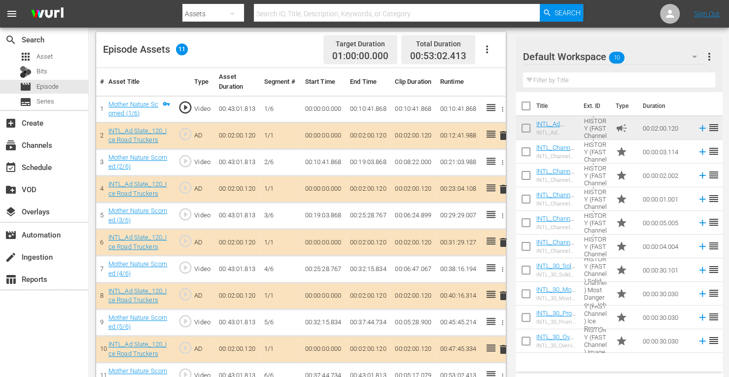
scroll to position [256, 0]
click at [503, 239] on span "delete" at bounding box center [503, 242] width 12 height 12
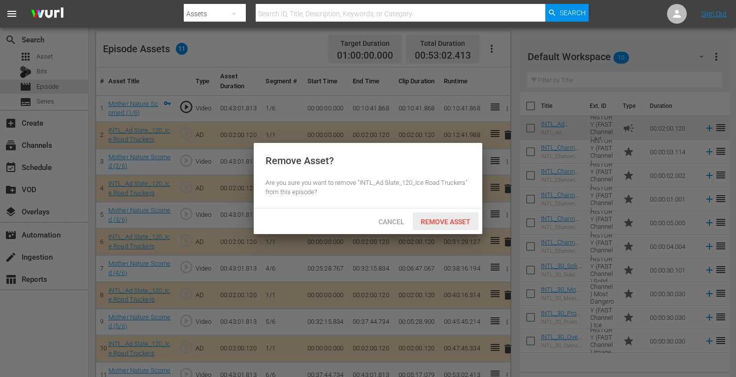
click at [454, 225] on span "Remove Asset" at bounding box center [446, 222] width 66 height 8
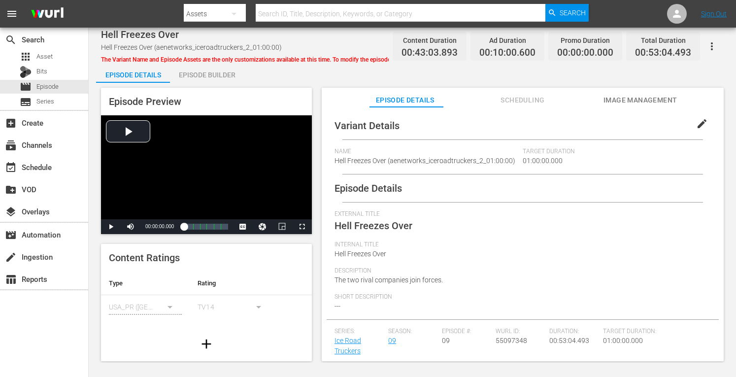
click at [206, 73] on div "Episode Builder" at bounding box center [207, 75] width 74 height 24
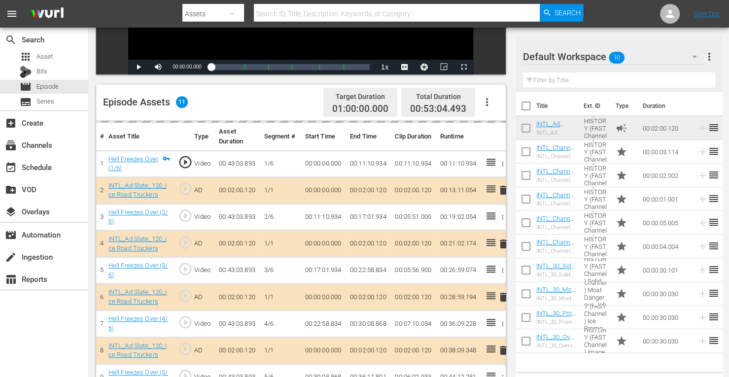
scroll to position [255, 0]
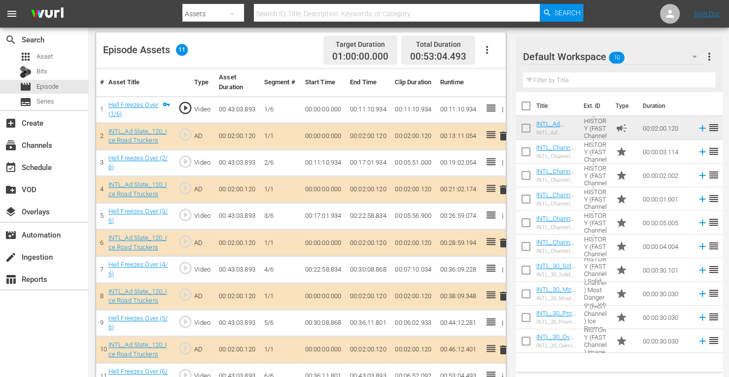
click at [503, 189] on span "delete" at bounding box center [503, 190] width 12 height 12
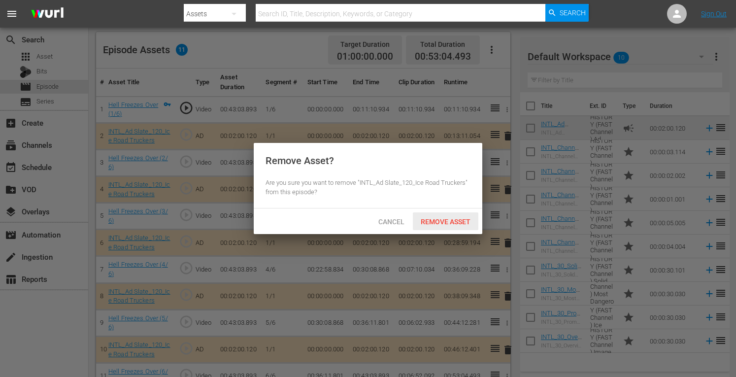
click at [437, 226] on div "Remove Asset" at bounding box center [446, 221] width 66 height 18
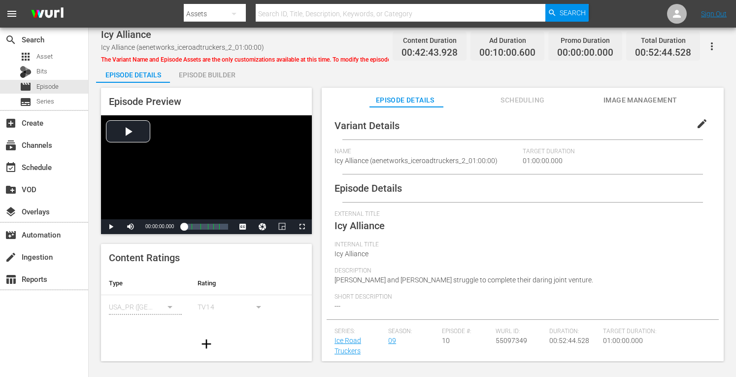
click at [212, 80] on div "Episode Builder" at bounding box center [207, 75] width 74 height 24
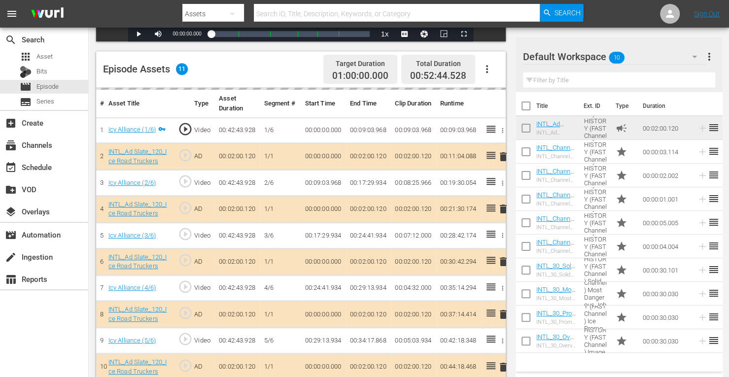
scroll to position [237, 0]
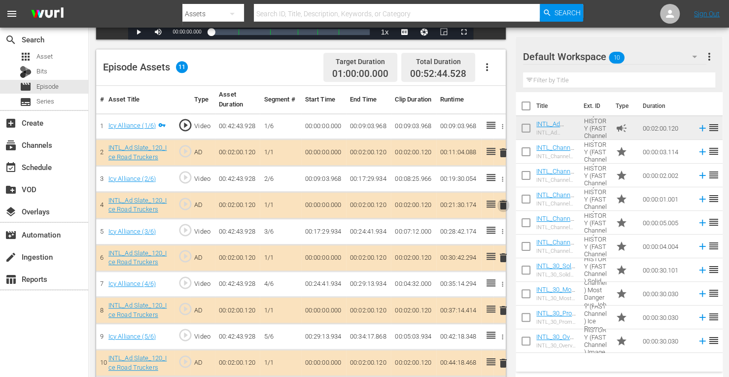
click at [503, 206] on span "delete" at bounding box center [503, 205] width 12 height 12
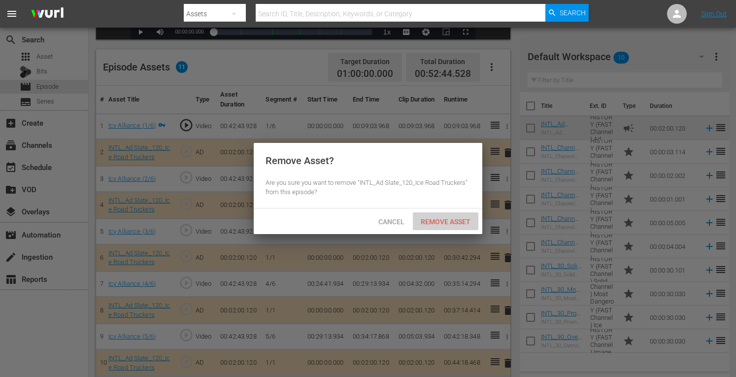
click at [439, 217] on div "Remove Asset" at bounding box center [446, 221] width 66 height 18
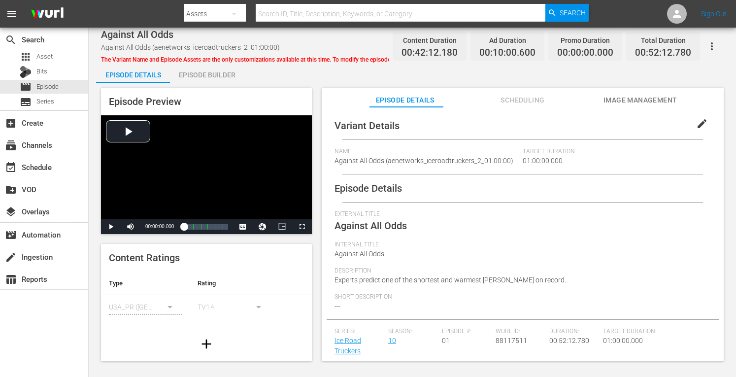
click at [202, 76] on div "Episode Builder" at bounding box center [207, 75] width 74 height 24
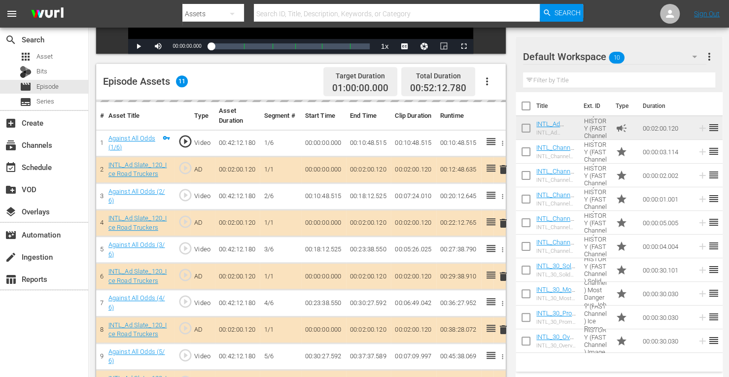
scroll to position [224, 0]
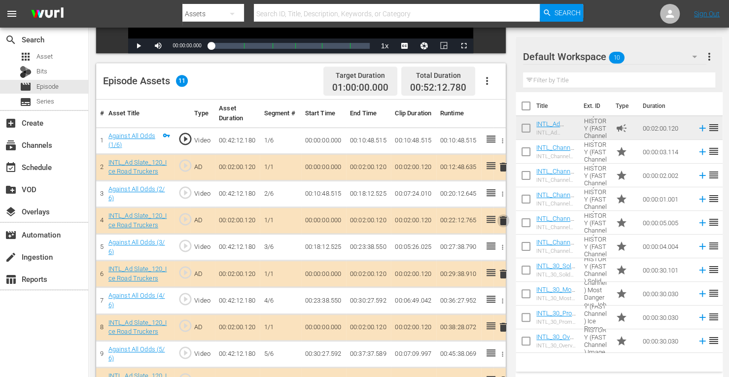
click at [502, 220] on span "delete" at bounding box center [503, 221] width 12 height 12
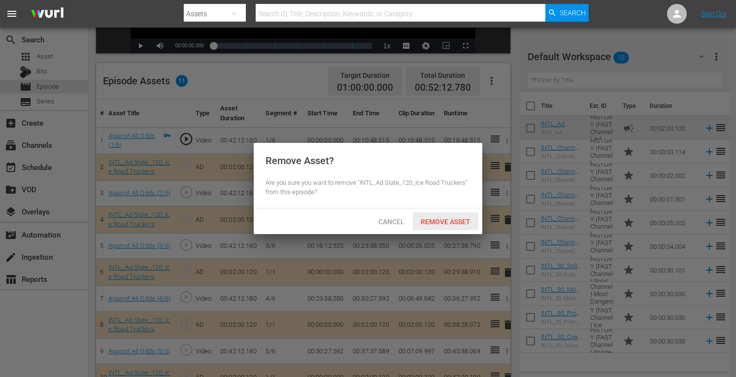
click at [453, 221] on span "Remove Asset" at bounding box center [446, 222] width 66 height 8
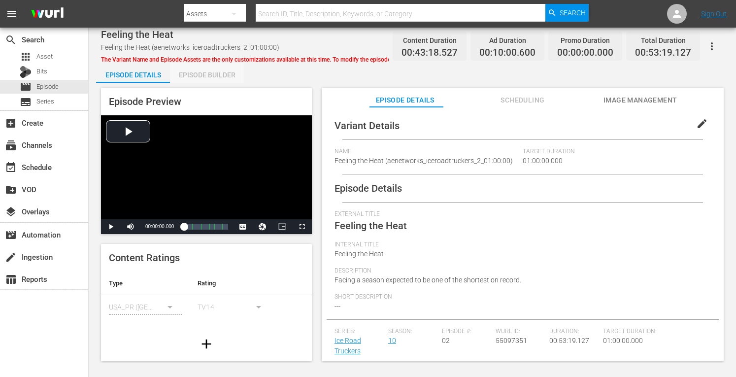
click at [215, 76] on div "Episode Builder" at bounding box center [207, 75] width 74 height 24
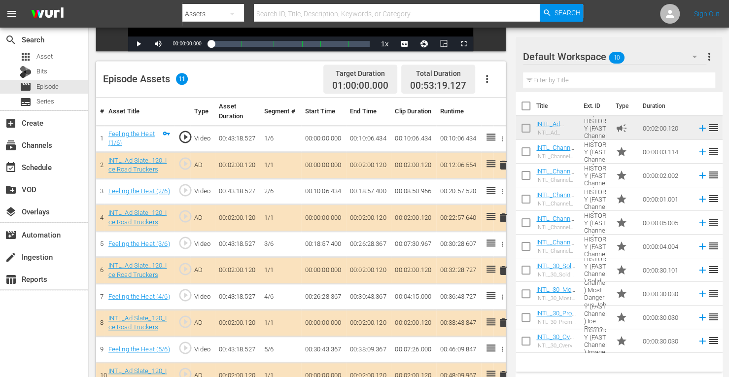
scroll to position [227, 0]
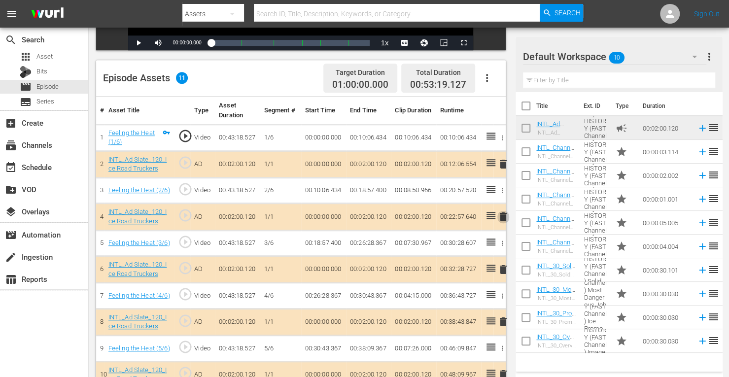
click at [503, 218] on span "delete" at bounding box center [503, 217] width 12 height 12
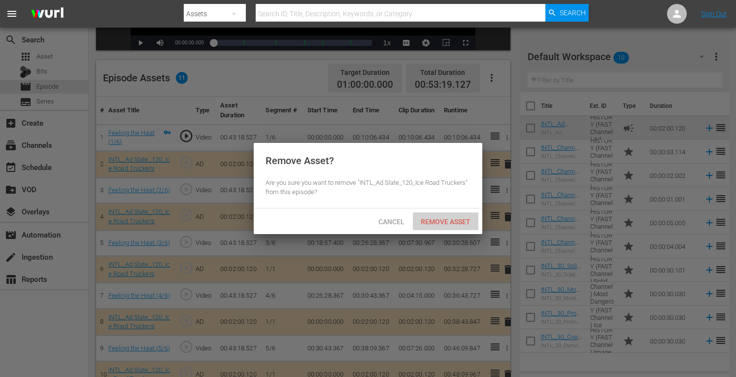
click at [438, 221] on span "Remove Asset" at bounding box center [446, 222] width 66 height 8
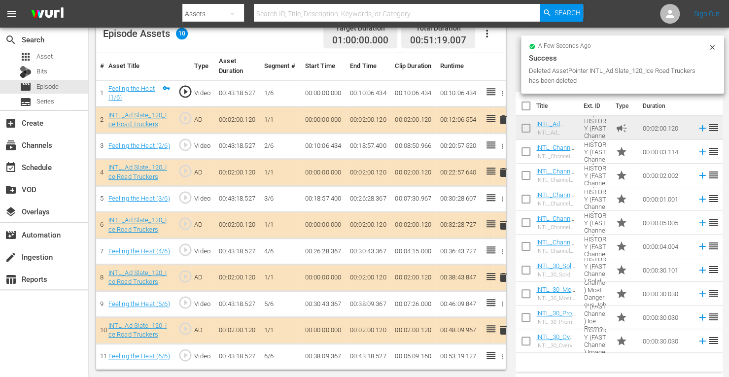
scroll to position [256, 0]
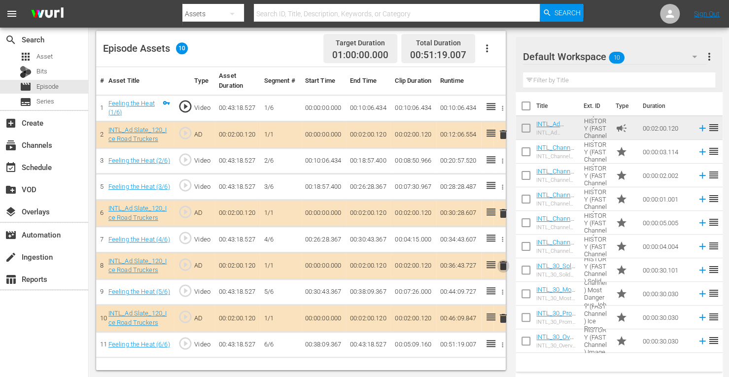
click at [504, 265] on span "delete" at bounding box center [503, 266] width 12 height 12
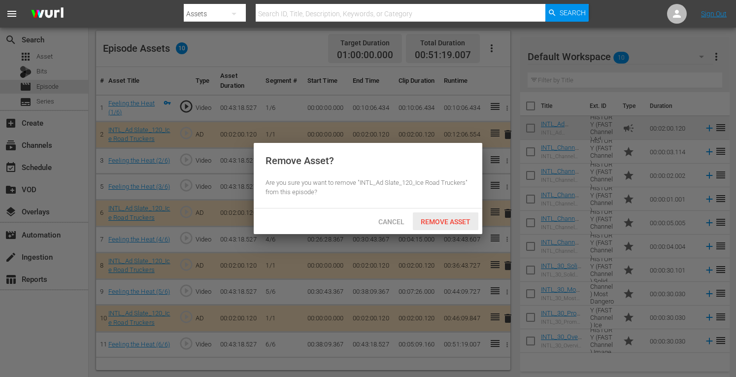
click at [449, 215] on div "Remove Asset" at bounding box center [446, 221] width 66 height 18
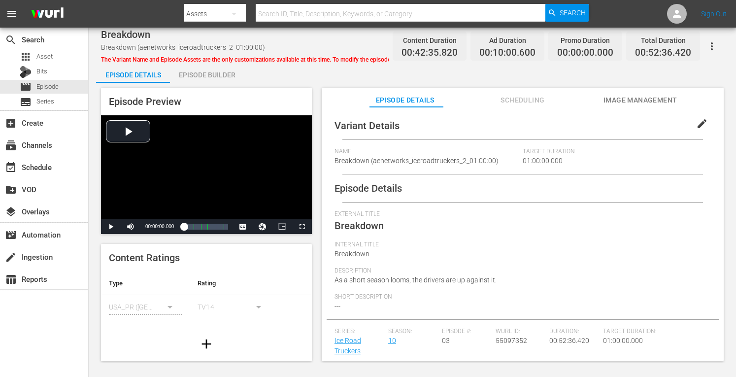
click at [216, 75] on div "Episode Builder" at bounding box center [207, 75] width 74 height 24
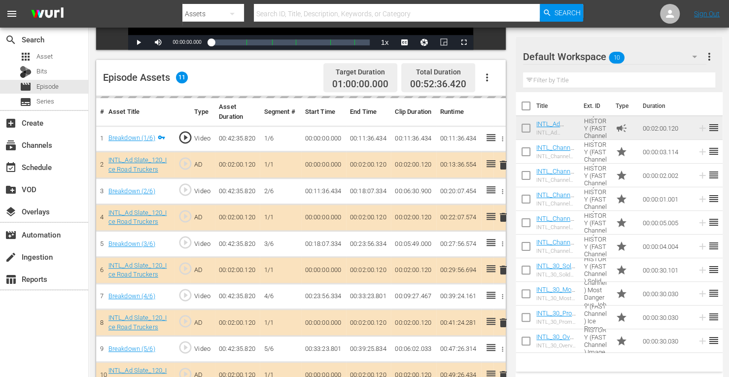
scroll to position [264, 0]
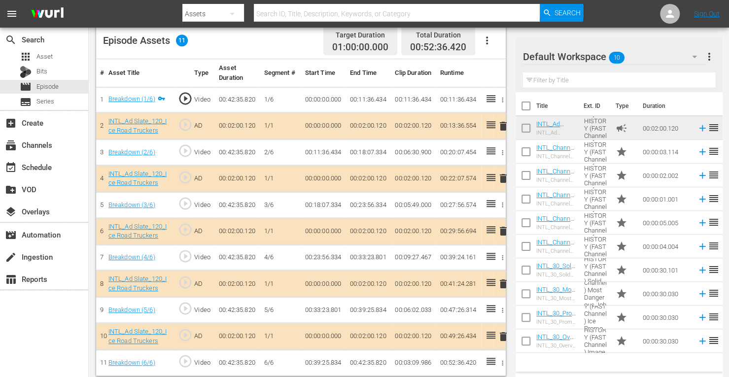
click at [503, 180] on span "delete" at bounding box center [503, 178] width 12 height 12
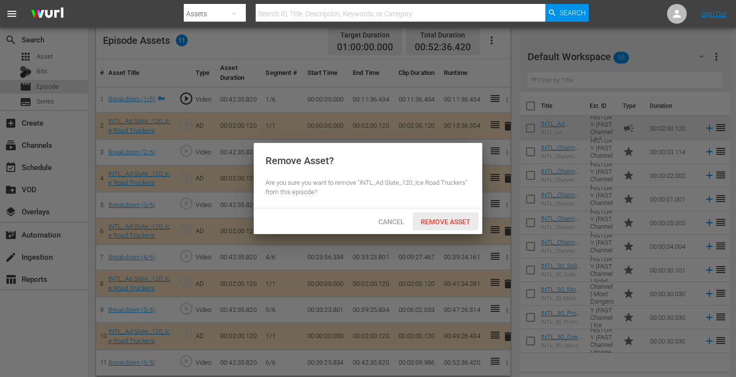
click at [437, 227] on div "Remove Asset" at bounding box center [446, 221] width 66 height 18
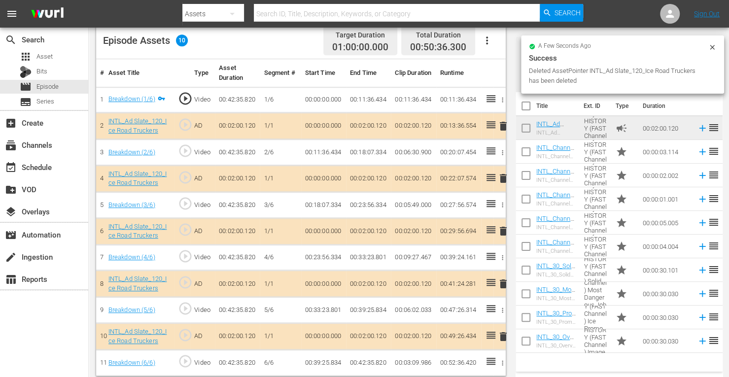
scroll to position [256, 0]
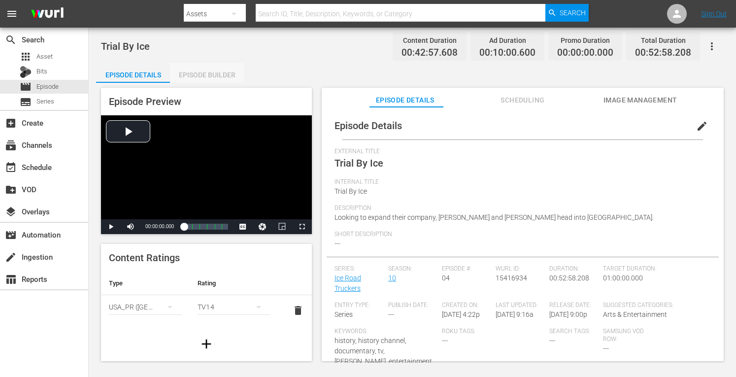
click at [208, 75] on div "Episode Builder" at bounding box center [207, 75] width 74 height 24
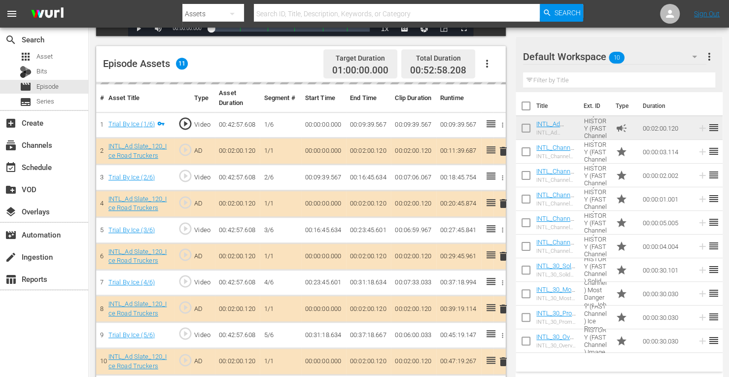
scroll to position [242, 0]
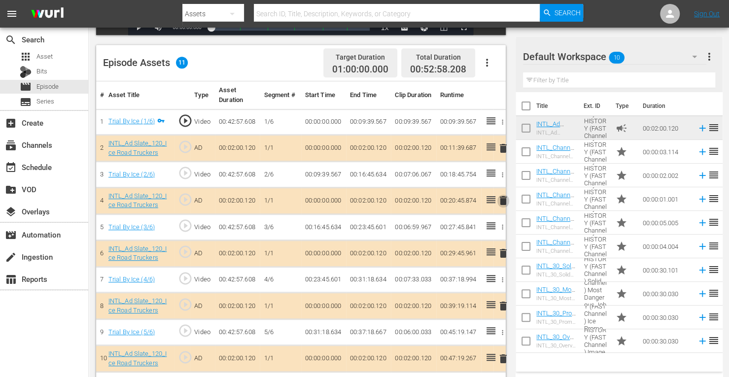
click at [502, 200] on span "delete" at bounding box center [503, 201] width 12 height 12
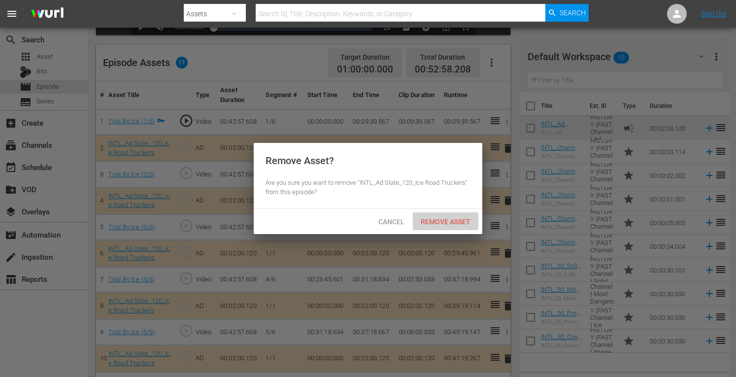
click at [447, 222] on span "Remove Asset" at bounding box center [446, 222] width 66 height 8
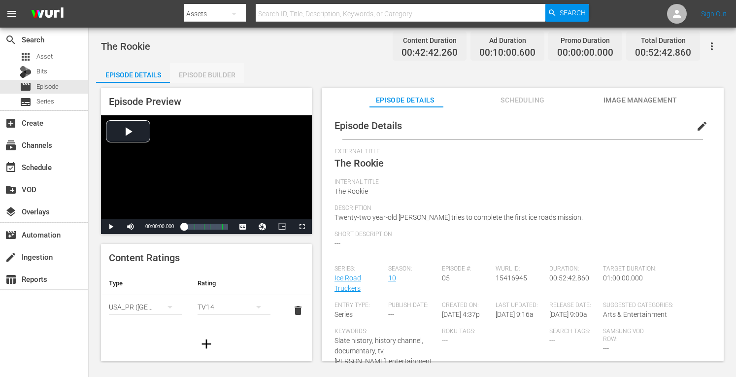
click at [184, 81] on div "Episode Builder" at bounding box center [207, 75] width 74 height 24
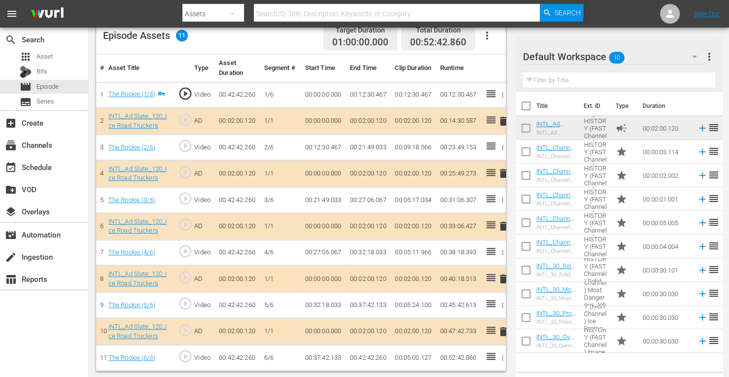
scroll to position [267, 0]
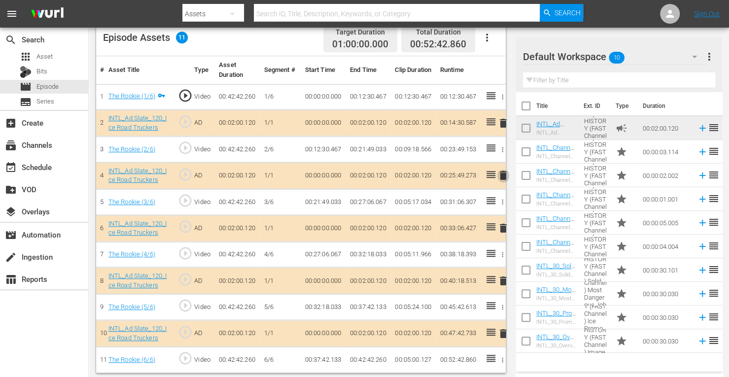
click at [504, 173] on span "delete" at bounding box center [503, 175] width 12 height 12
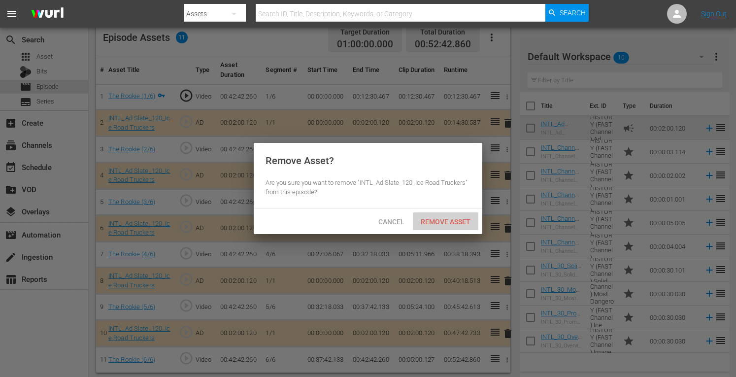
click at [451, 221] on span "Remove Asset" at bounding box center [446, 222] width 66 height 8
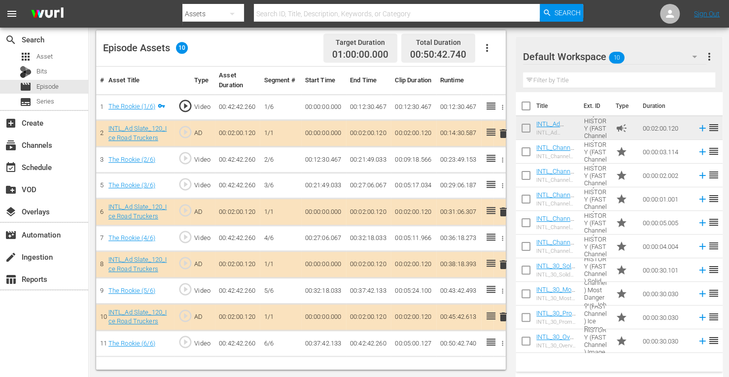
scroll to position [256, 0]
click at [501, 261] on span "delete" at bounding box center [503, 265] width 12 height 12
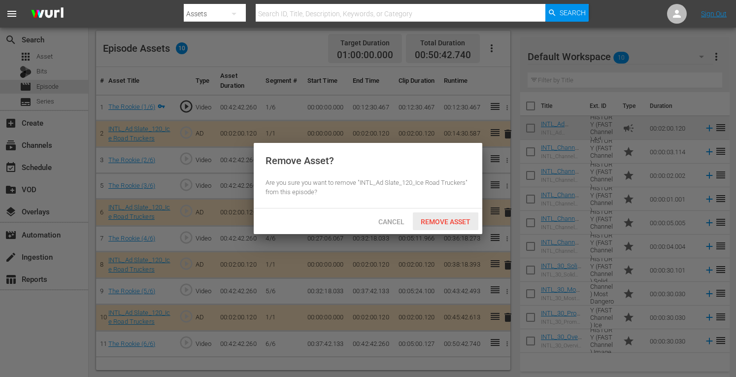
click at [450, 227] on div "Remove Asset" at bounding box center [446, 221] width 66 height 18
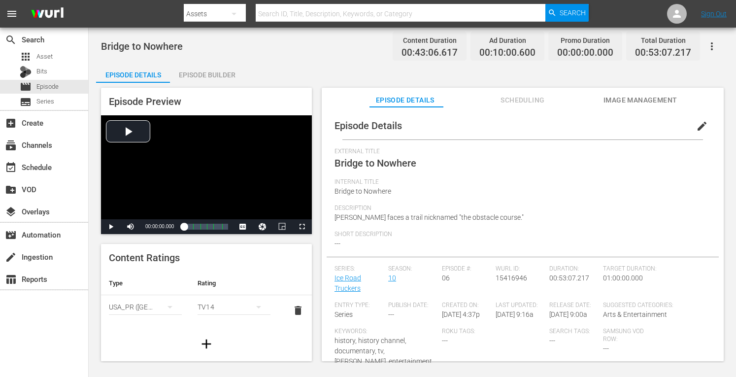
click at [203, 73] on div "Episode Builder" at bounding box center [207, 75] width 74 height 24
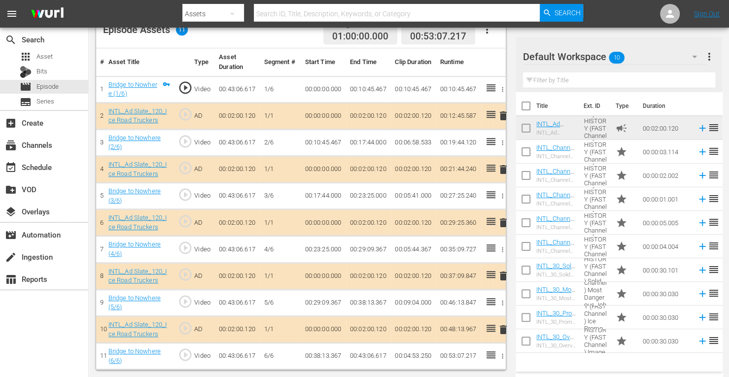
scroll to position [273, 0]
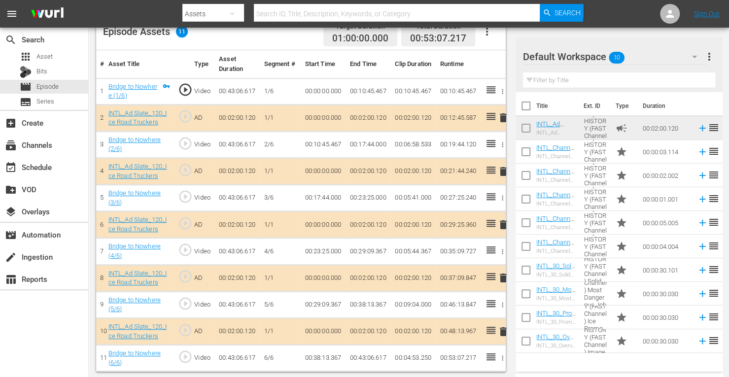
click at [502, 171] on span "delete" at bounding box center [503, 172] width 12 height 12
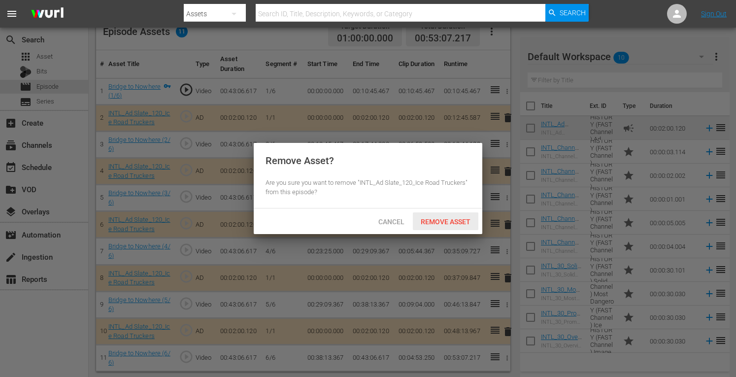
click at [432, 223] on span "Remove Asset" at bounding box center [446, 222] width 66 height 8
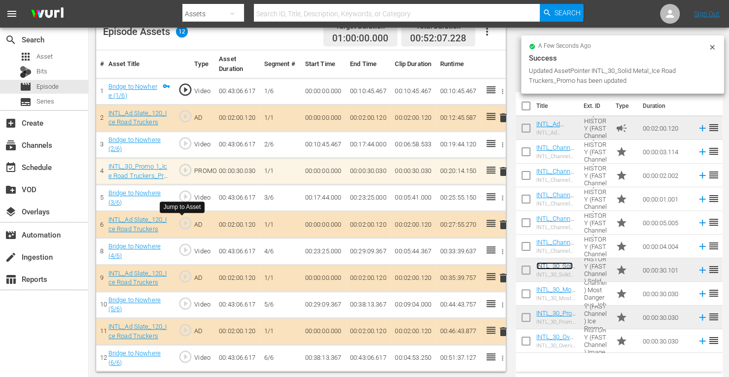
scroll to position [275, 0]
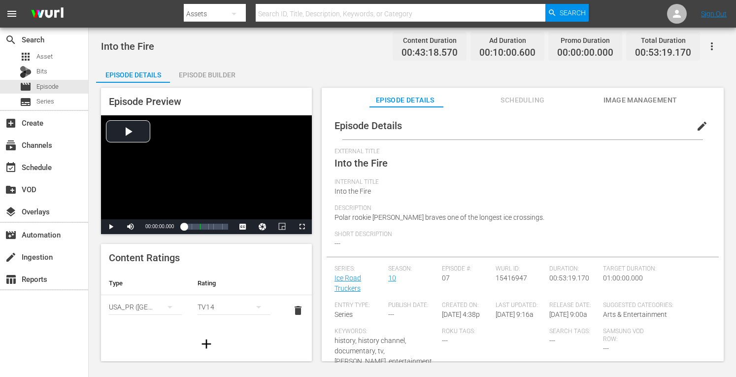
click at [195, 73] on div "Episode Builder" at bounding box center [207, 75] width 74 height 24
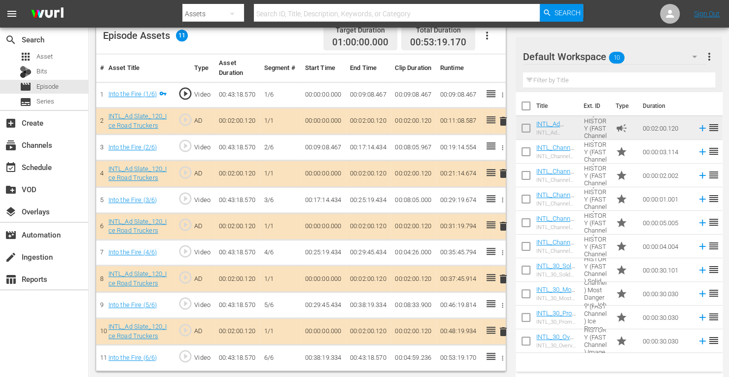
scroll to position [267, 0]
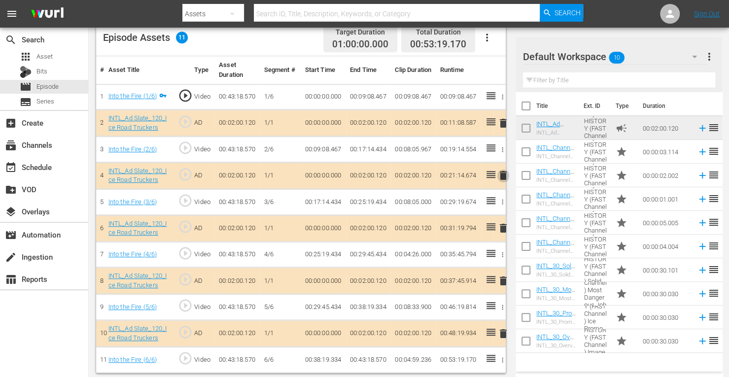
click at [504, 175] on span "delete" at bounding box center [503, 175] width 12 height 12
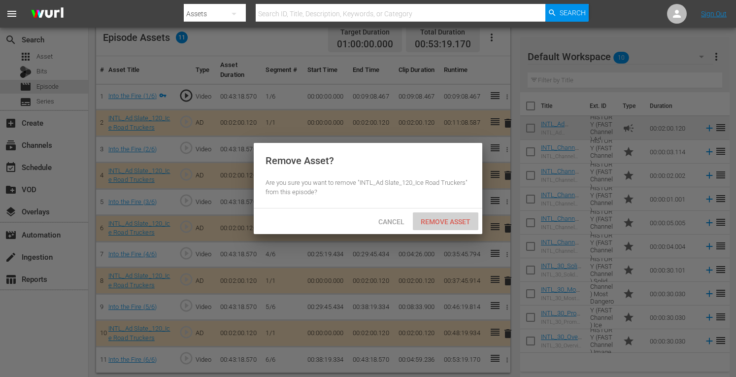
click at [441, 220] on span "Remove Asset" at bounding box center [446, 222] width 66 height 8
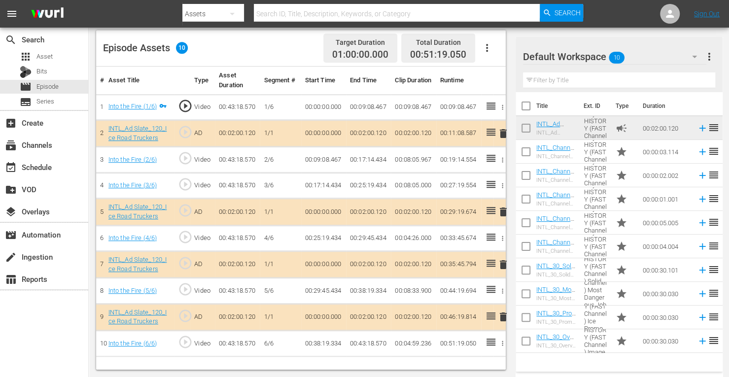
scroll to position [256, 0]
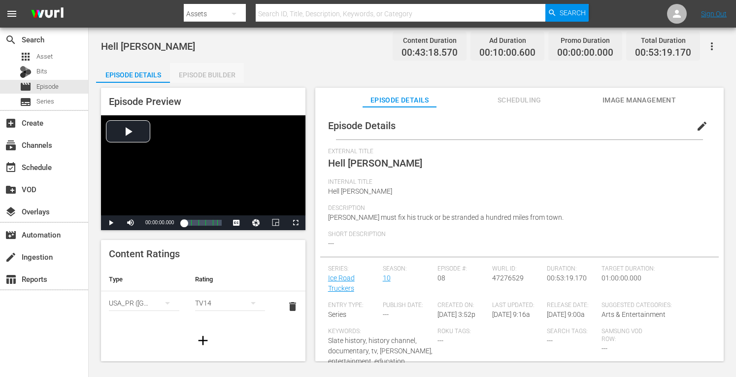
click at [202, 66] on div "Episode Builder" at bounding box center [207, 75] width 74 height 24
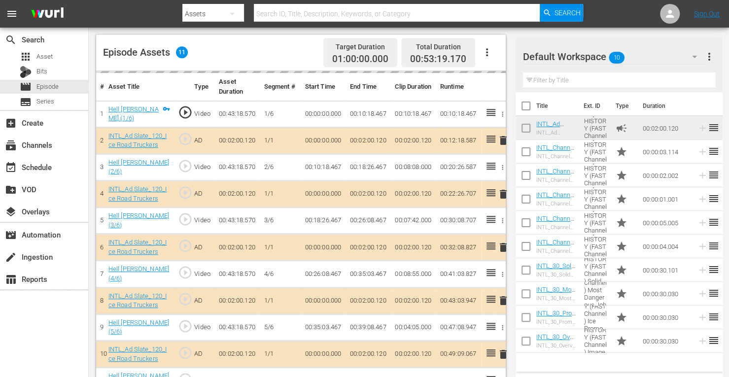
scroll to position [256, 0]
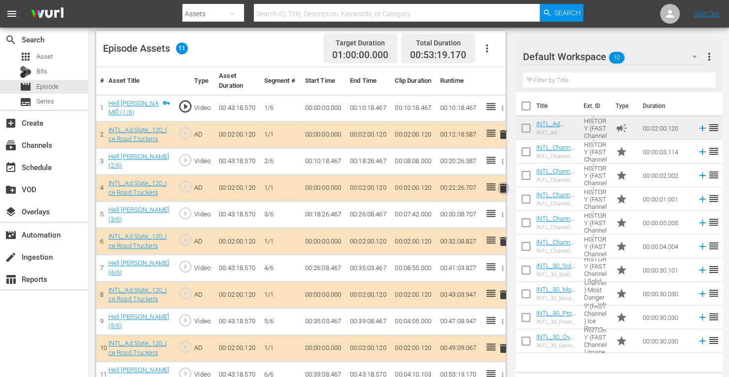
click at [503, 187] on span "delete" at bounding box center [503, 188] width 12 height 12
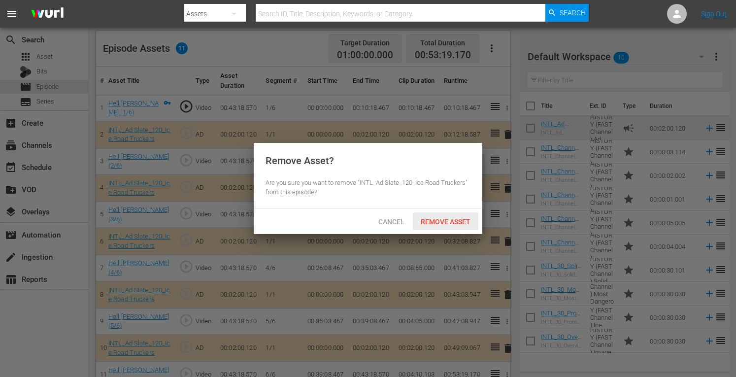
click at [440, 228] on div "Remove Asset" at bounding box center [446, 221] width 66 height 18
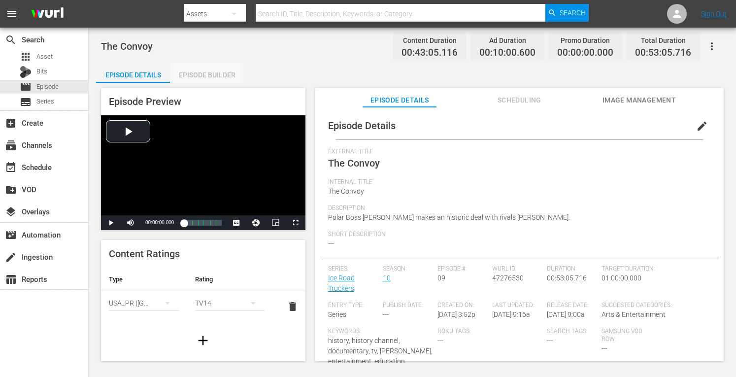
click at [223, 74] on div "Episode Builder" at bounding box center [207, 75] width 74 height 24
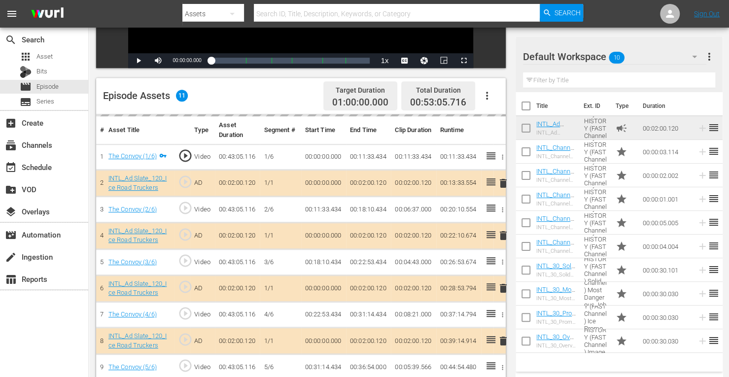
scroll to position [224, 0]
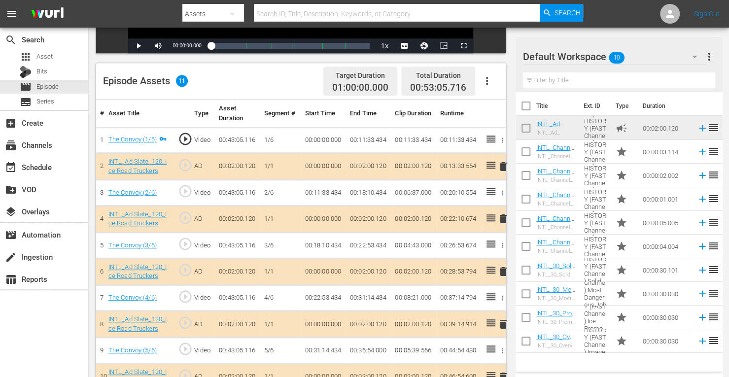
click at [503, 219] on span "delete" at bounding box center [503, 219] width 12 height 12
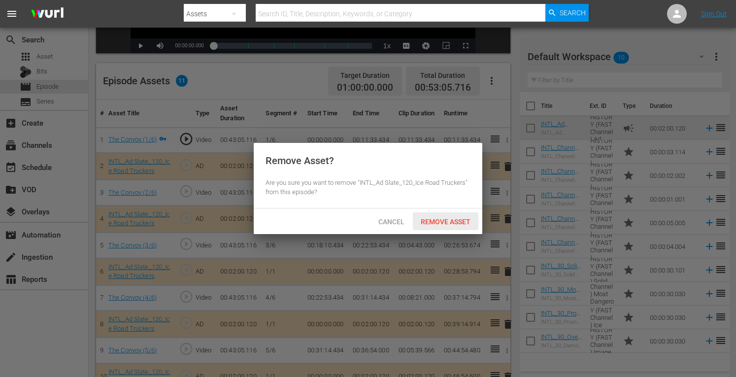
click at [445, 222] on span "Remove Asset" at bounding box center [446, 222] width 66 height 8
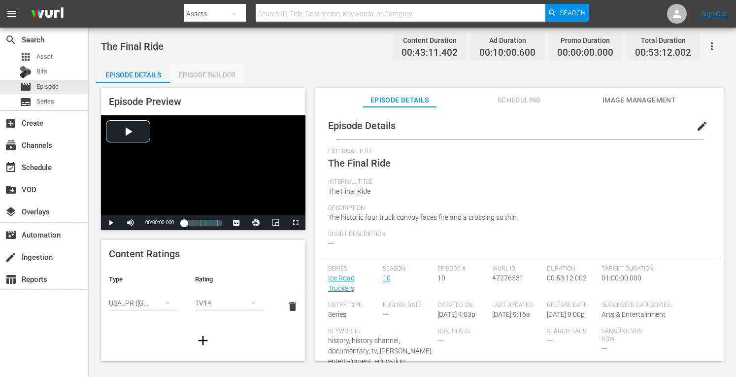
click at [191, 81] on div "Episode Builder" at bounding box center [207, 75] width 74 height 24
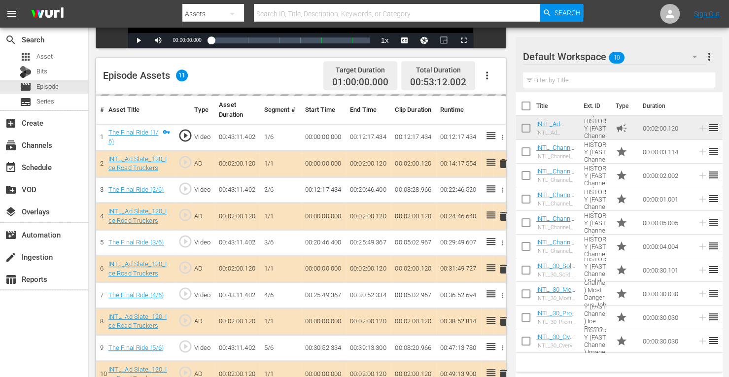
scroll to position [236, 0]
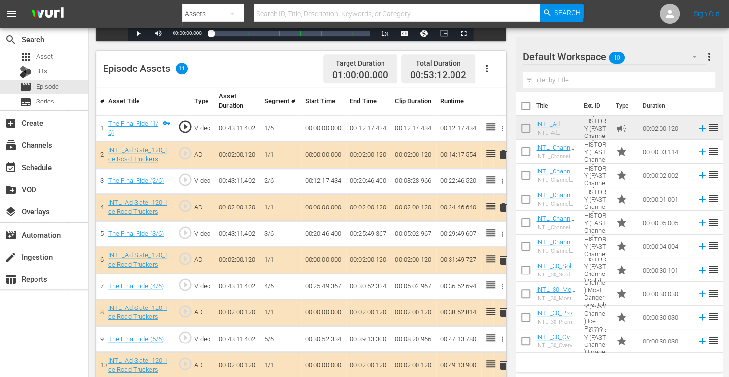
click at [504, 206] on span "delete" at bounding box center [503, 208] width 12 height 12
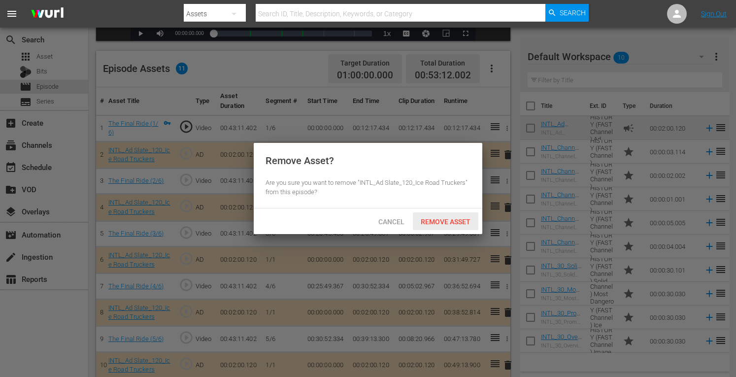
click at [452, 220] on span "Remove Asset" at bounding box center [446, 222] width 66 height 8
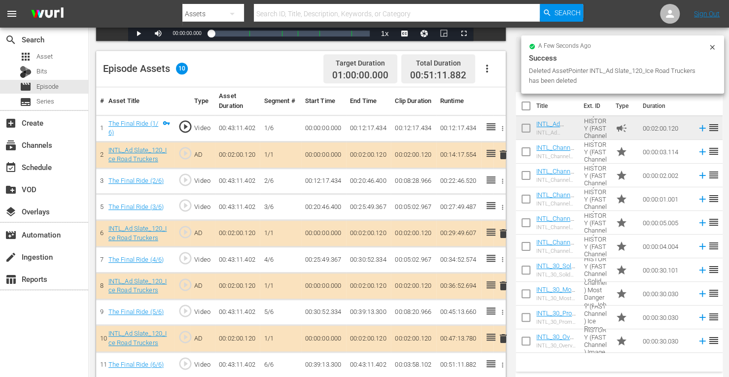
scroll to position [256, 0]
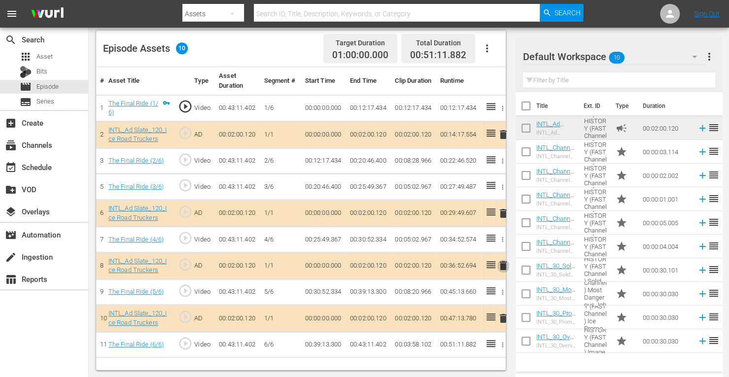
click at [502, 263] on span "delete" at bounding box center [503, 266] width 12 height 12
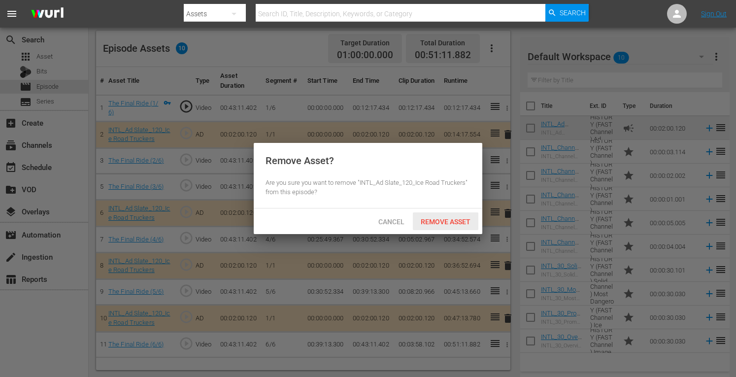
click at [440, 221] on span "Remove Asset" at bounding box center [446, 222] width 66 height 8
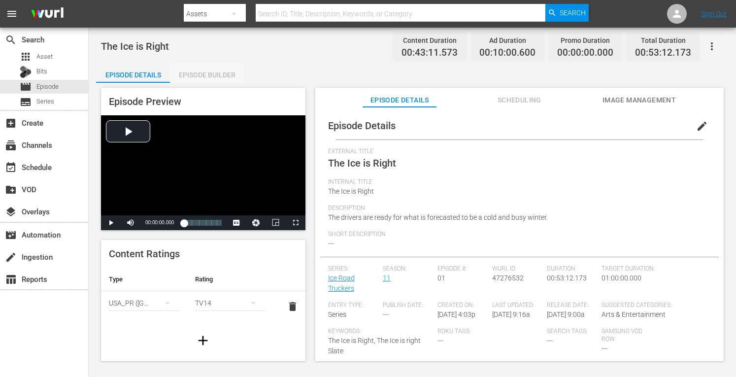
click at [203, 71] on div "Episode Builder" at bounding box center [207, 75] width 74 height 24
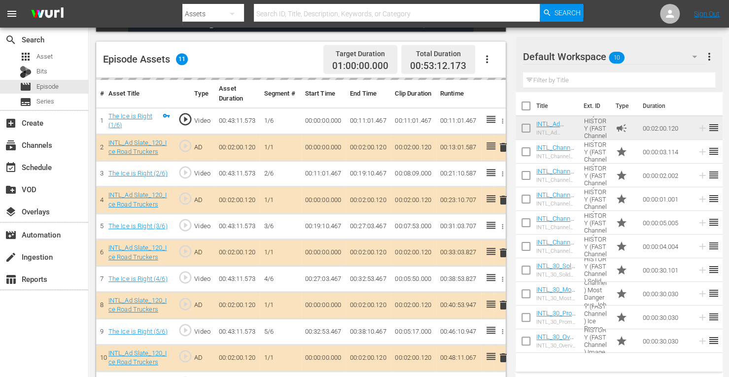
scroll to position [259, 0]
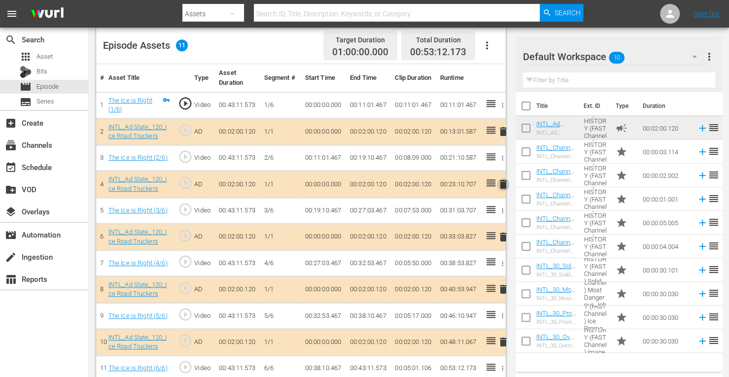
click at [501, 183] on span "delete" at bounding box center [503, 184] width 12 height 12
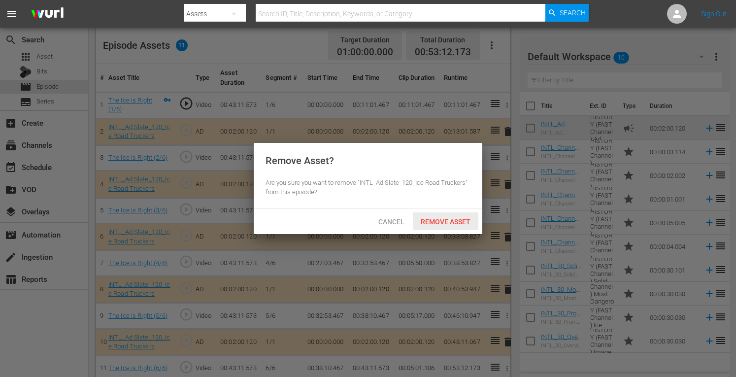
click at [446, 222] on span "Remove Asset" at bounding box center [446, 222] width 66 height 8
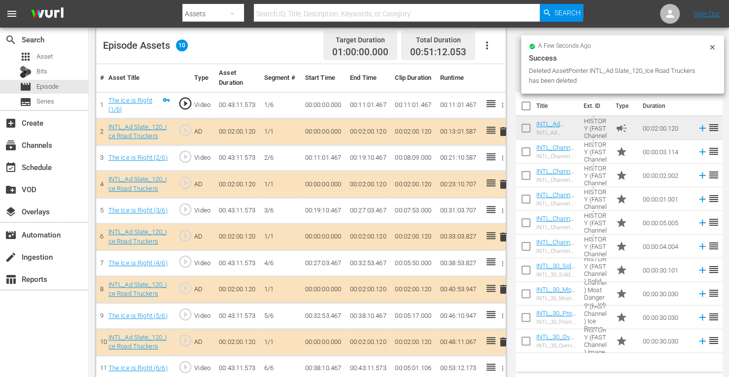
scroll to position [256, 0]
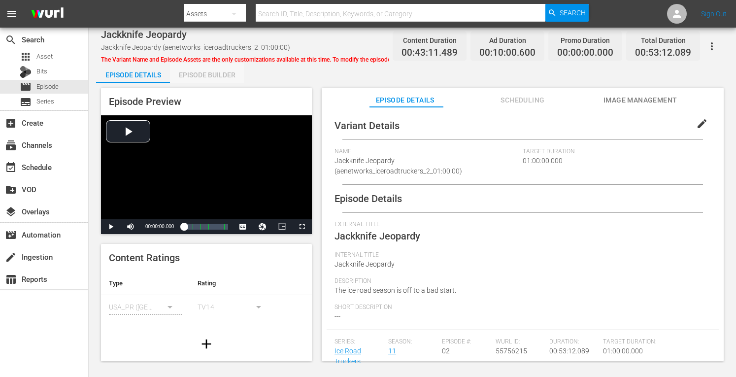
click at [197, 71] on div "Episode Builder" at bounding box center [207, 75] width 74 height 24
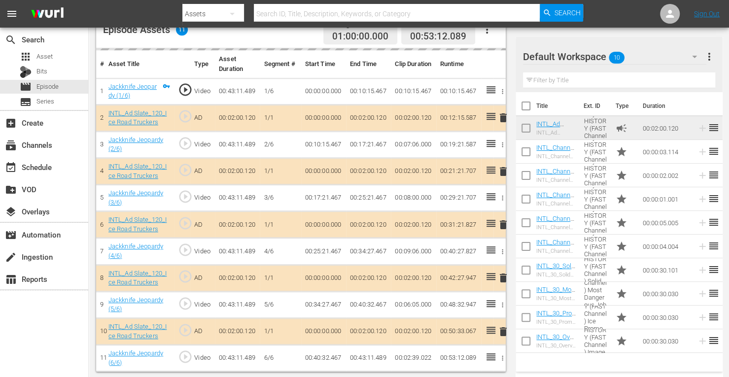
scroll to position [273, 0]
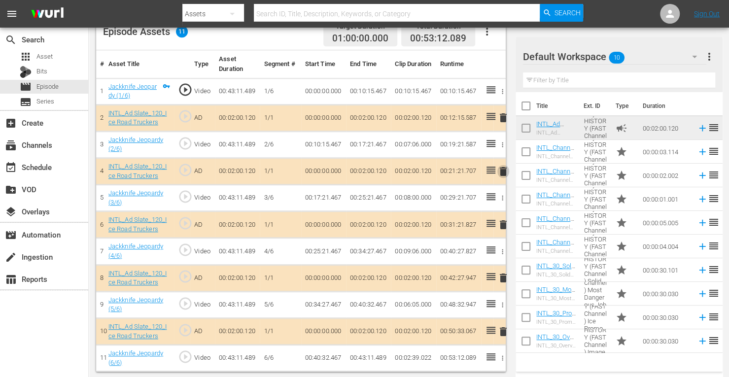
click at [502, 170] on span "delete" at bounding box center [503, 172] width 12 height 12
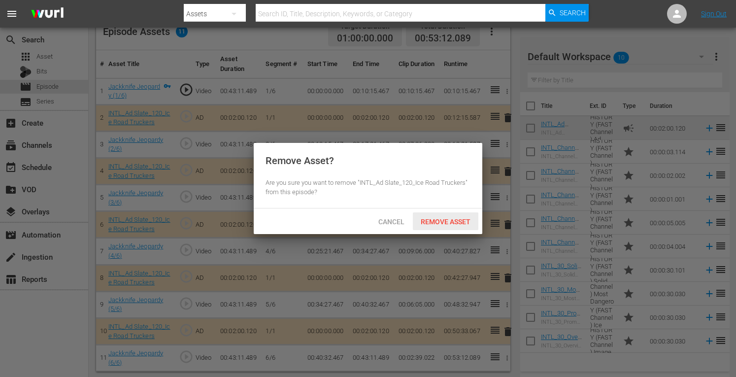
click at [434, 224] on span "Remove Asset" at bounding box center [446, 222] width 66 height 8
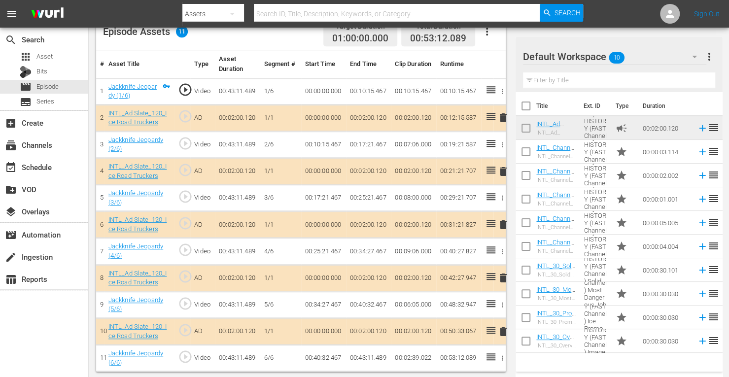
click at [502, 275] on span "delete" at bounding box center [503, 278] width 12 height 12
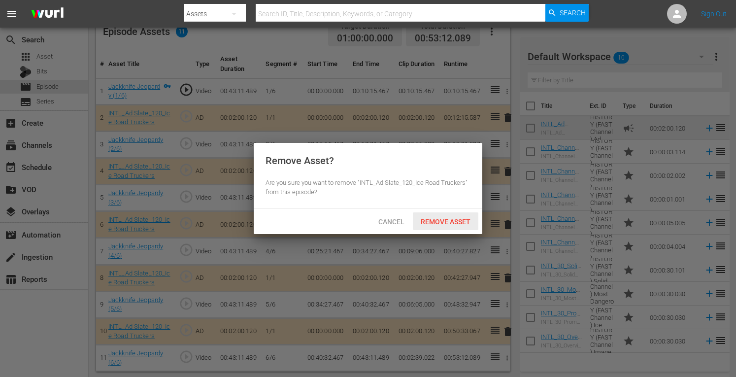
click at [440, 224] on span "Remove Asset" at bounding box center [446, 222] width 66 height 8
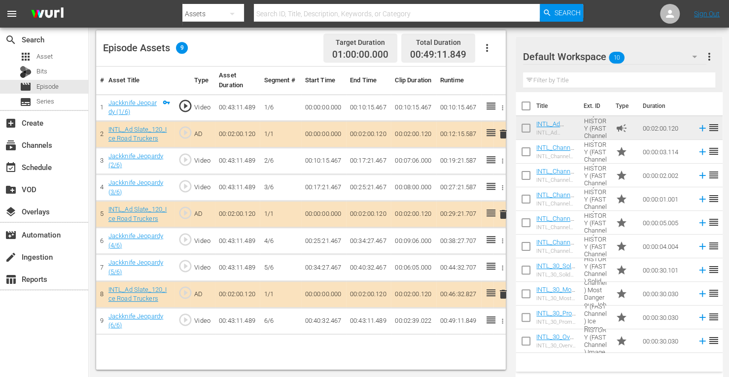
scroll to position [256, 0]
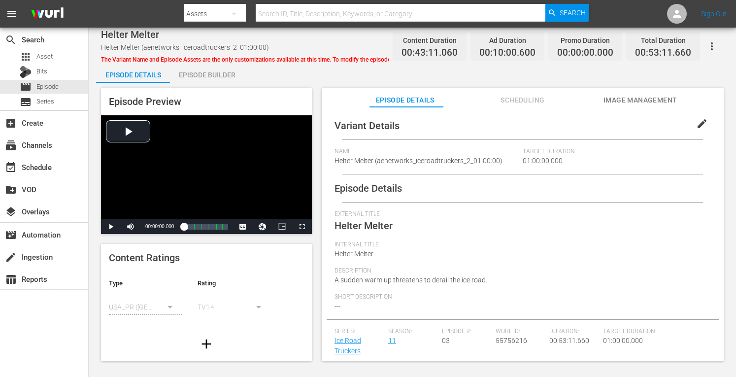
click at [199, 75] on div "Episode Builder" at bounding box center [207, 75] width 74 height 24
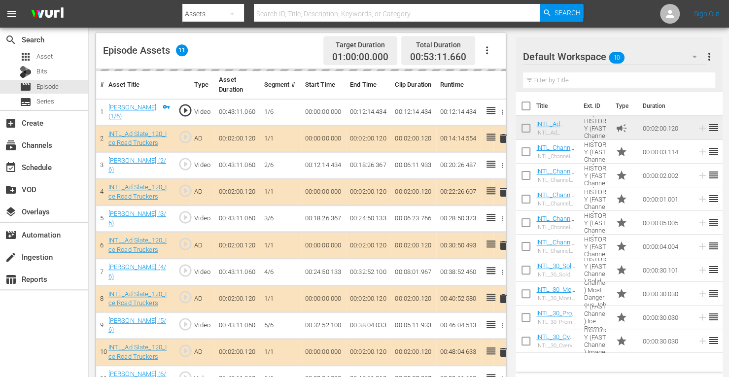
scroll to position [266, 0]
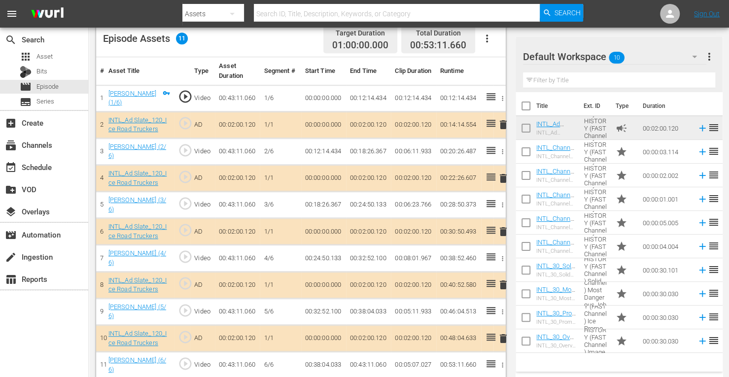
click at [502, 178] on span "delete" at bounding box center [503, 178] width 12 height 12
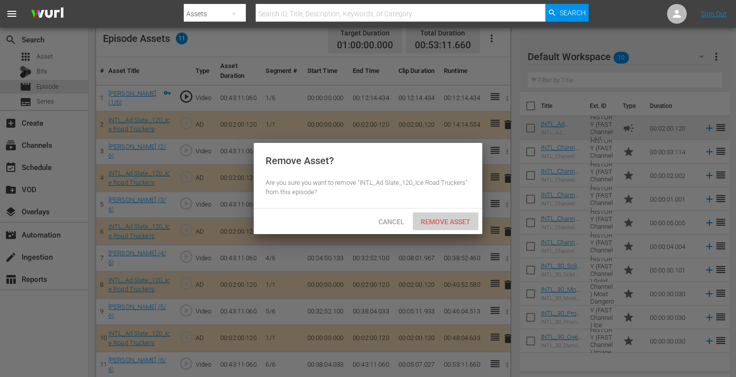
click at [439, 223] on span "Remove Asset" at bounding box center [446, 222] width 66 height 8
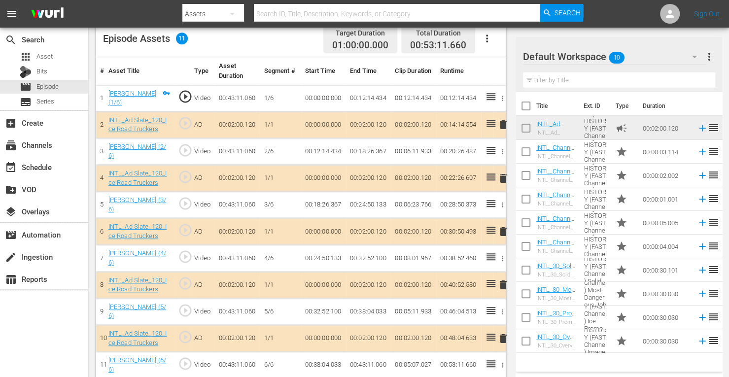
click at [503, 279] on span "delete" at bounding box center [503, 285] width 12 height 12
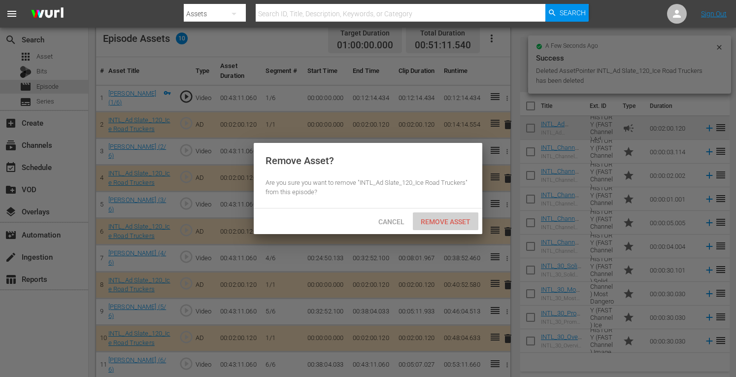
click at [451, 218] on span "Remove Asset" at bounding box center [446, 222] width 66 height 8
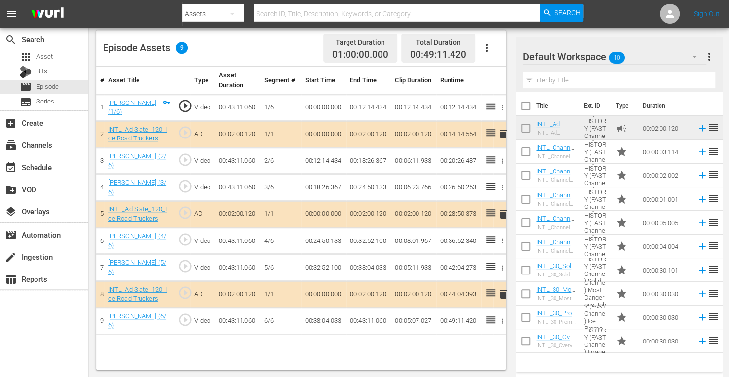
scroll to position [256, 0]
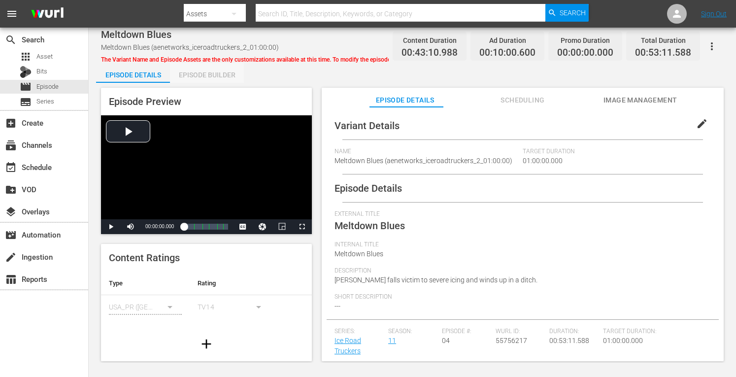
click at [208, 73] on div "Episode Builder" at bounding box center [207, 75] width 74 height 24
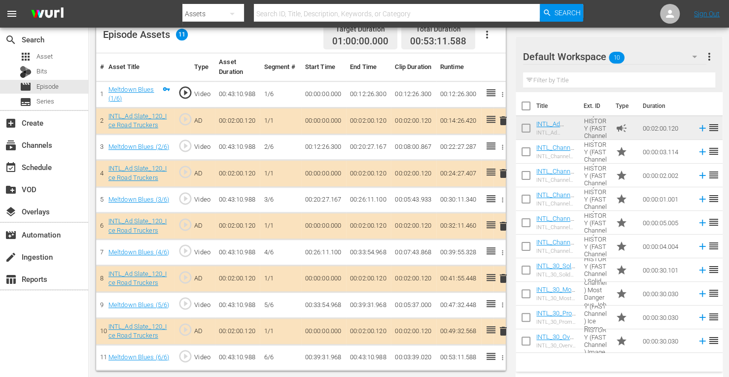
scroll to position [268, 0]
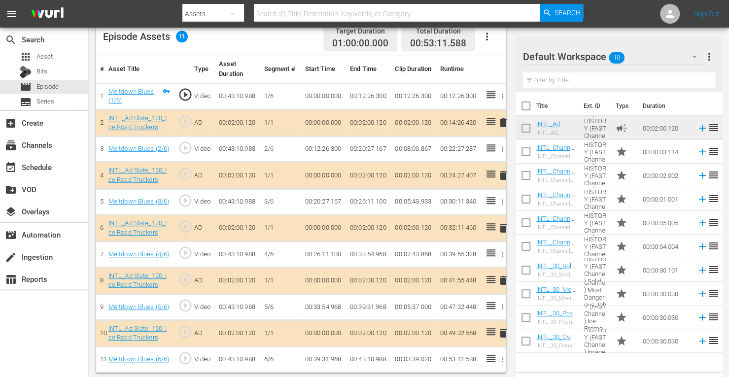
click at [502, 174] on span "delete" at bounding box center [503, 175] width 12 height 12
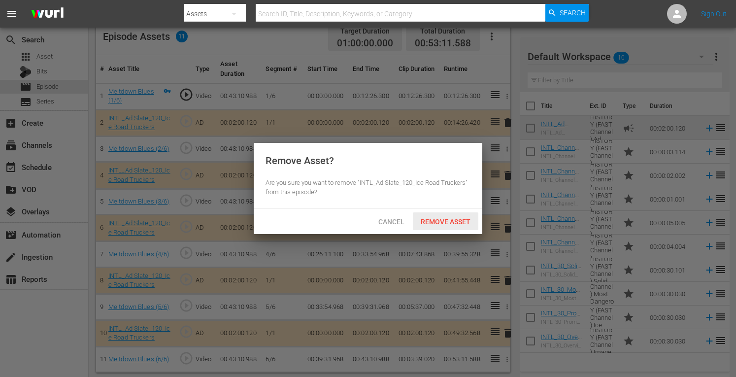
click at [431, 222] on span "Remove Asset" at bounding box center [446, 222] width 66 height 8
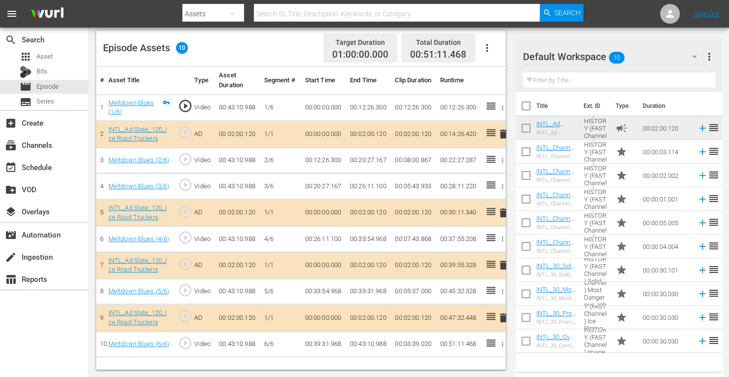
scroll to position [256, 0]
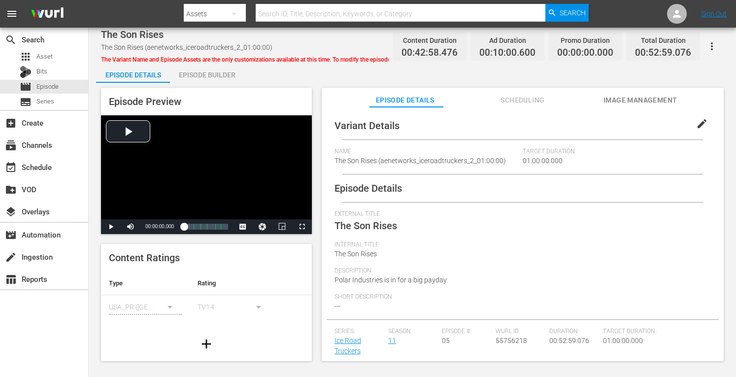
click at [215, 78] on div "Episode Builder" at bounding box center [207, 75] width 74 height 24
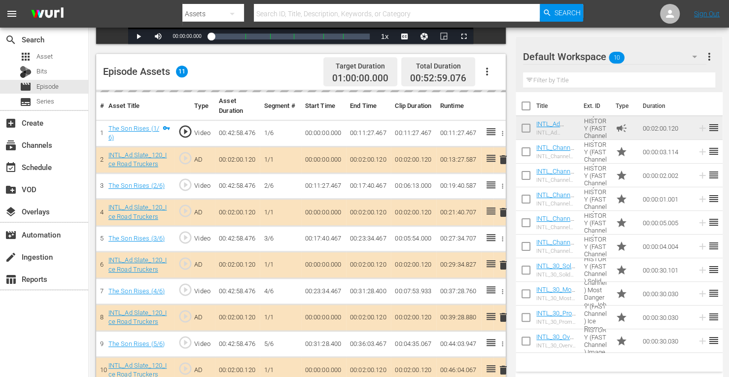
scroll to position [238, 0]
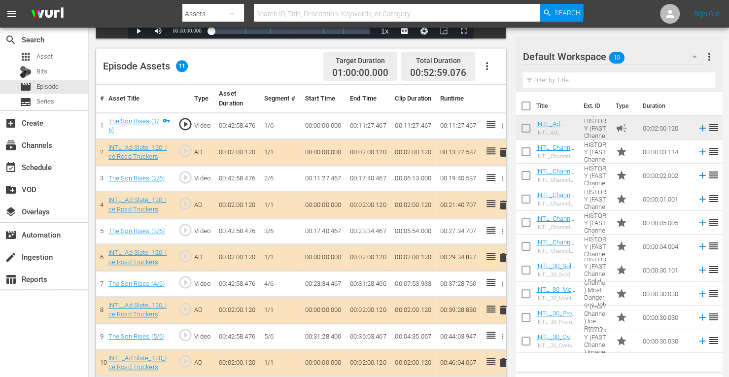
click at [502, 207] on span "delete" at bounding box center [503, 205] width 12 height 12
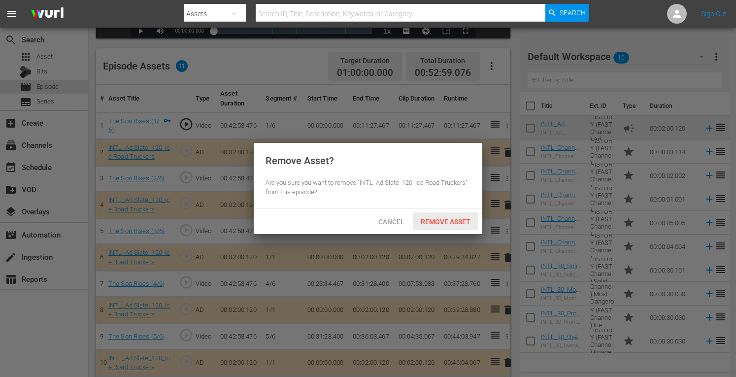
click at [450, 222] on span "Remove Asset" at bounding box center [446, 222] width 66 height 8
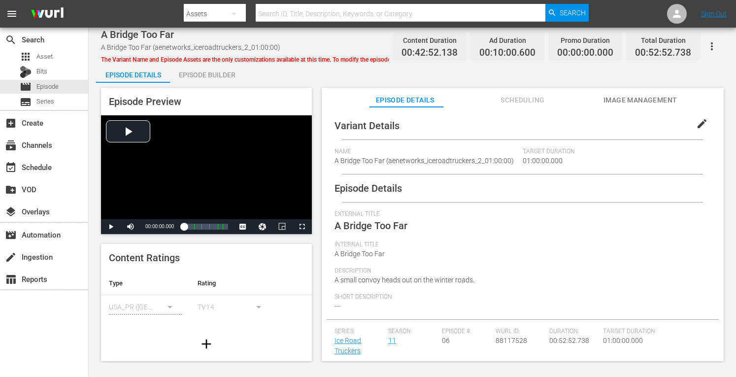
click at [194, 71] on div "Episode Builder" at bounding box center [207, 75] width 74 height 24
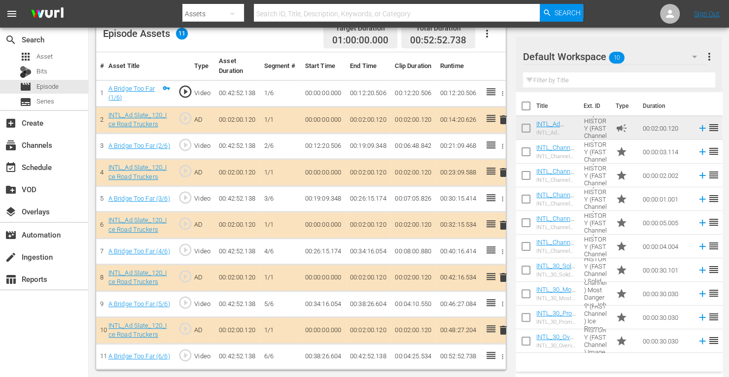
scroll to position [273, 0]
click at [503, 169] on span "delete" at bounding box center [503, 173] width 12 height 12
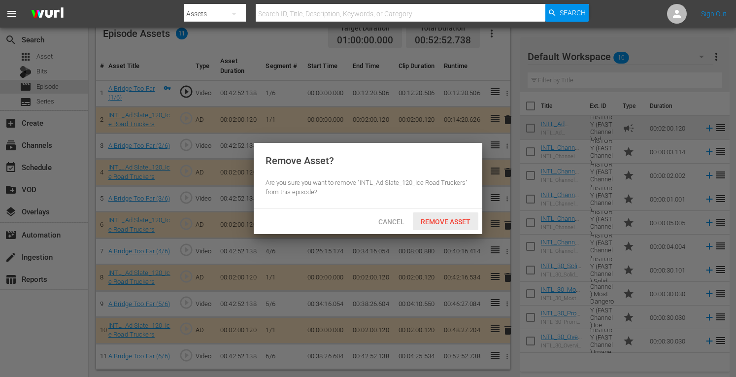
click at [433, 221] on span "Remove Asset" at bounding box center [446, 222] width 66 height 8
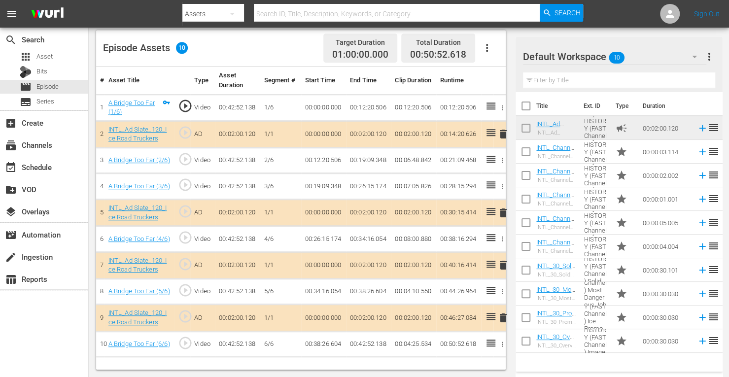
scroll to position [256, 0]
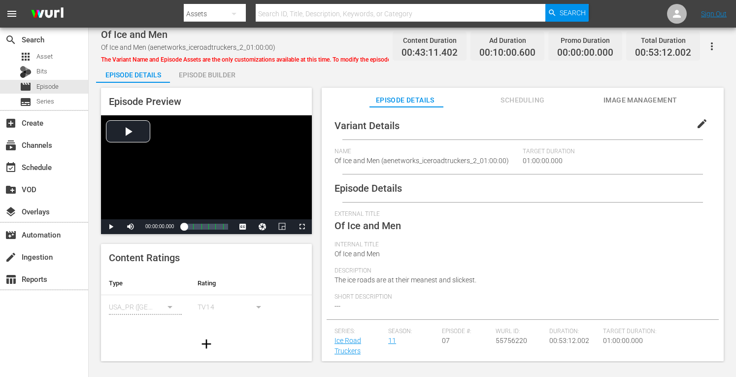
click at [191, 77] on div "Episode Builder" at bounding box center [207, 75] width 74 height 24
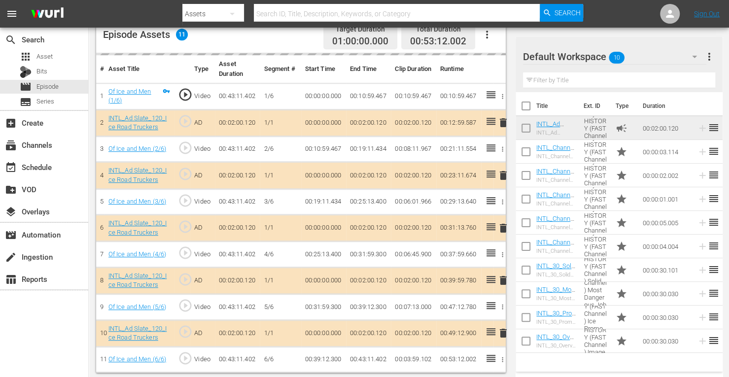
scroll to position [268, 0]
click at [502, 173] on span "delete" at bounding box center [503, 175] width 12 height 12
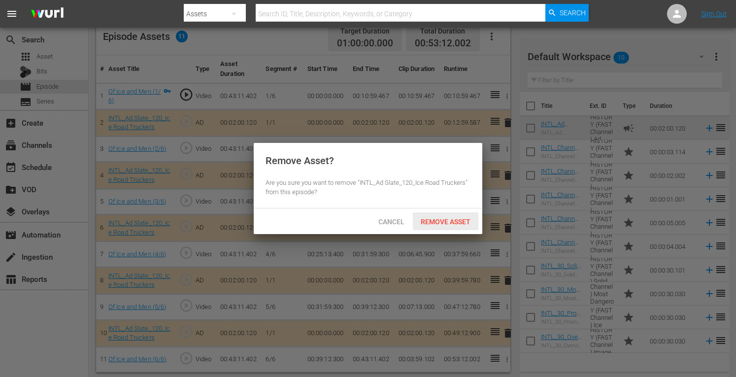
click at [434, 219] on span "Remove Asset" at bounding box center [446, 222] width 66 height 8
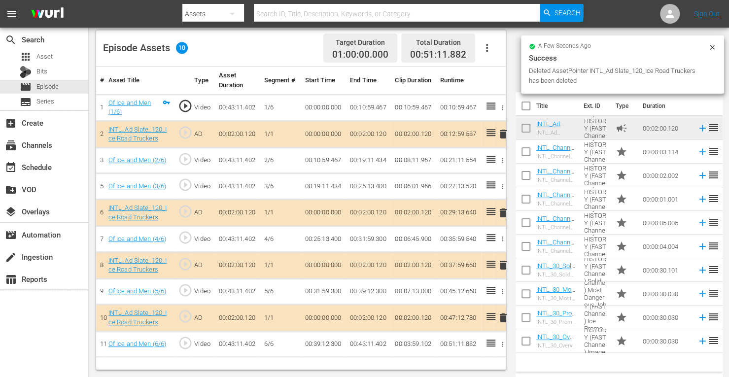
scroll to position [256, 0]
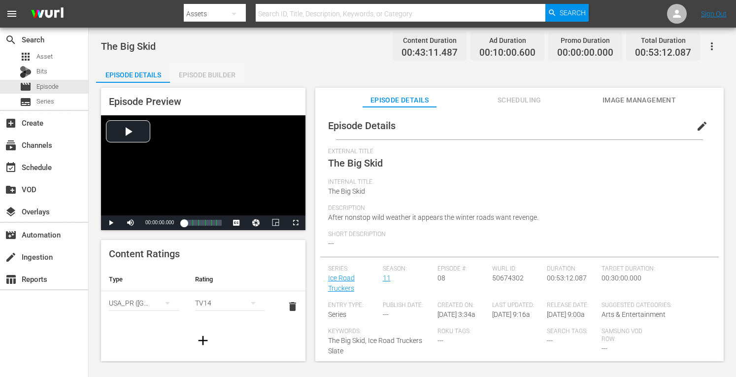
click at [202, 75] on div "Episode Builder" at bounding box center [207, 75] width 74 height 24
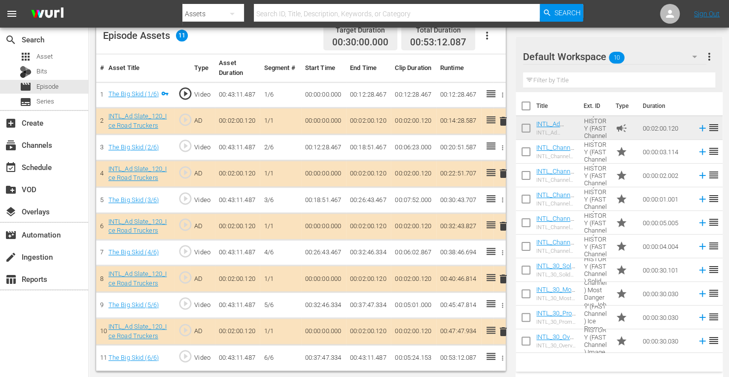
scroll to position [267, 0]
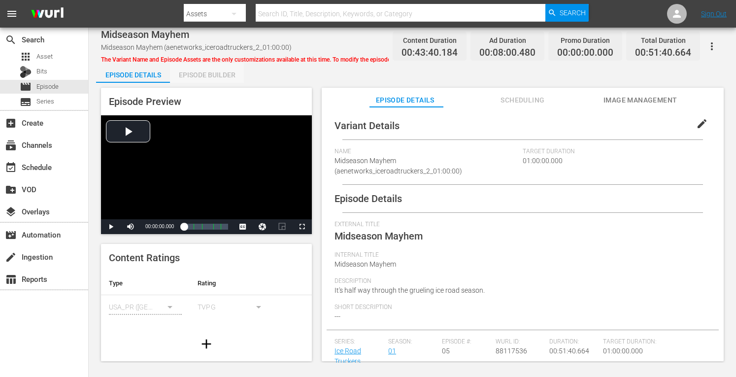
click at [210, 71] on div "Episode Builder" at bounding box center [207, 75] width 74 height 24
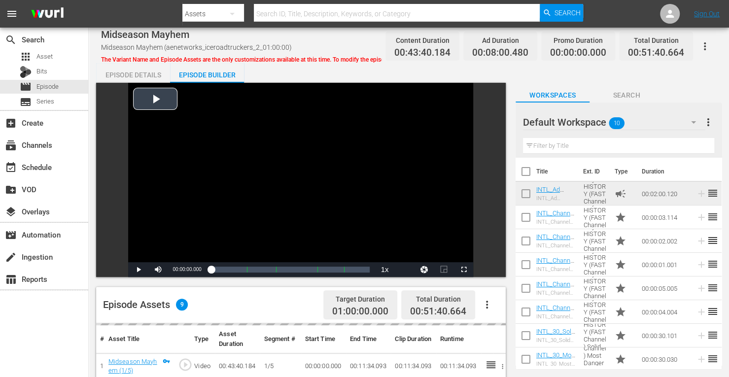
scroll to position [256, 0]
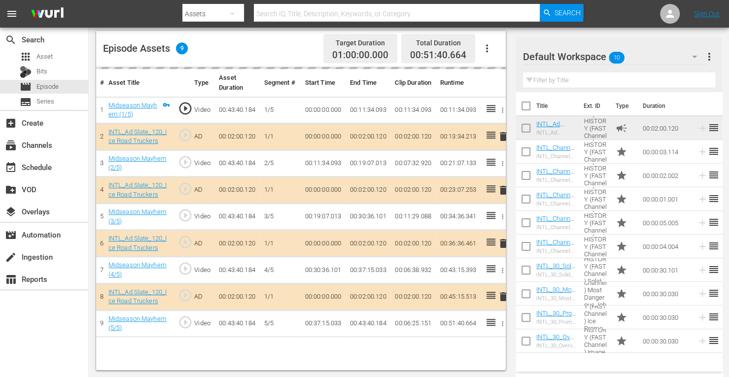
click at [505, 189] on td "delete" at bounding box center [499, 190] width 12 height 27
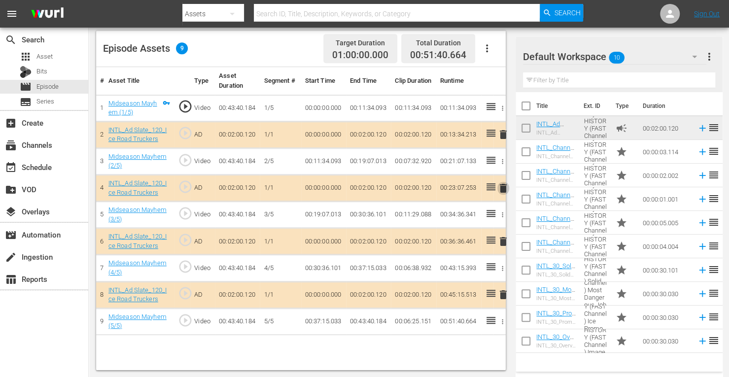
click at [503, 186] on span "delete" at bounding box center [503, 188] width 12 height 12
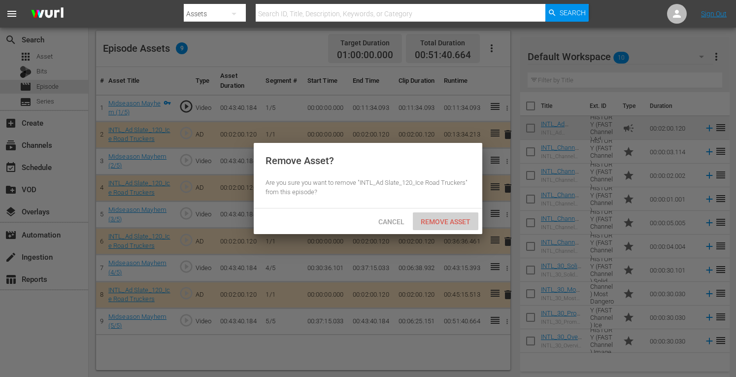
click at [442, 218] on span "Remove Asset" at bounding box center [446, 222] width 66 height 8
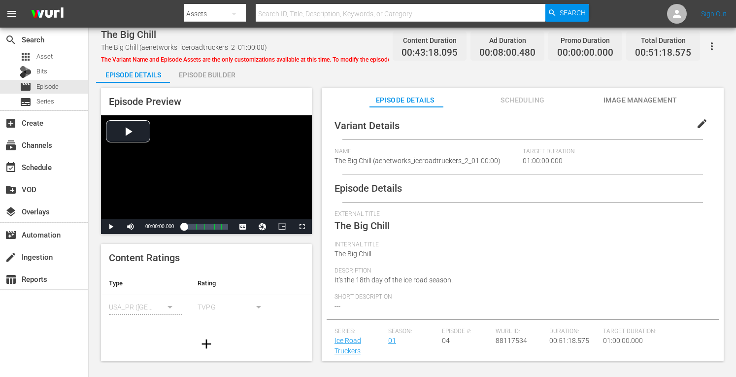
click at [203, 82] on div "Episode Builder" at bounding box center [207, 75] width 74 height 24
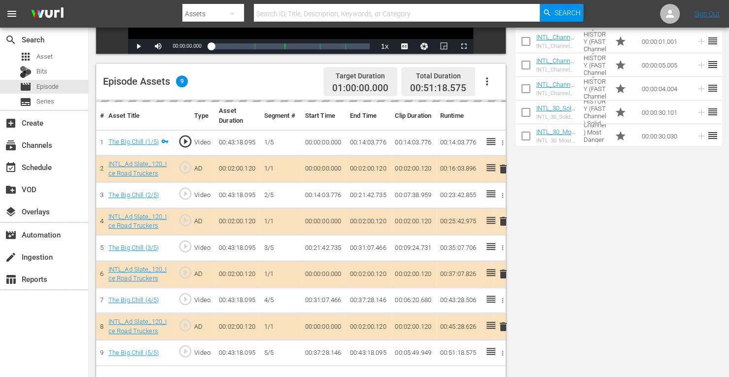
scroll to position [256, 0]
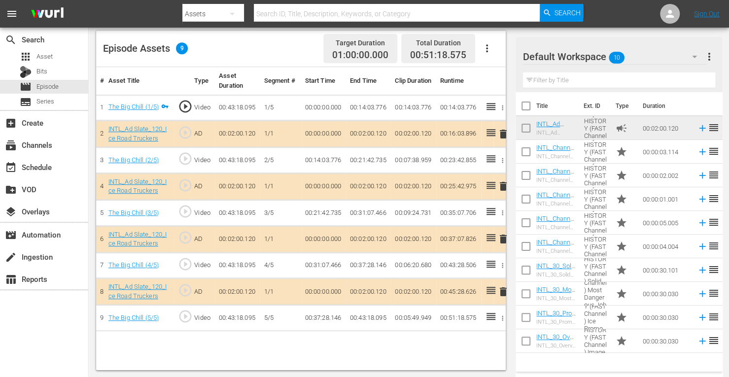
click at [504, 186] on span "delete" at bounding box center [503, 186] width 12 height 12
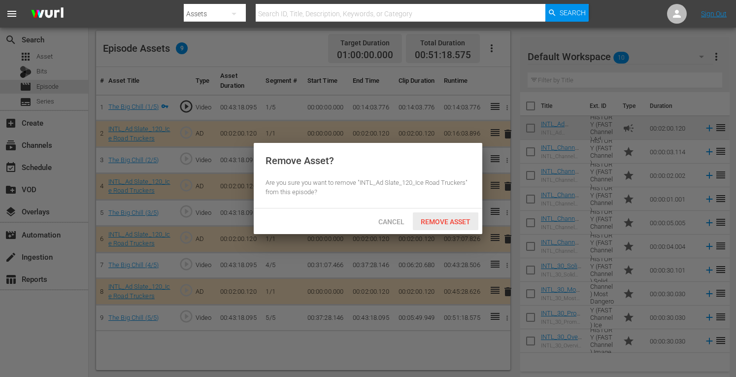
click at [451, 228] on div "Remove Asset" at bounding box center [446, 221] width 66 height 18
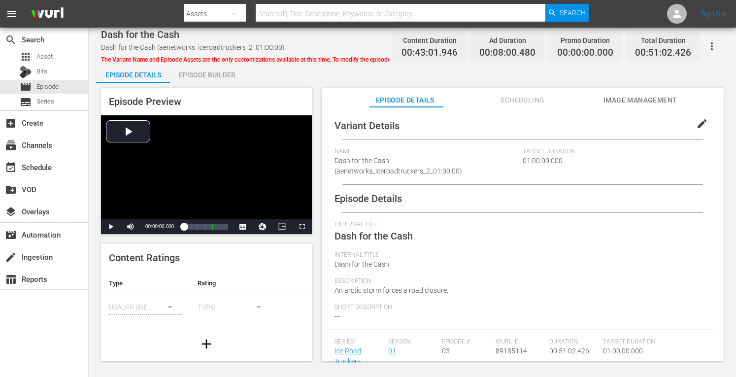
click at [196, 86] on div "Episode Preview Video Player is loading. Play Video Play Mute Current Time 00:0…" at bounding box center [412, 226] width 633 height 286
click at [197, 83] on div "Episode Preview Video Player is loading. Play Video Play Mute Current Time 00:0…" at bounding box center [412, 226] width 633 height 286
click at [200, 78] on div "Episode Builder" at bounding box center [207, 75] width 74 height 24
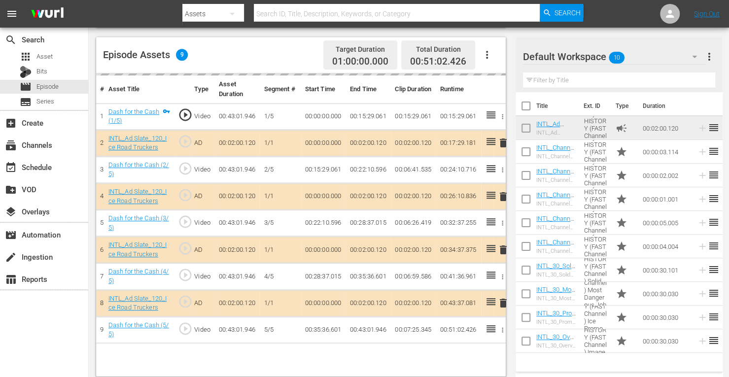
scroll to position [254, 0]
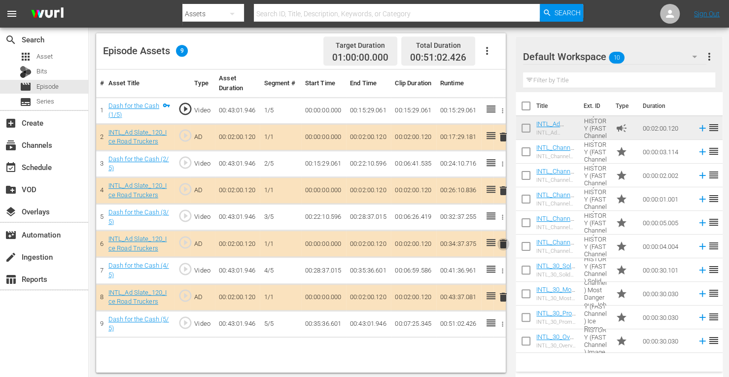
click at [504, 242] on span "delete" at bounding box center [503, 244] width 12 height 12
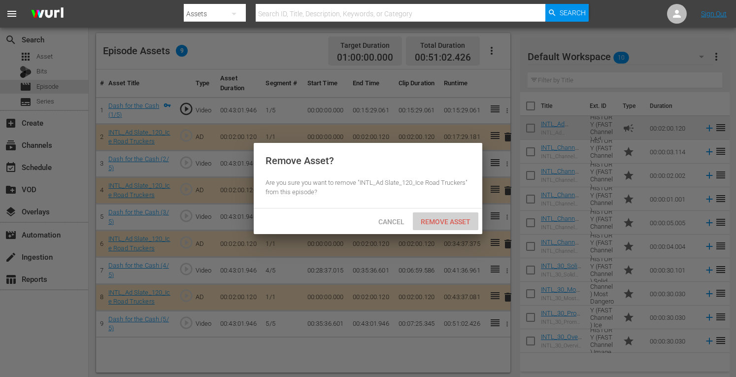
click at [444, 222] on span "Remove Asset" at bounding box center [446, 222] width 66 height 8
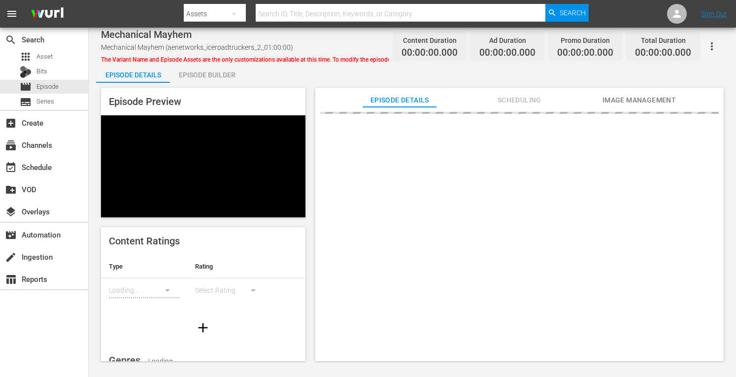
click at [217, 73] on div "Episode Builder" at bounding box center [207, 75] width 74 height 24
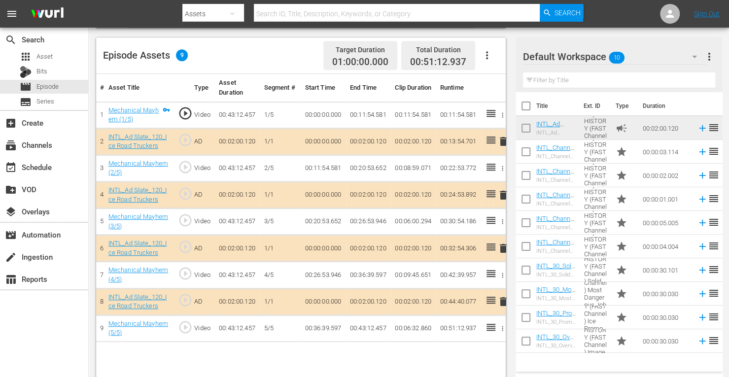
scroll to position [256, 0]
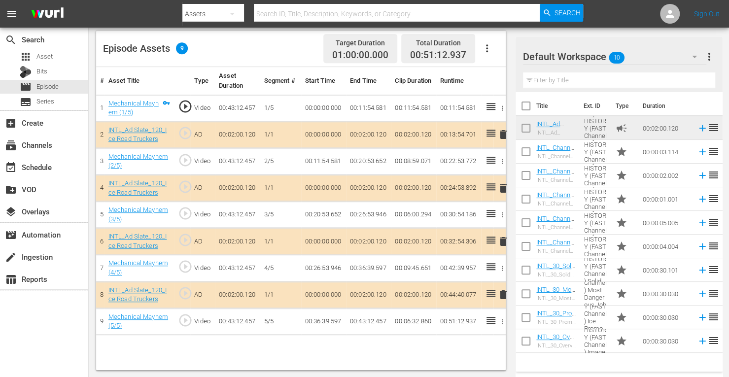
click at [503, 241] on span "delete" at bounding box center [503, 242] width 12 height 12
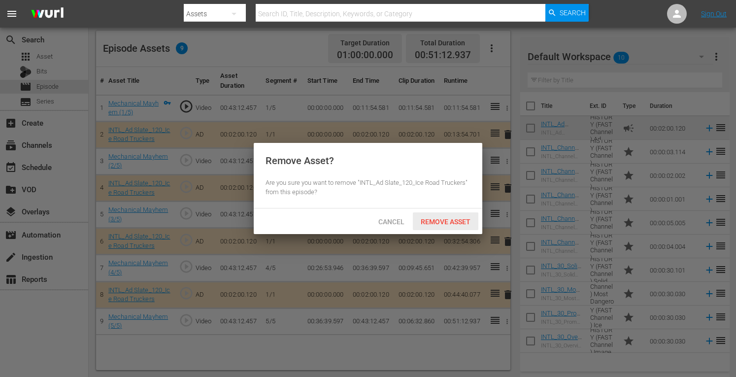
click at [441, 225] on span "Remove Asset" at bounding box center [446, 222] width 66 height 8
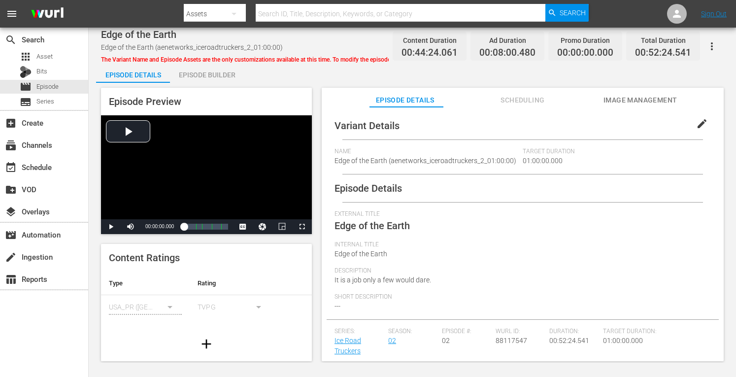
click at [212, 75] on div "Episode Builder" at bounding box center [207, 75] width 74 height 24
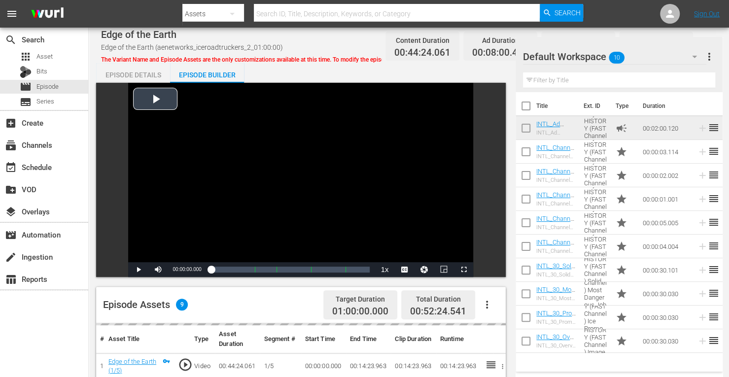
scroll to position [256, 0]
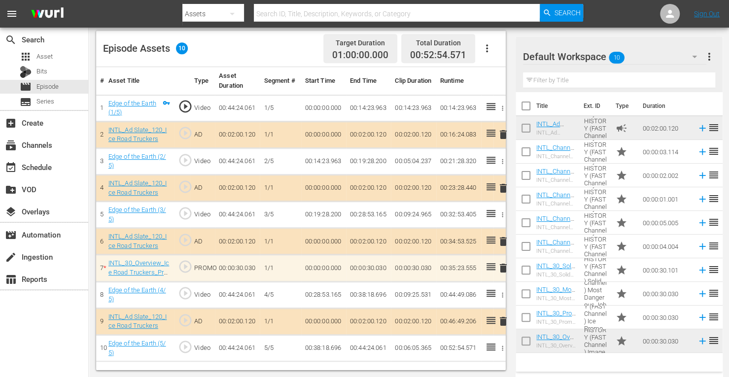
click at [501, 240] on span "delete" at bounding box center [503, 242] width 12 height 12
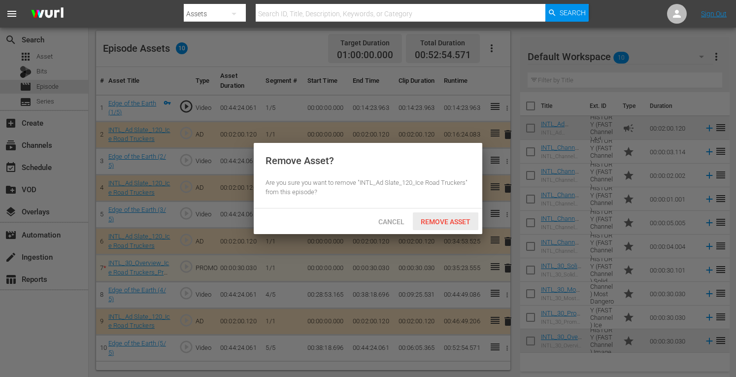
click at [445, 221] on span "Remove Asset" at bounding box center [446, 222] width 66 height 8
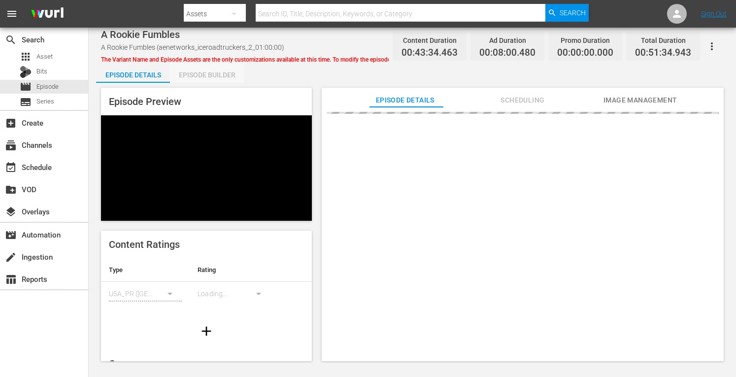
click at [208, 82] on div "Episode Builder" at bounding box center [207, 75] width 74 height 24
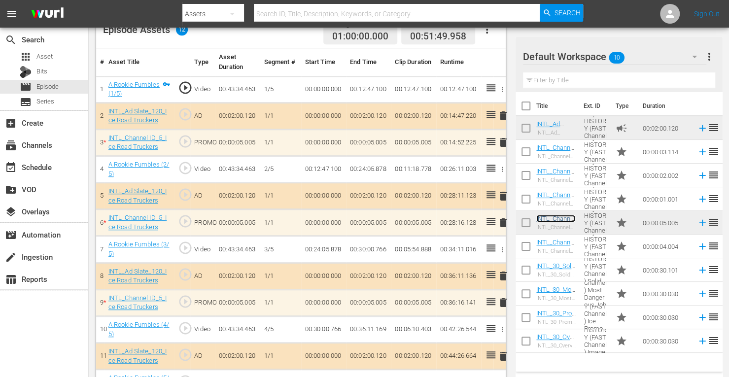
scroll to position [299, 0]
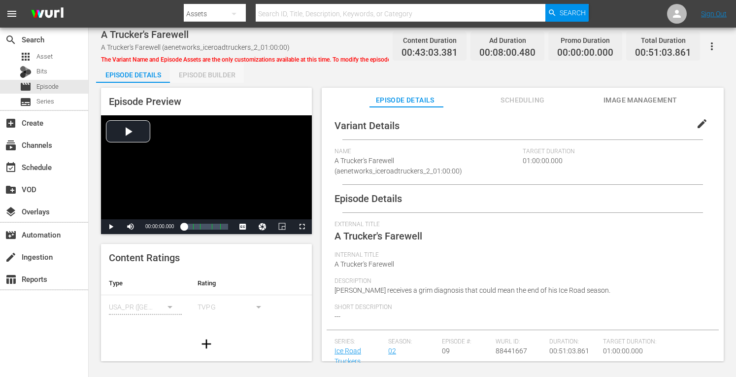
click at [206, 80] on div "Episode Builder" at bounding box center [207, 75] width 74 height 24
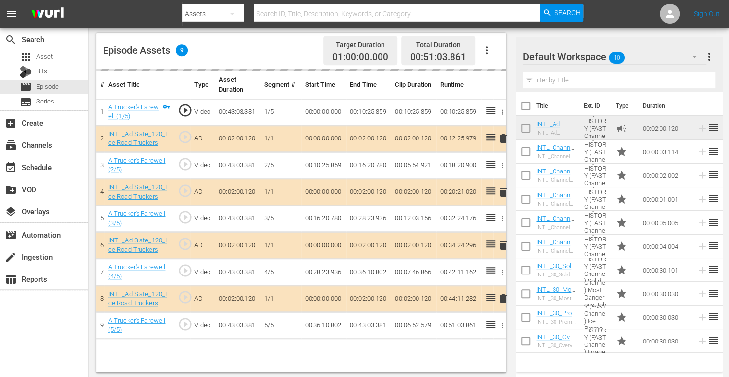
scroll to position [256, 0]
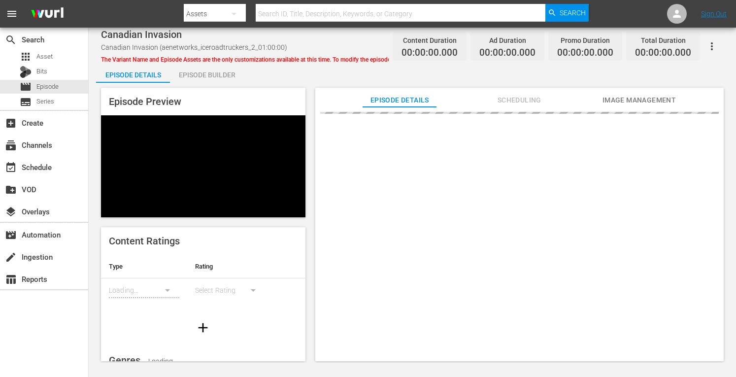
click at [202, 72] on div "Episode Builder" at bounding box center [207, 75] width 74 height 24
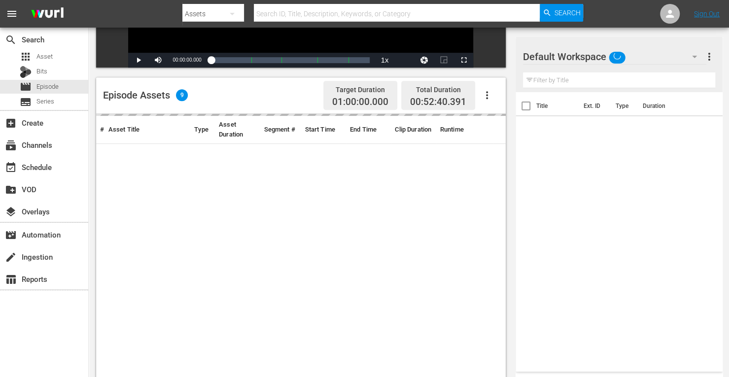
scroll to position [210, 0]
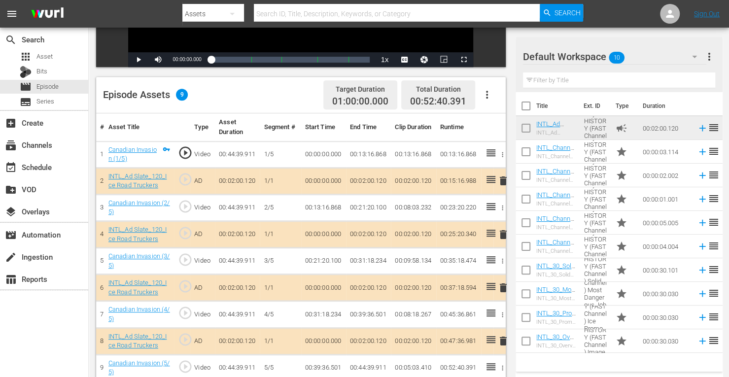
click at [504, 235] on span "delete" at bounding box center [503, 235] width 12 height 12
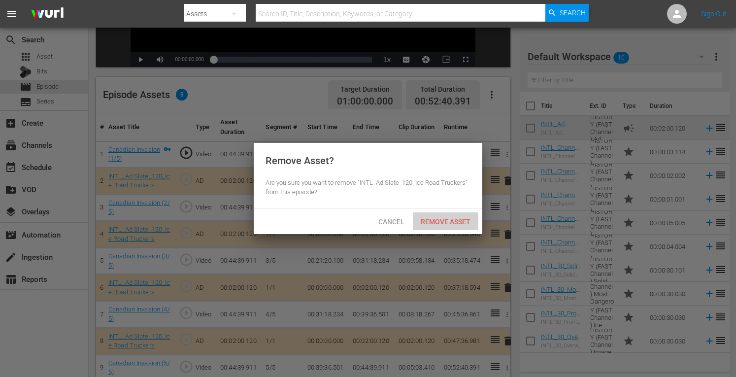
click at [444, 224] on span "Remove Asset" at bounding box center [446, 222] width 66 height 8
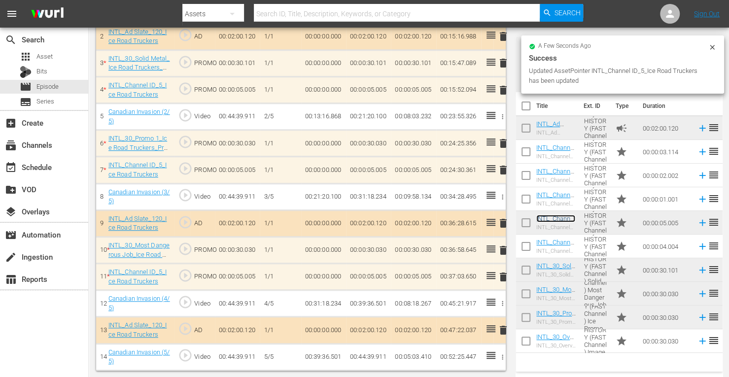
scroll to position [352, 0]
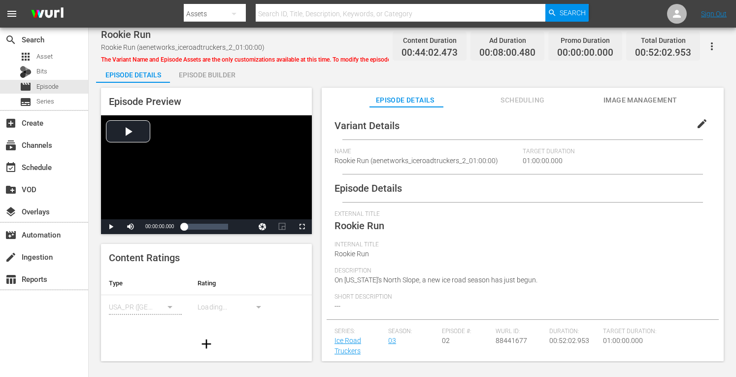
click at [210, 85] on div "Episode Preview Video Player is loading. Play Video Play Mute Current Time 00:0…" at bounding box center [412, 226] width 633 height 286
click at [206, 79] on div "Episode Builder" at bounding box center [207, 75] width 74 height 24
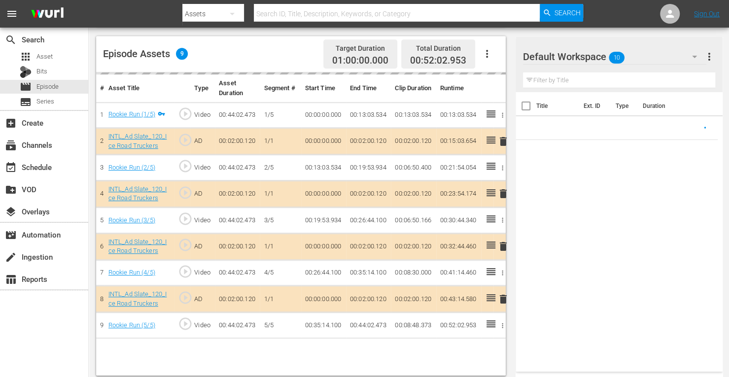
scroll to position [256, 0]
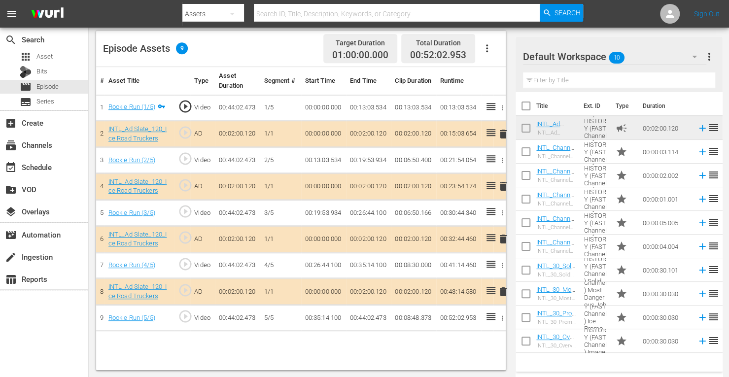
click at [503, 186] on span "delete" at bounding box center [503, 186] width 12 height 12
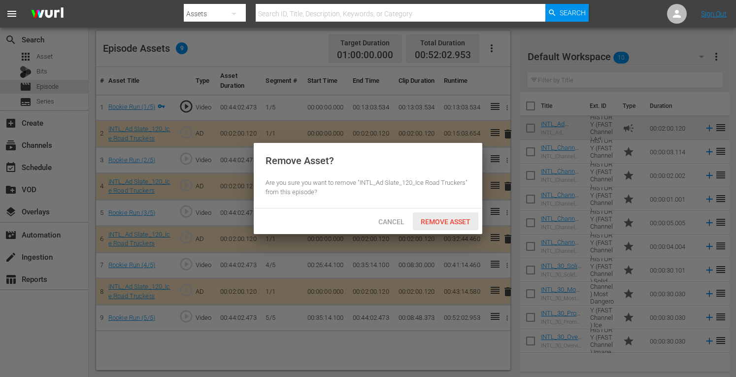
click at [444, 223] on span "Remove Asset" at bounding box center [446, 222] width 66 height 8
